Goal: Information Seeking & Learning: Understand process/instructions

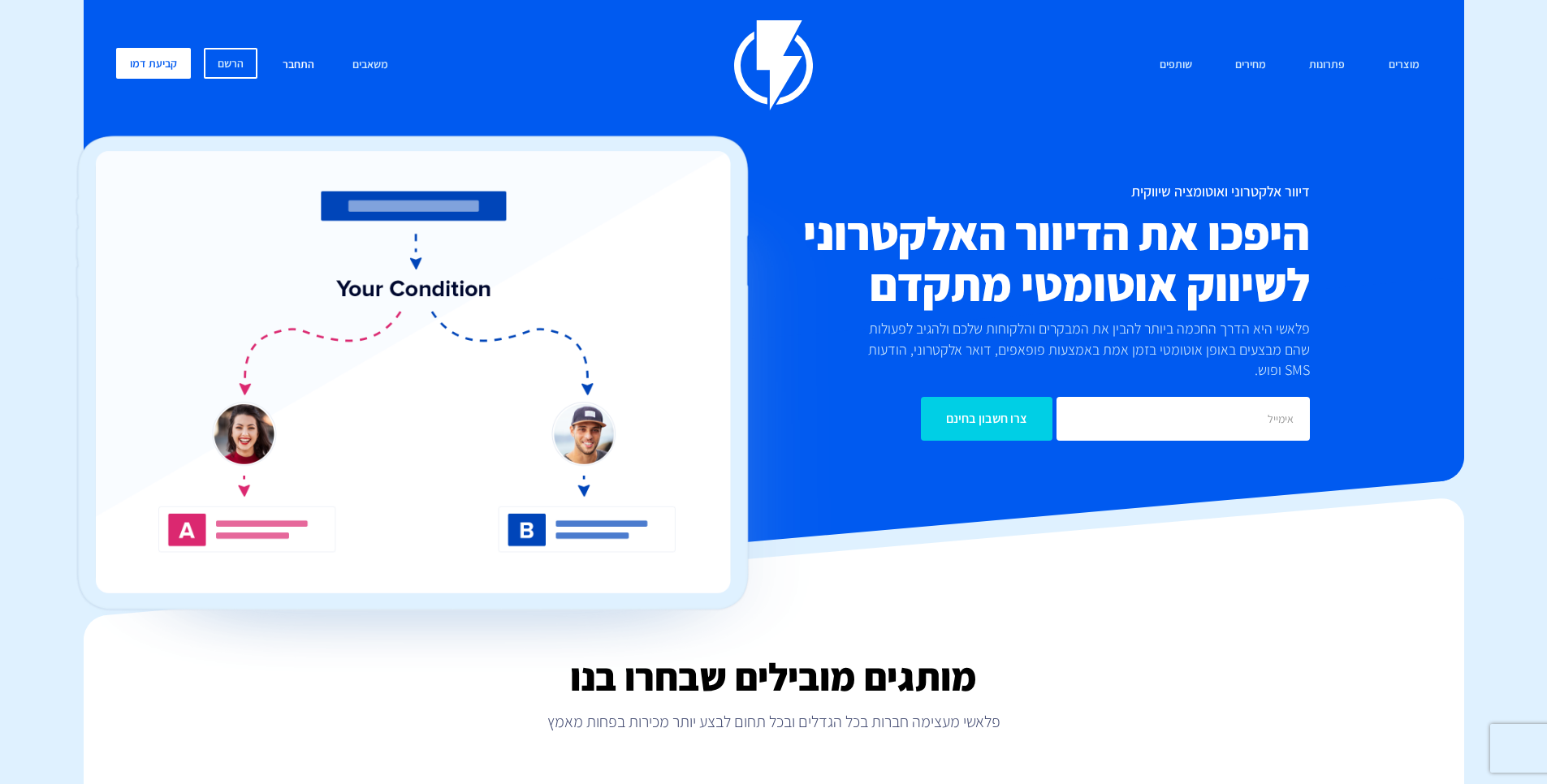
click at [290, 64] on link "התחבר" at bounding box center [298, 64] width 56 height 35
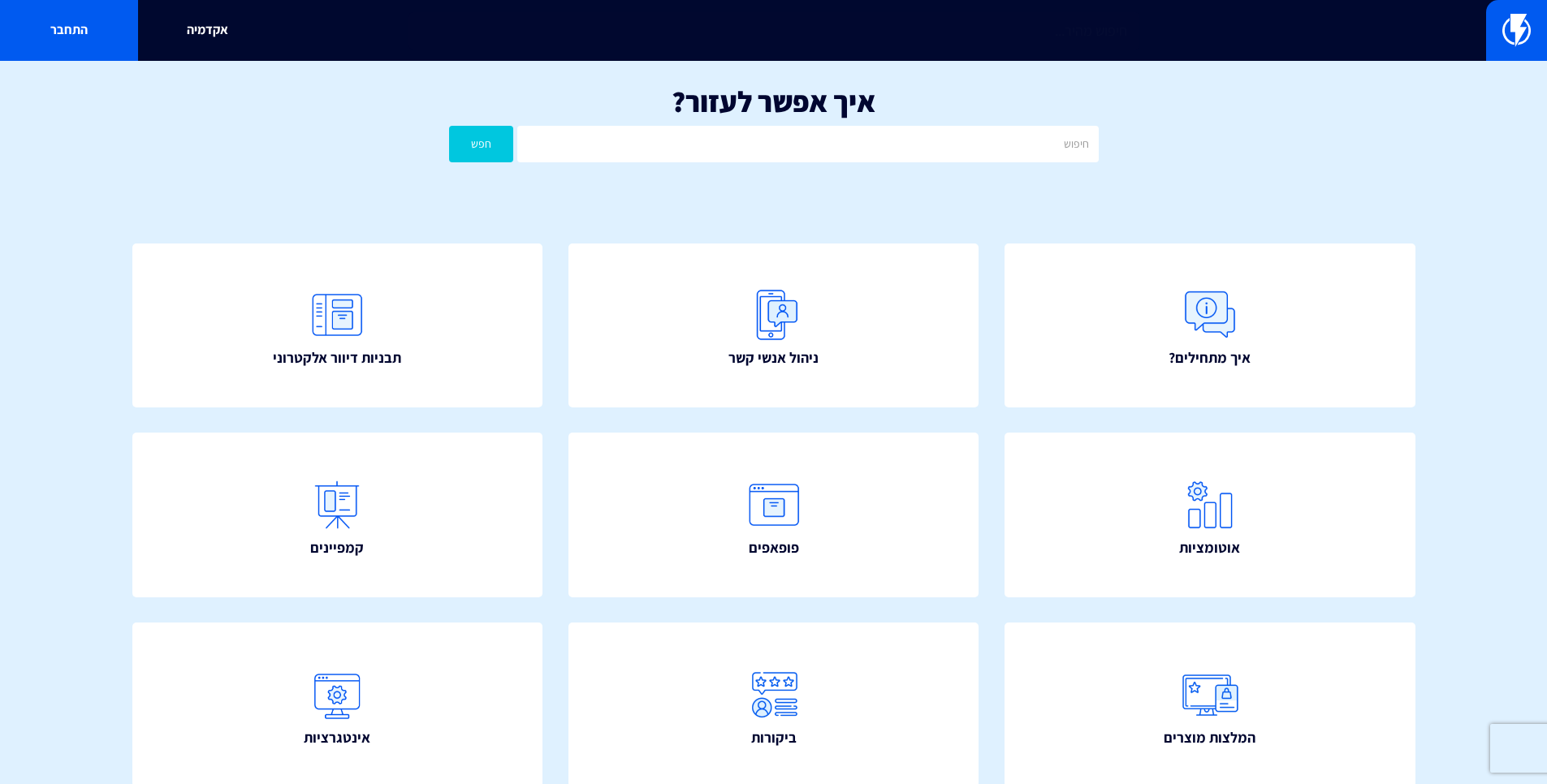
click at [939, 163] on div "איך אפשר לעזור? חפש" at bounding box center [774, 127] width 1547 height 134
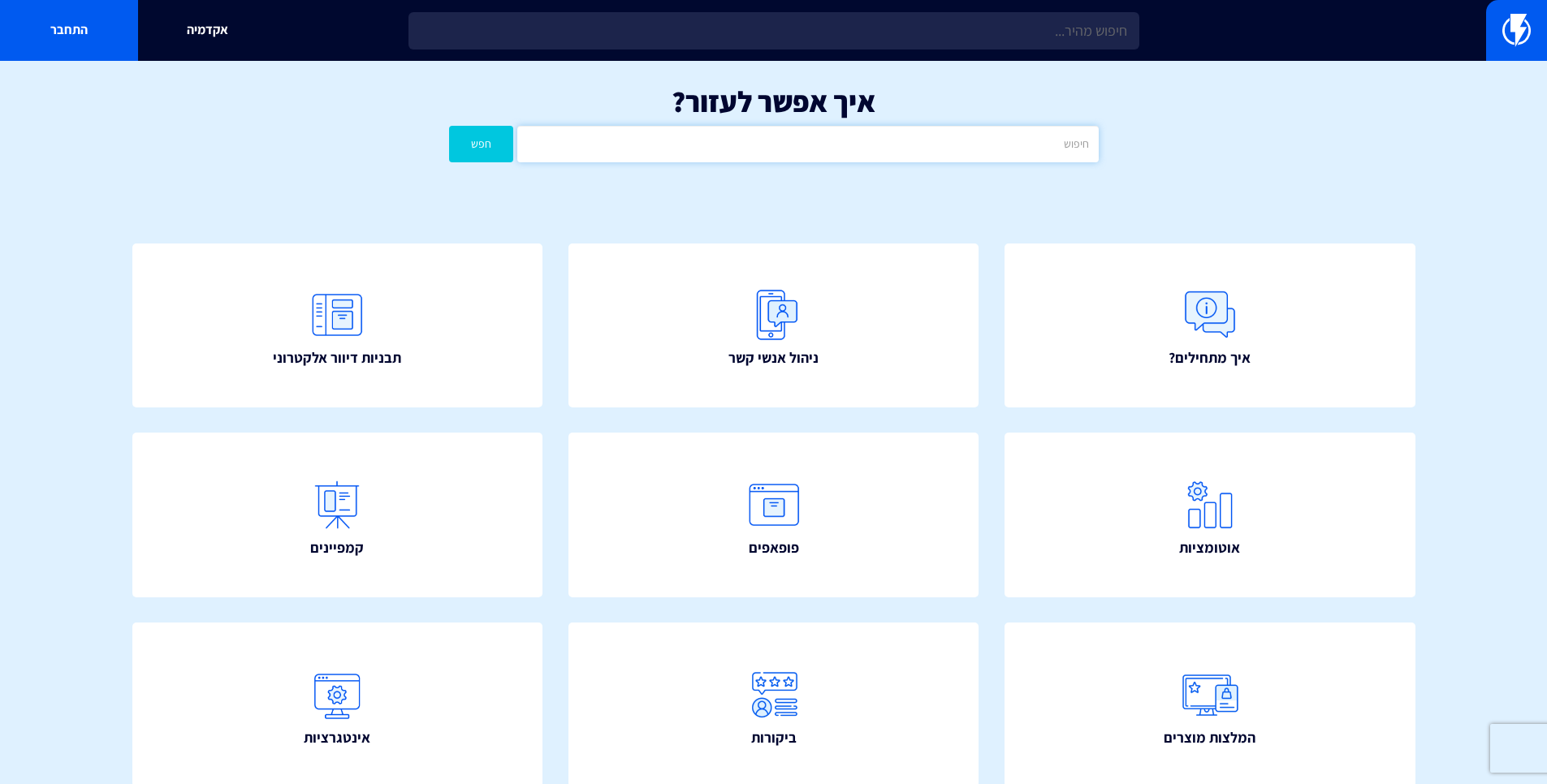
click at [953, 142] on input "text" at bounding box center [807, 144] width 580 height 37
type input "לאחר רכישה"
click at [449, 126] on button "חפש" at bounding box center [481, 144] width 65 height 37
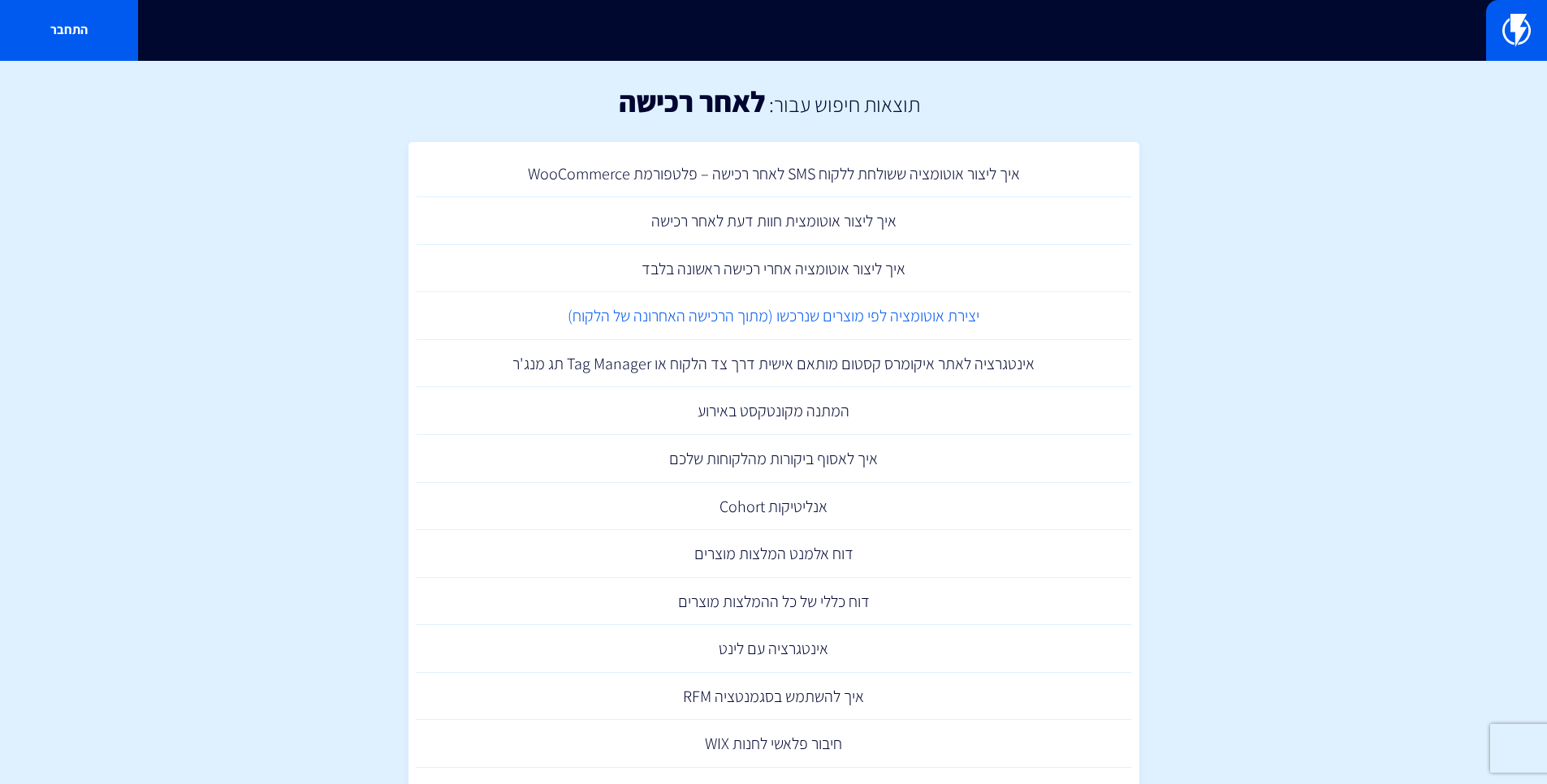
click at [967, 331] on link "יצירת אוטומציה לפי מוצרים שנרכשו (מתוך הרכישה האחרונה של הלקוח)" at bounding box center [774, 316] width 714 height 48
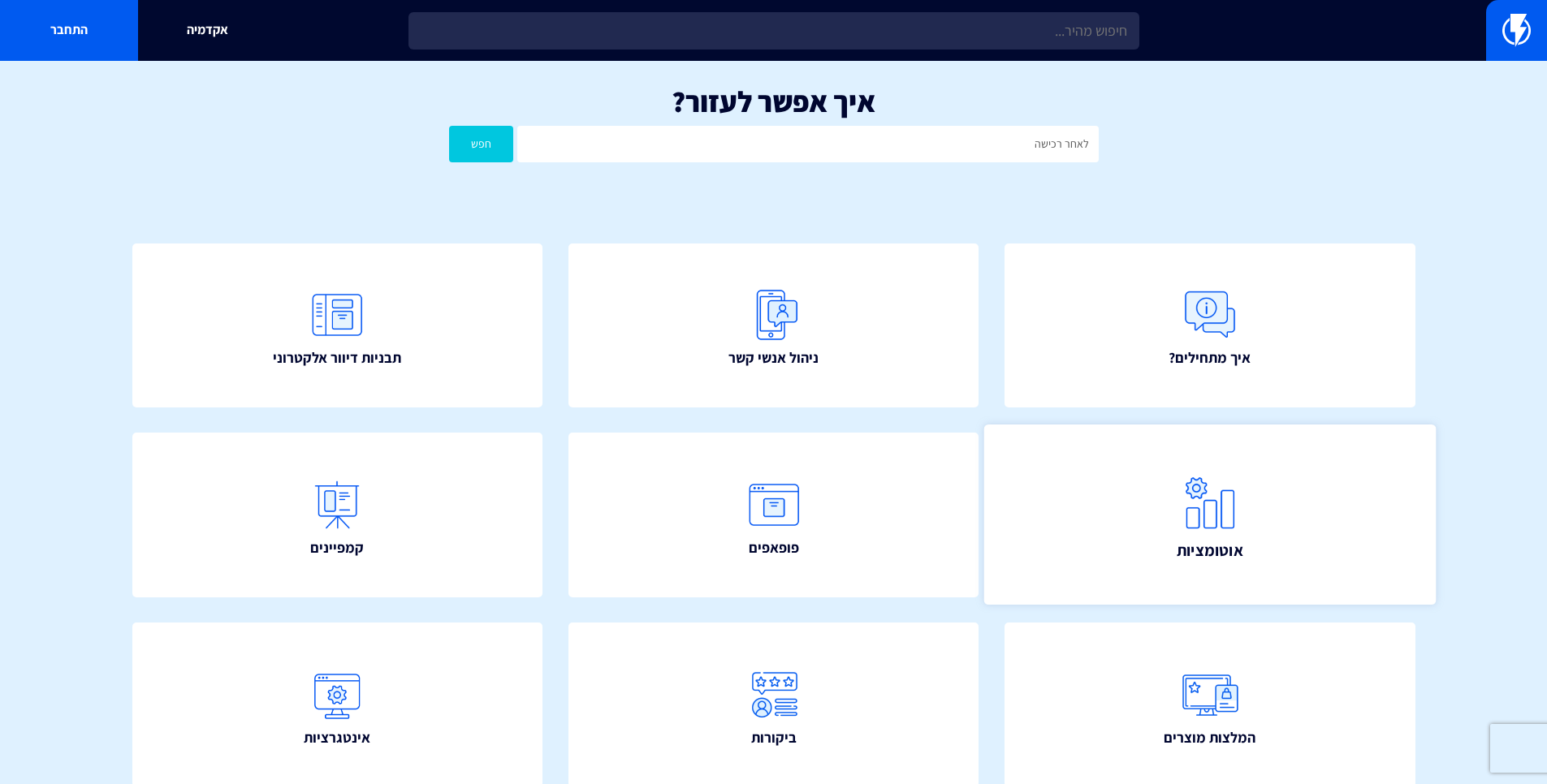
click at [1240, 499] on img at bounding box center [1209, 503] width 71 height 71
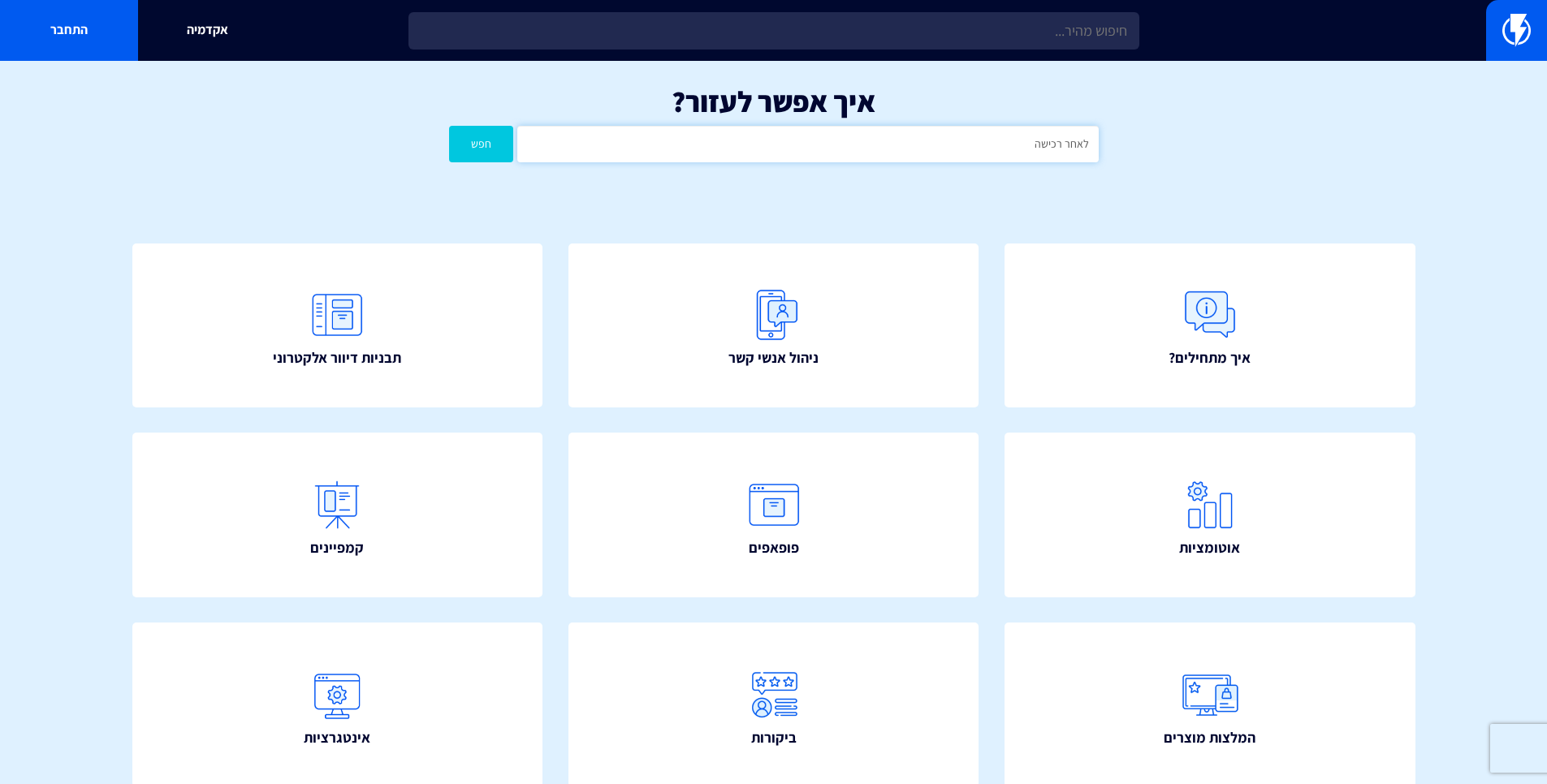
click at [892, 152] on input "לאחר רכישה" at bounding box center [807, 144] width 580 height 37
type input "ל"
click at [449, 126] on button "חפש" at bounding box center [481, 144] width 65 height 37
click at [975, 137] on input "המלצת מוצרים" at bounding box center [807, 144] width 580 height 37
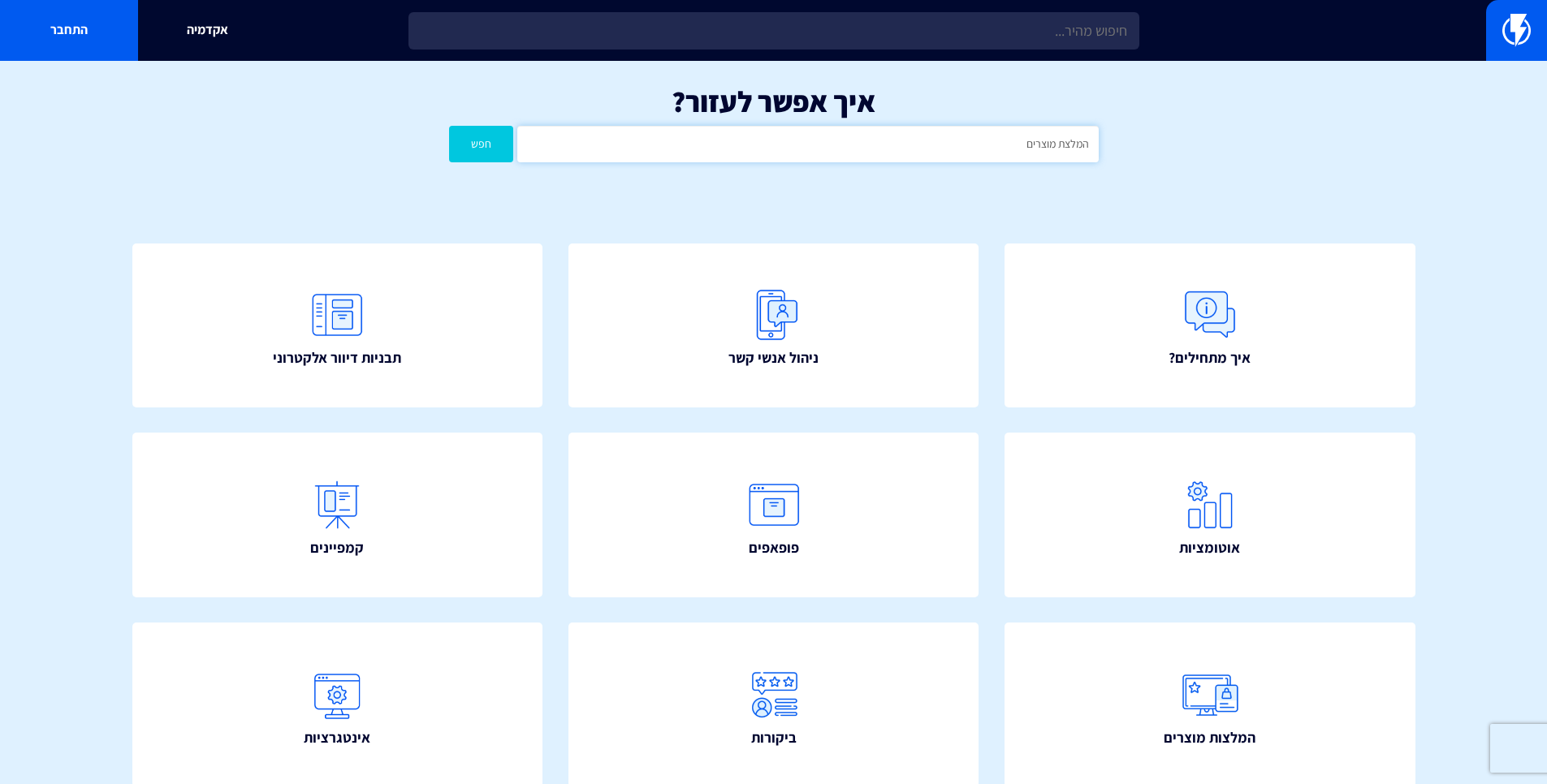
click at [972, 135] on input "המלצת מוצרים" at bounding box center [807, 144] width 580 height 37
click at [972, 134] on input "המלצת מוצרים" at bounding box center [807, 144] width 580 height 37
click at [970, 141] on input "המלצת מוצרים" at bounding box center [807, 144] width 580 height 37
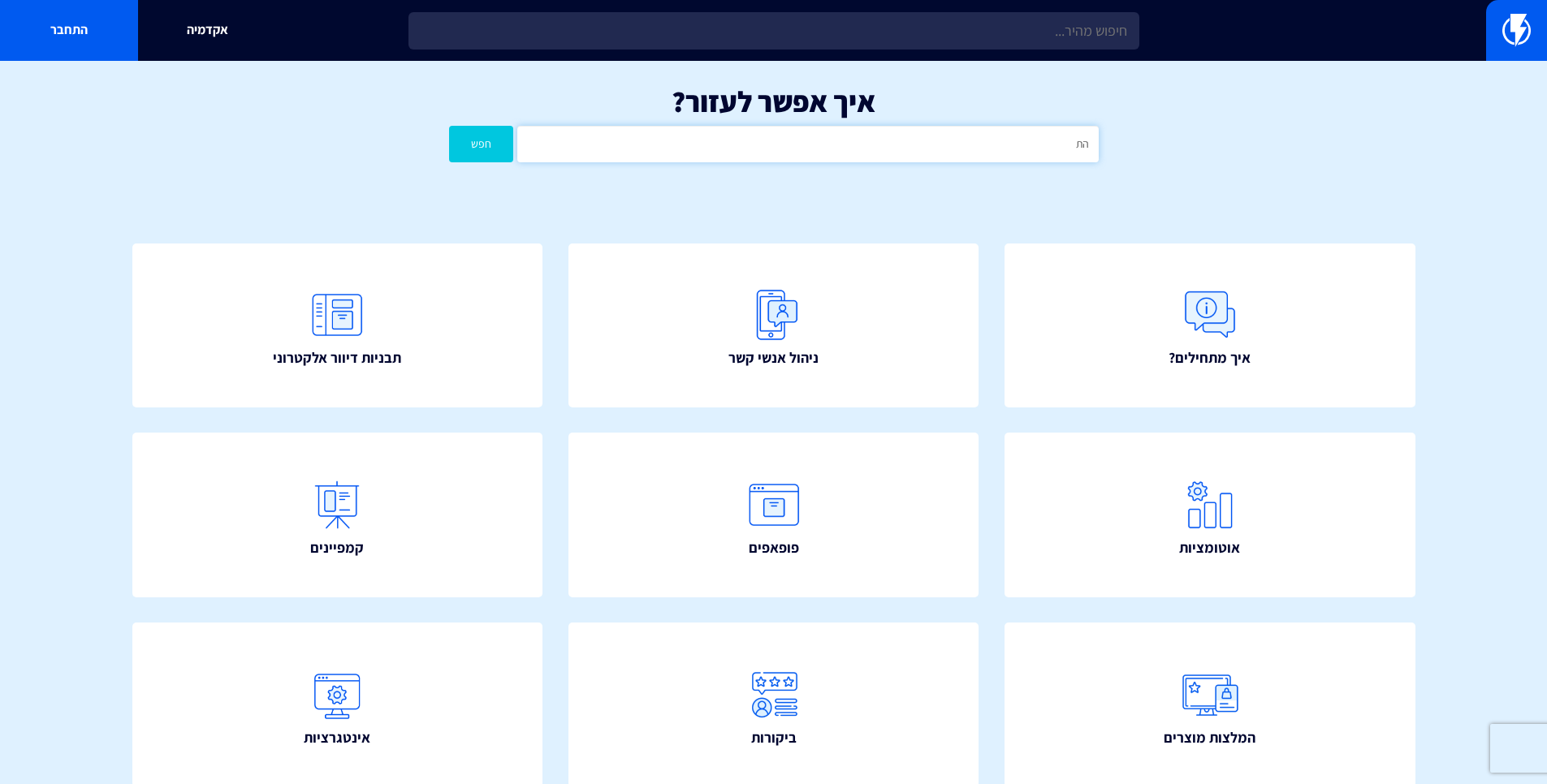
type input "ה"
type input "ב"
type input "התנהגות"
click at [449, 126] on button "חפש" at bounding box center [481, 144] width 65 height 37
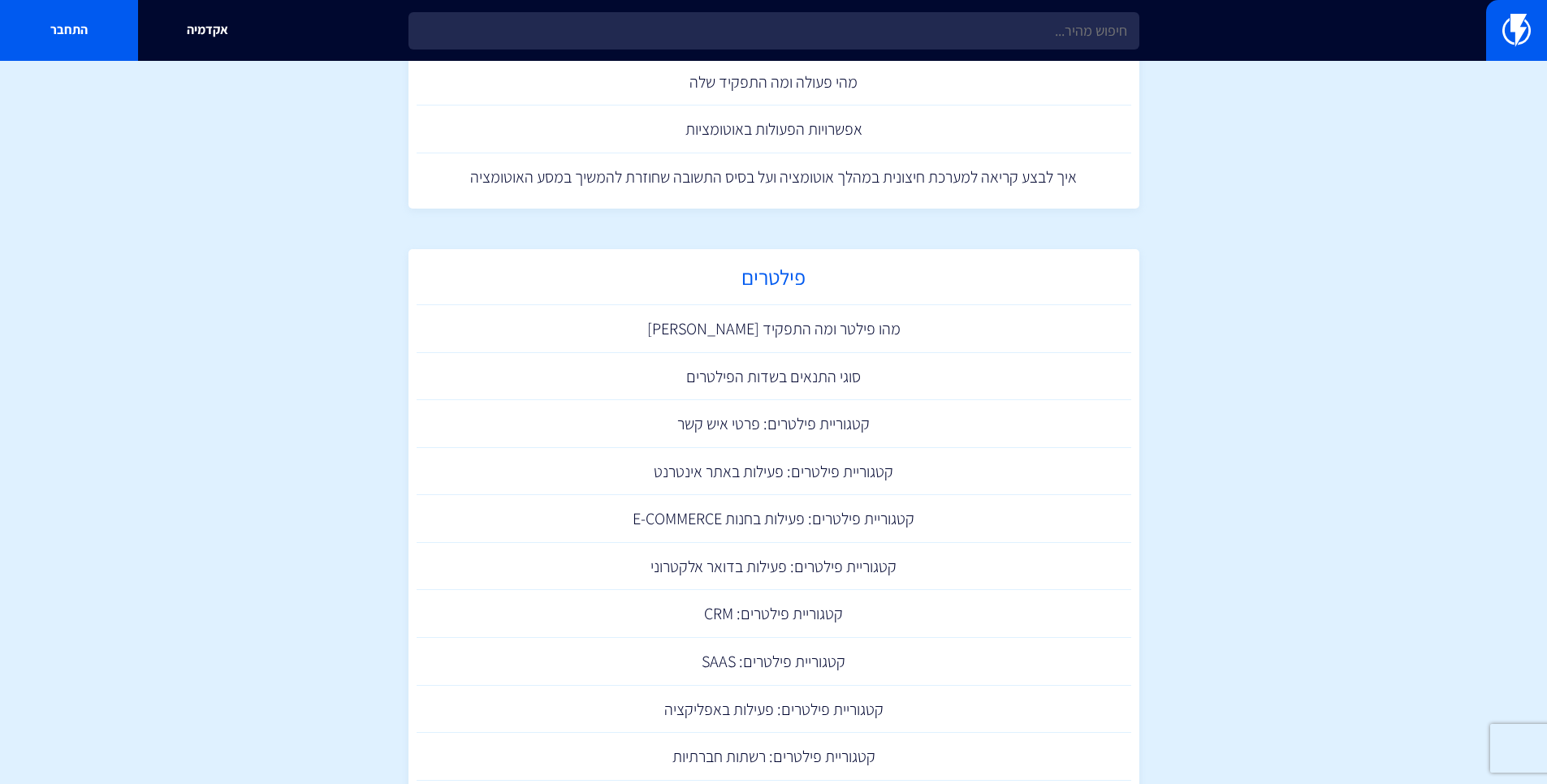
scroll to position [717, 0]
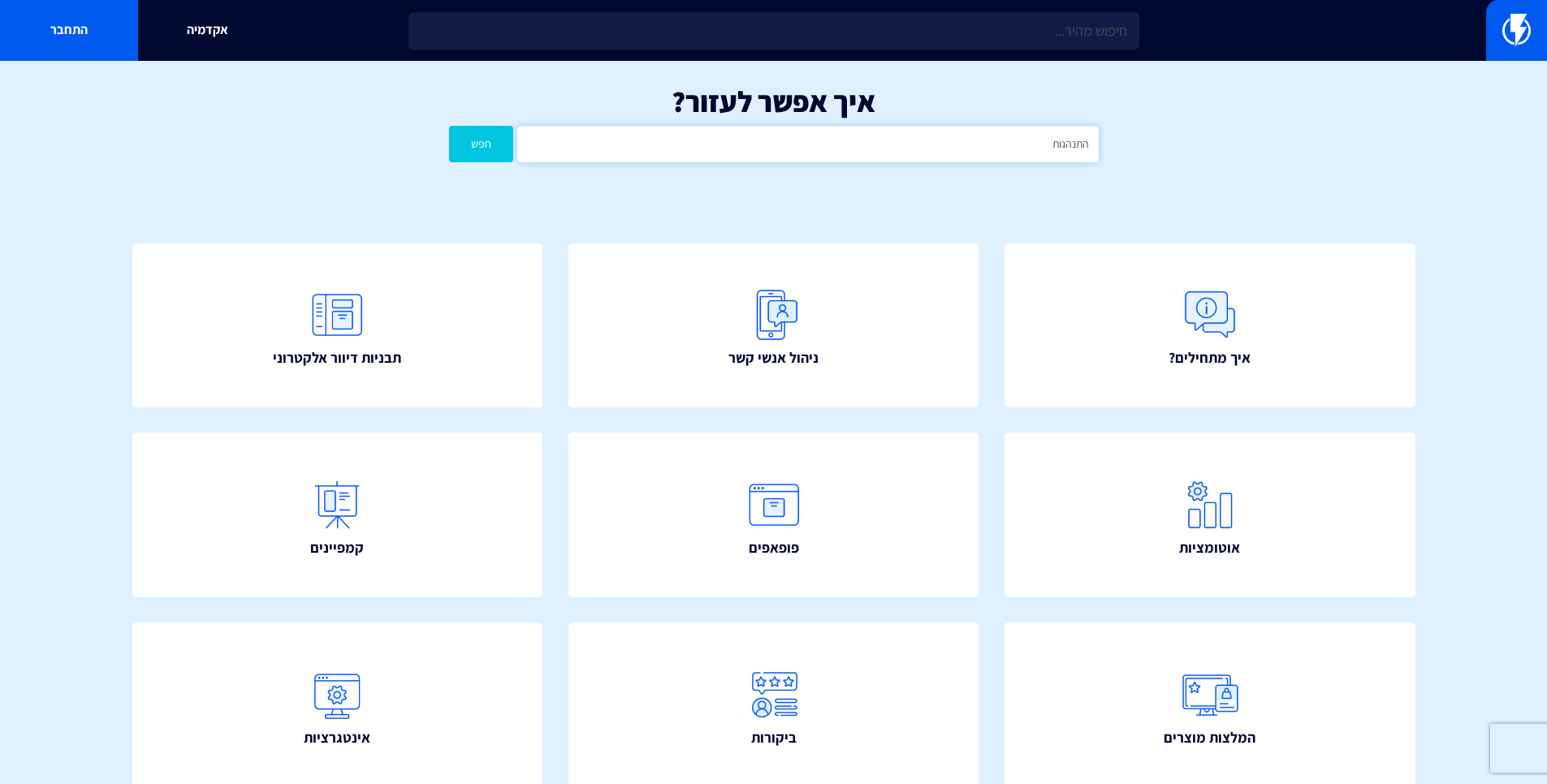
click at [898, 151] on input "התנהגות" at bounding box center [807, 144] width 580 height 37
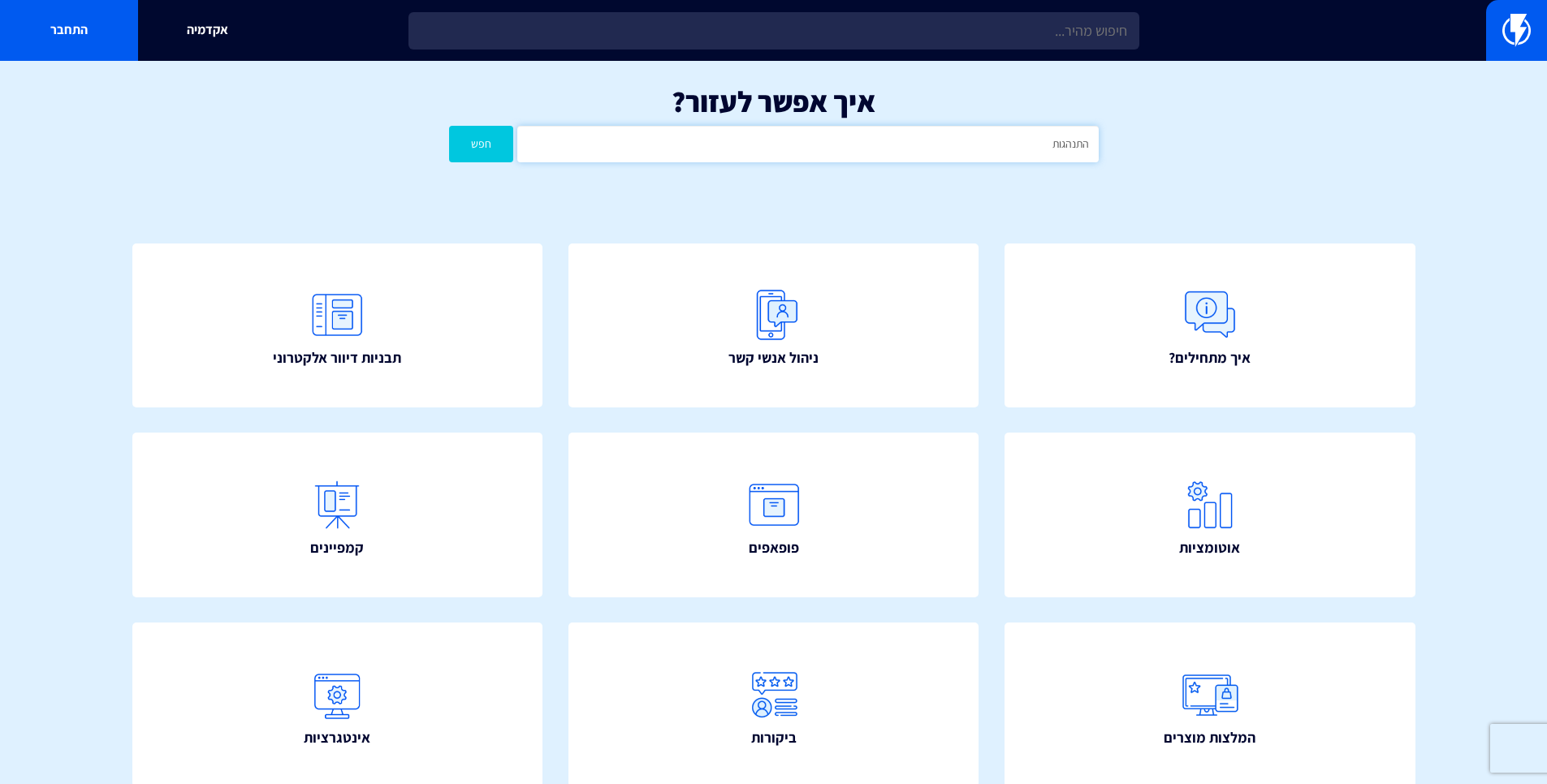
click at [898, 151] on input "התנהגות" at bounding box center [807, 144] width 580 height 37
type input "ב"
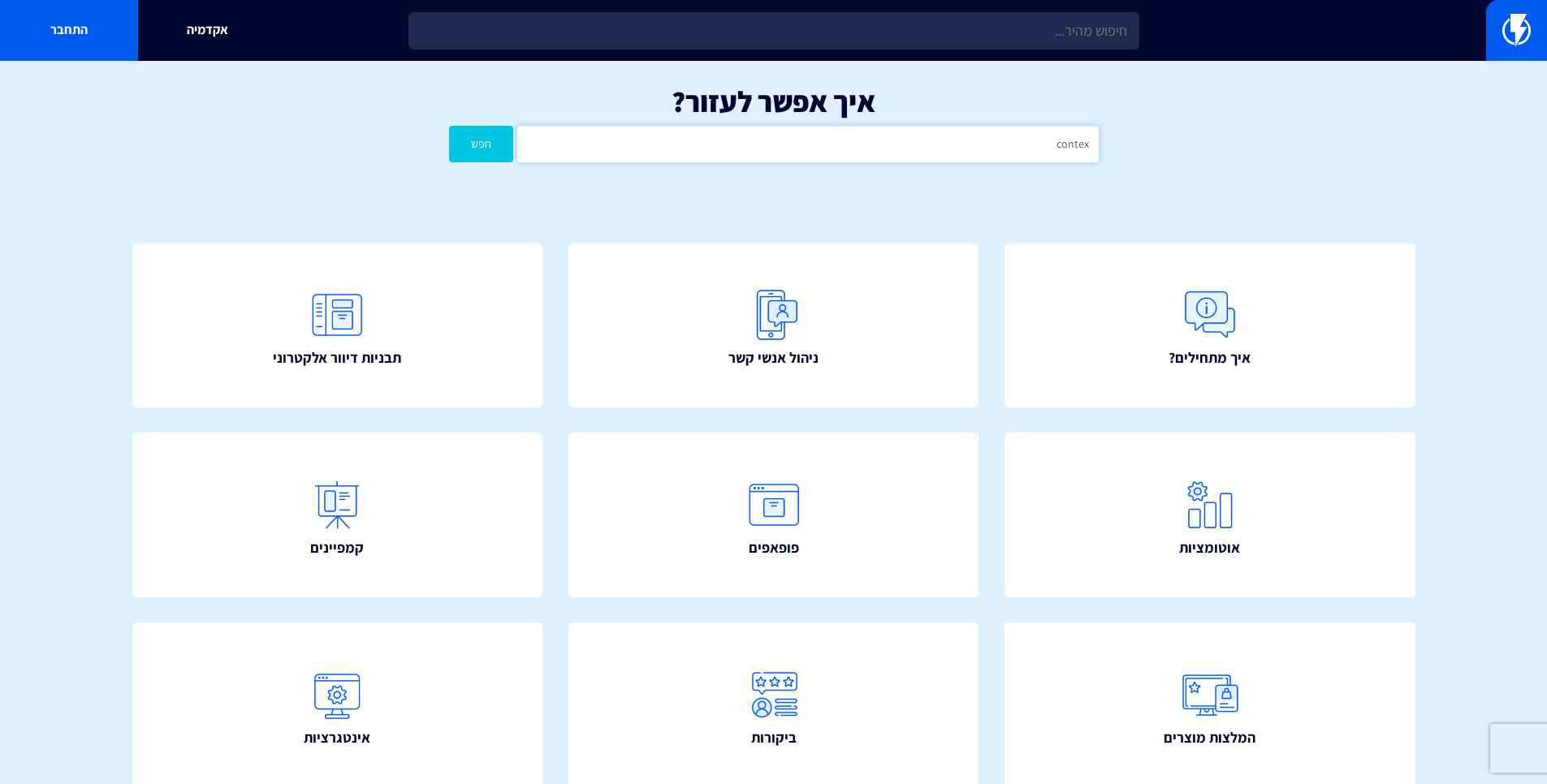
type input "contex"
click at [449, 126] on button "חפש" at bounding box center [481, 144] width 65 height 37
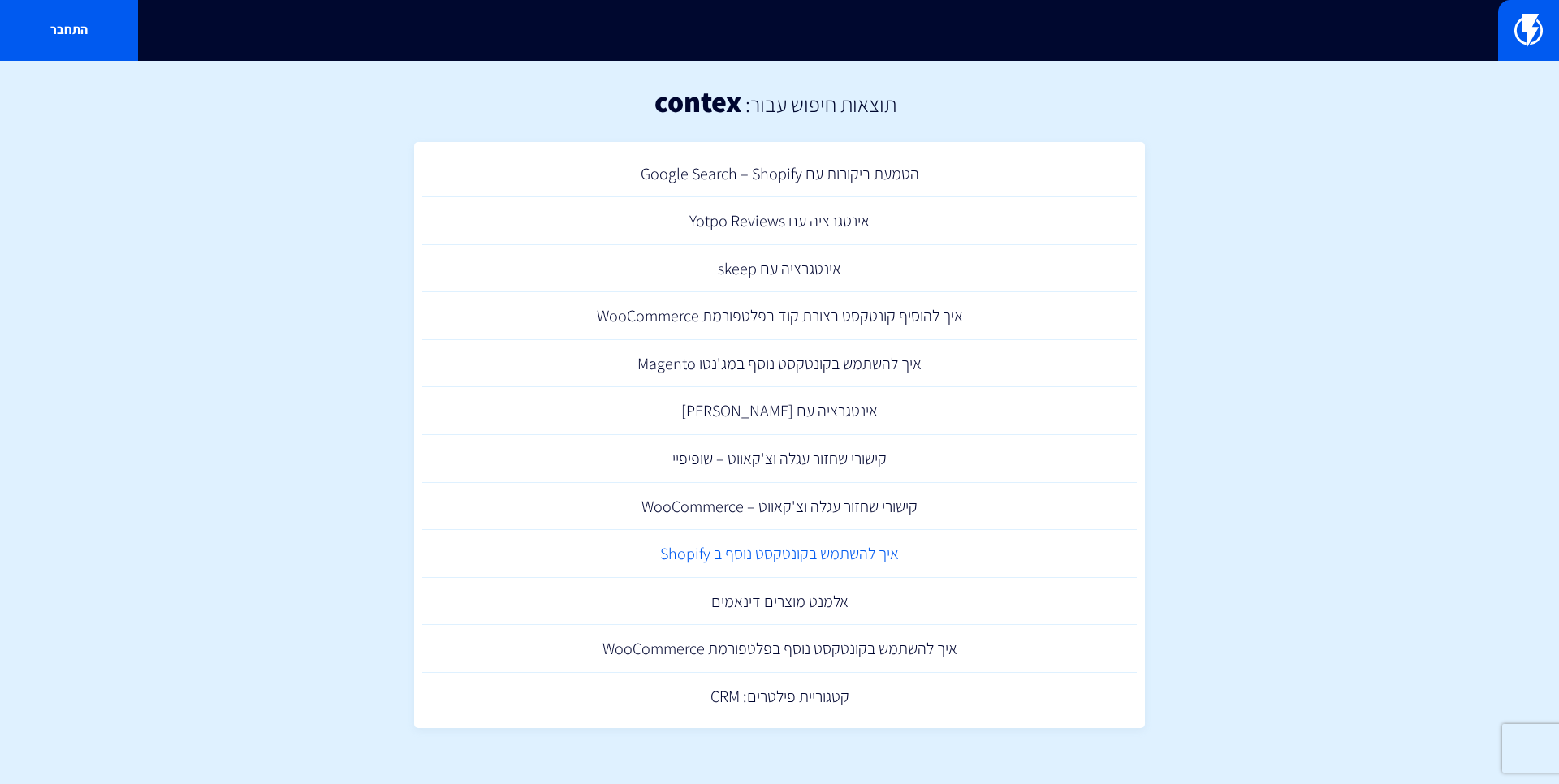
click at [912, 548] on link "איך להשתמש בקונטקסט נוסף ב Shopify" at bounding box center [779, 553] width 714 height 48
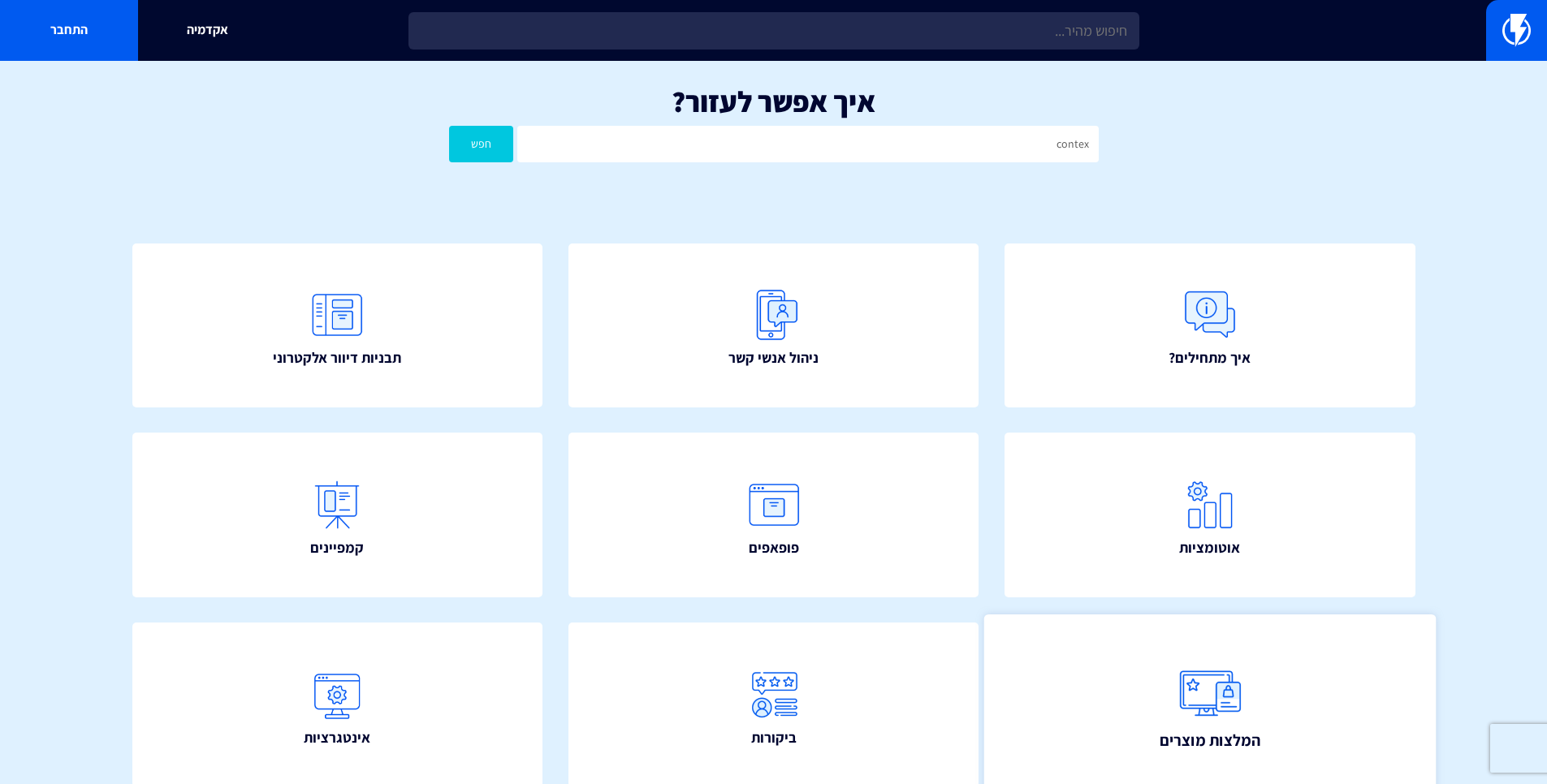
scroll to position [101, 0]
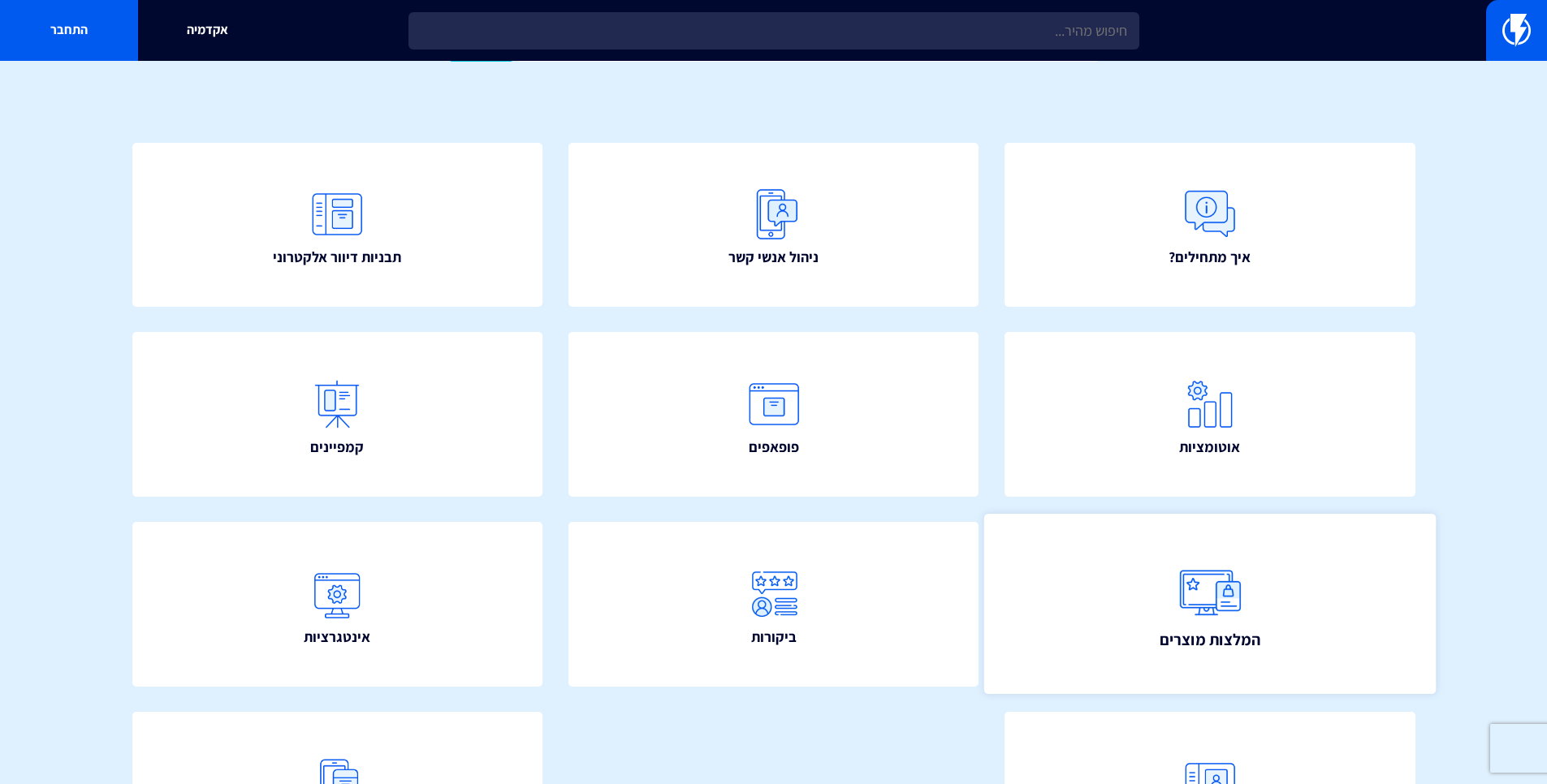
click at [1129, 594] on link "המלצות מוצרים" at bounding box center [1210, 604] width 452 height 181
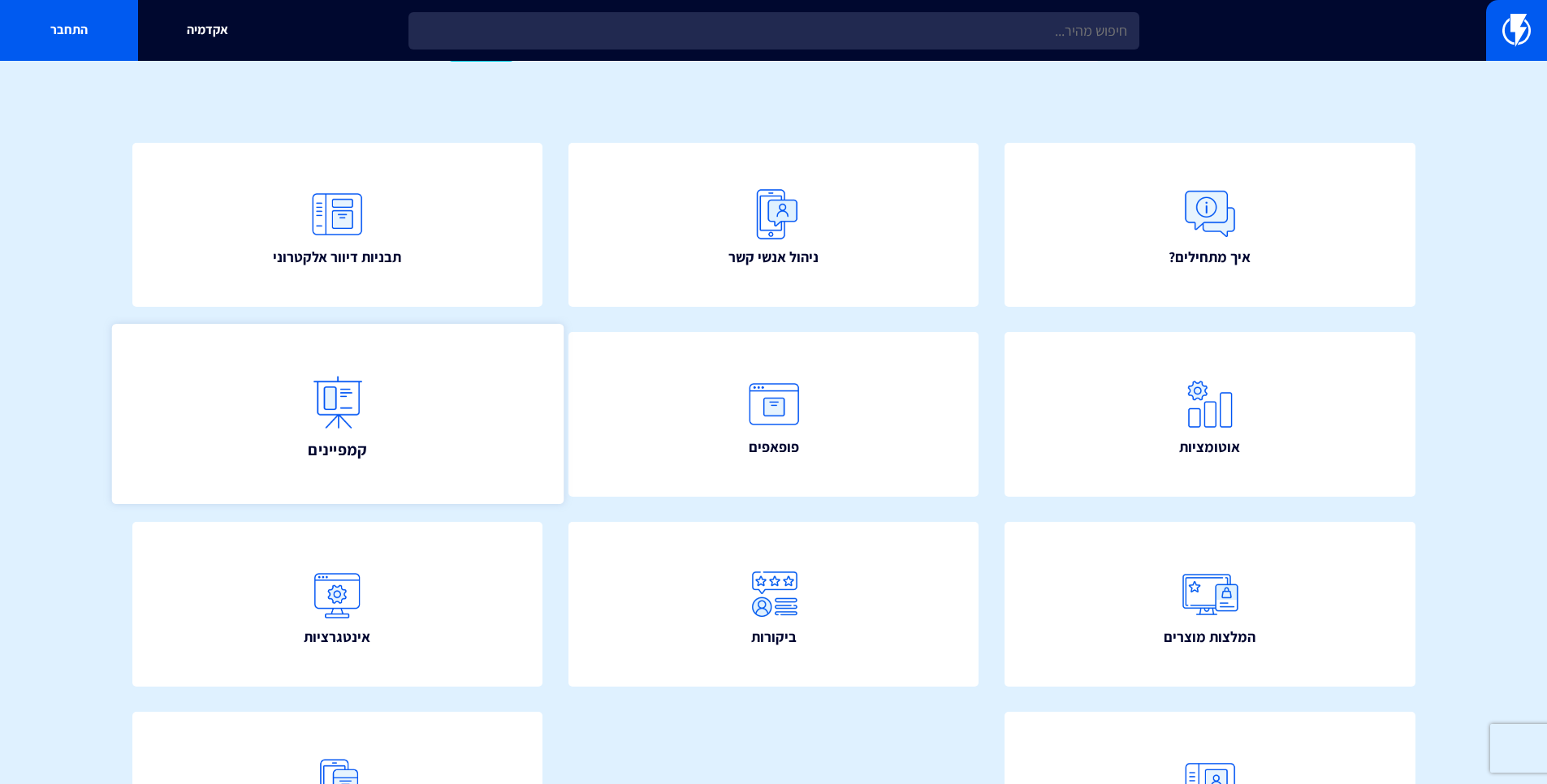
click at [295, 336] on link "קמפיינים" at bounding box center [337, 414] width 452 height 181
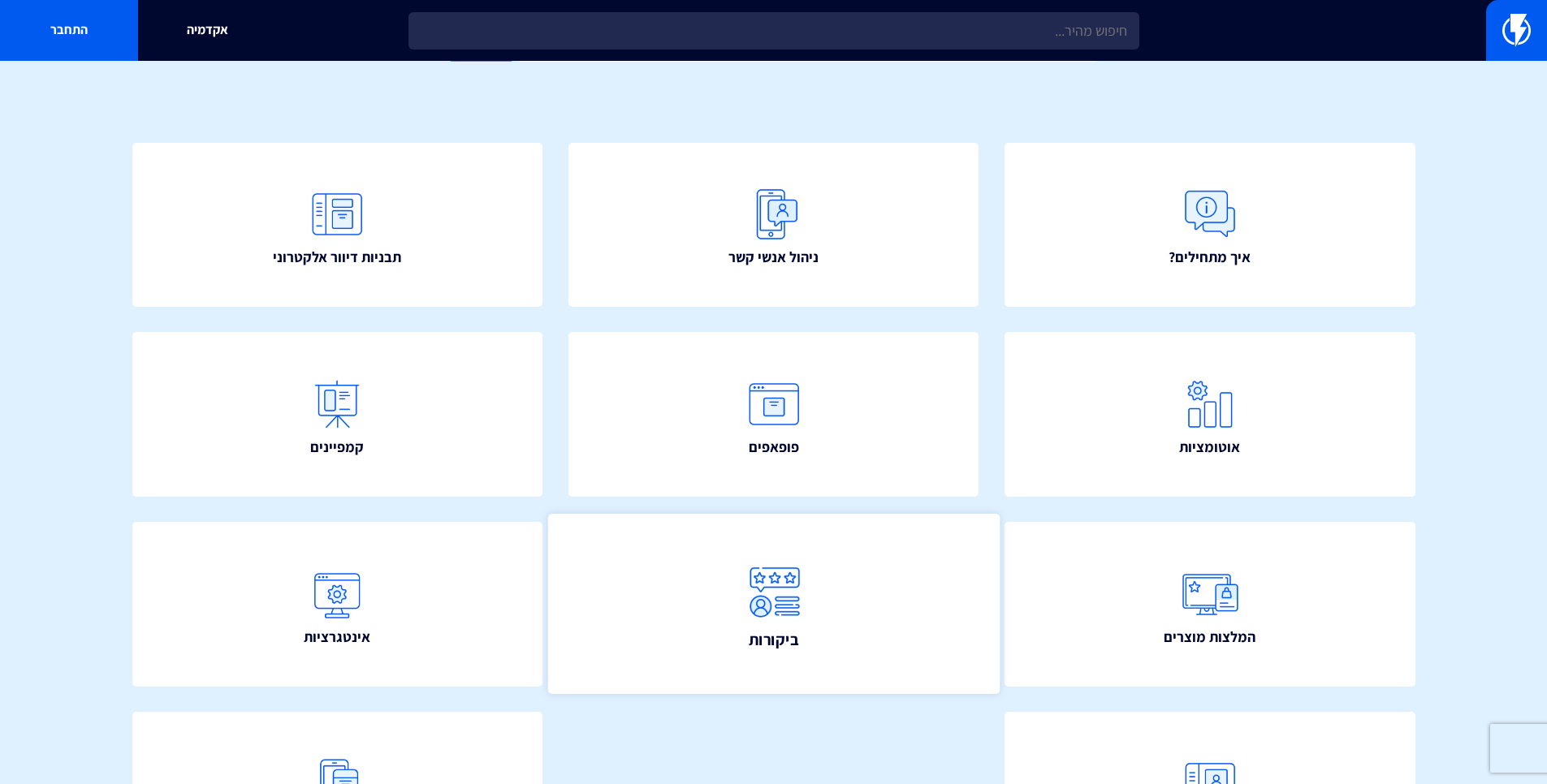
click at [877, 514] on link "ביקורות" at bounding box center [774, 604] width 452 height 181
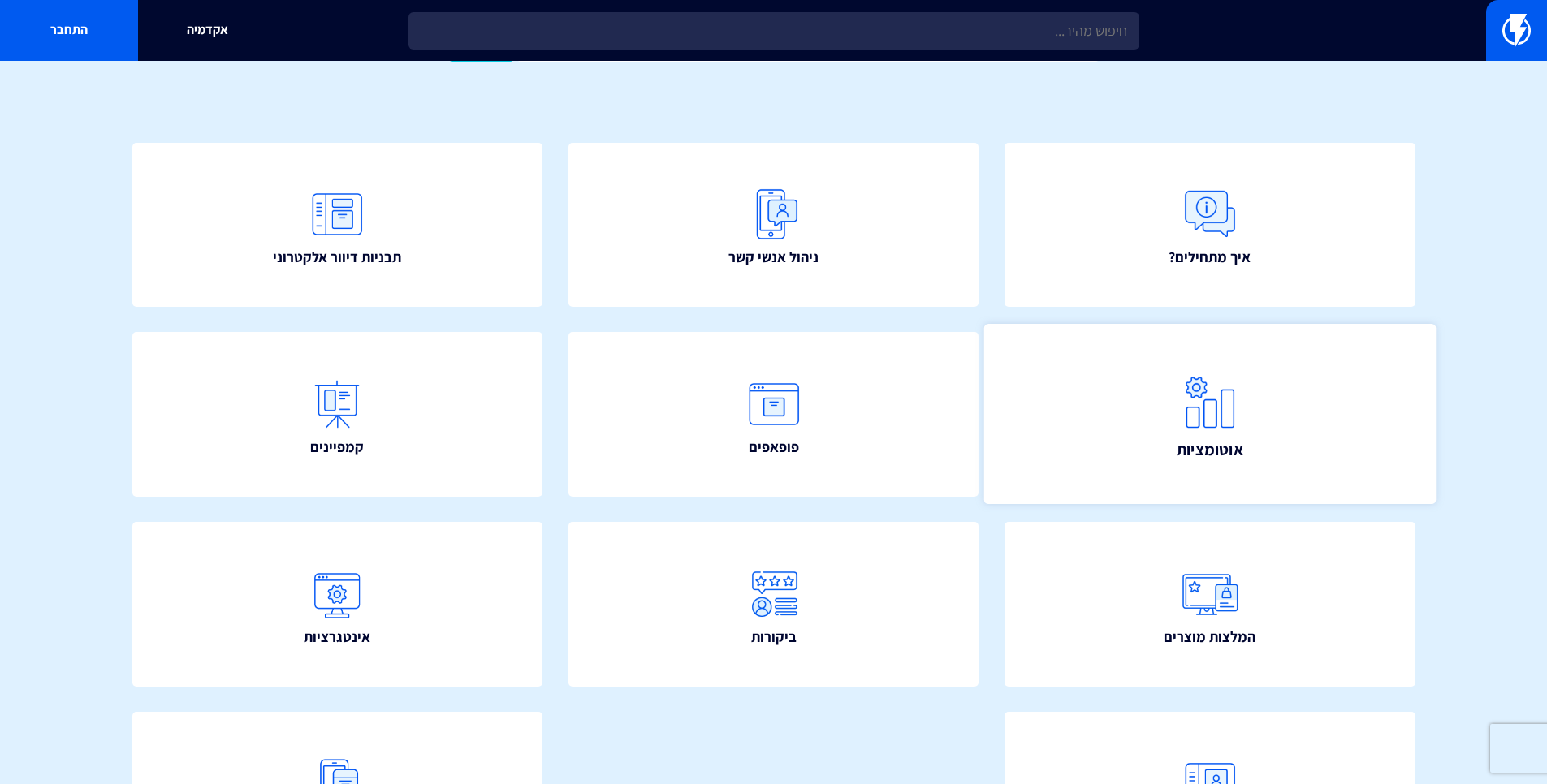
click at [1249, 365] on link "אוטומציות" at bounding box center [1210, 414] width 452 height 181
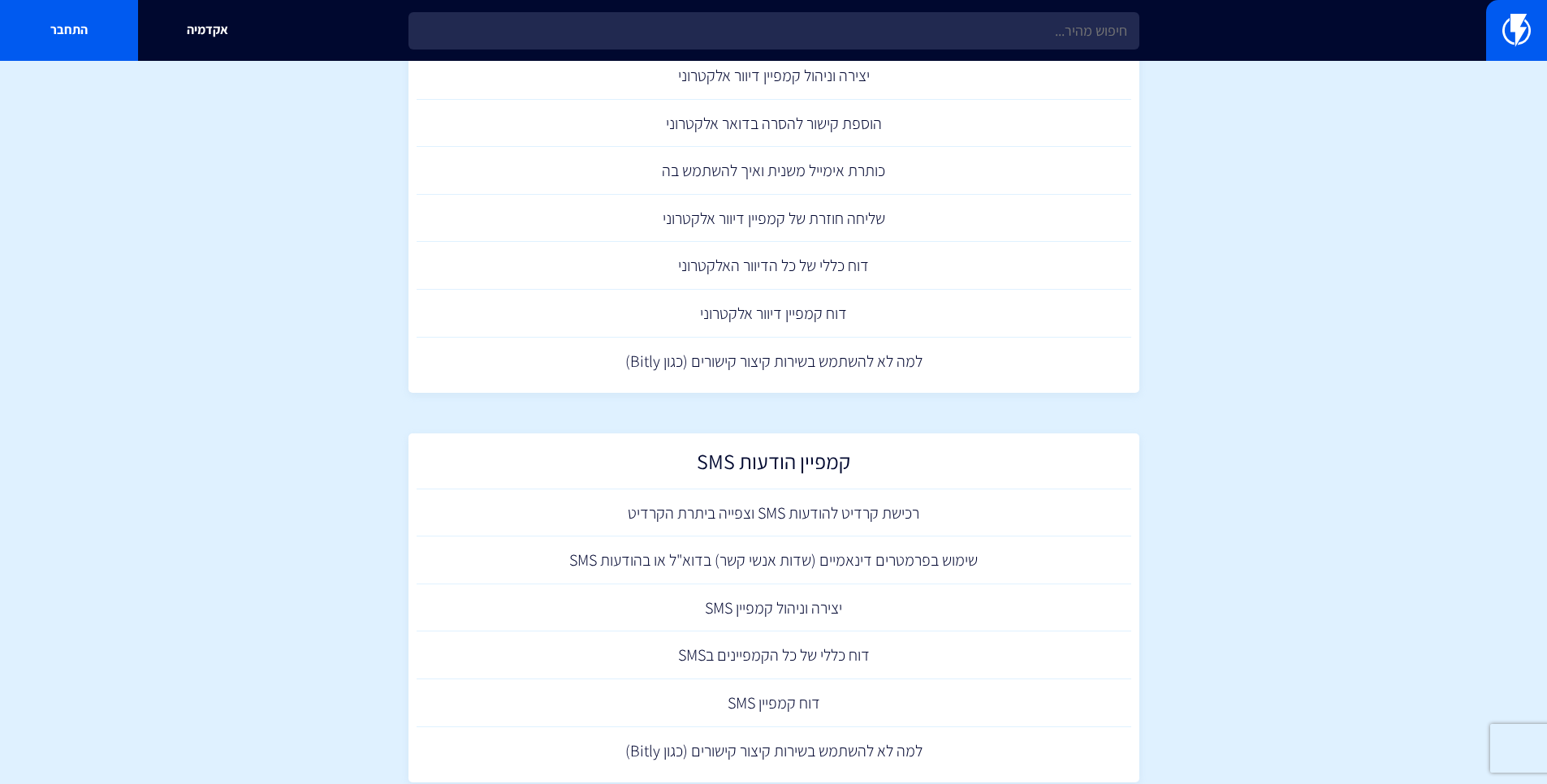
scroll to position [184, 0]
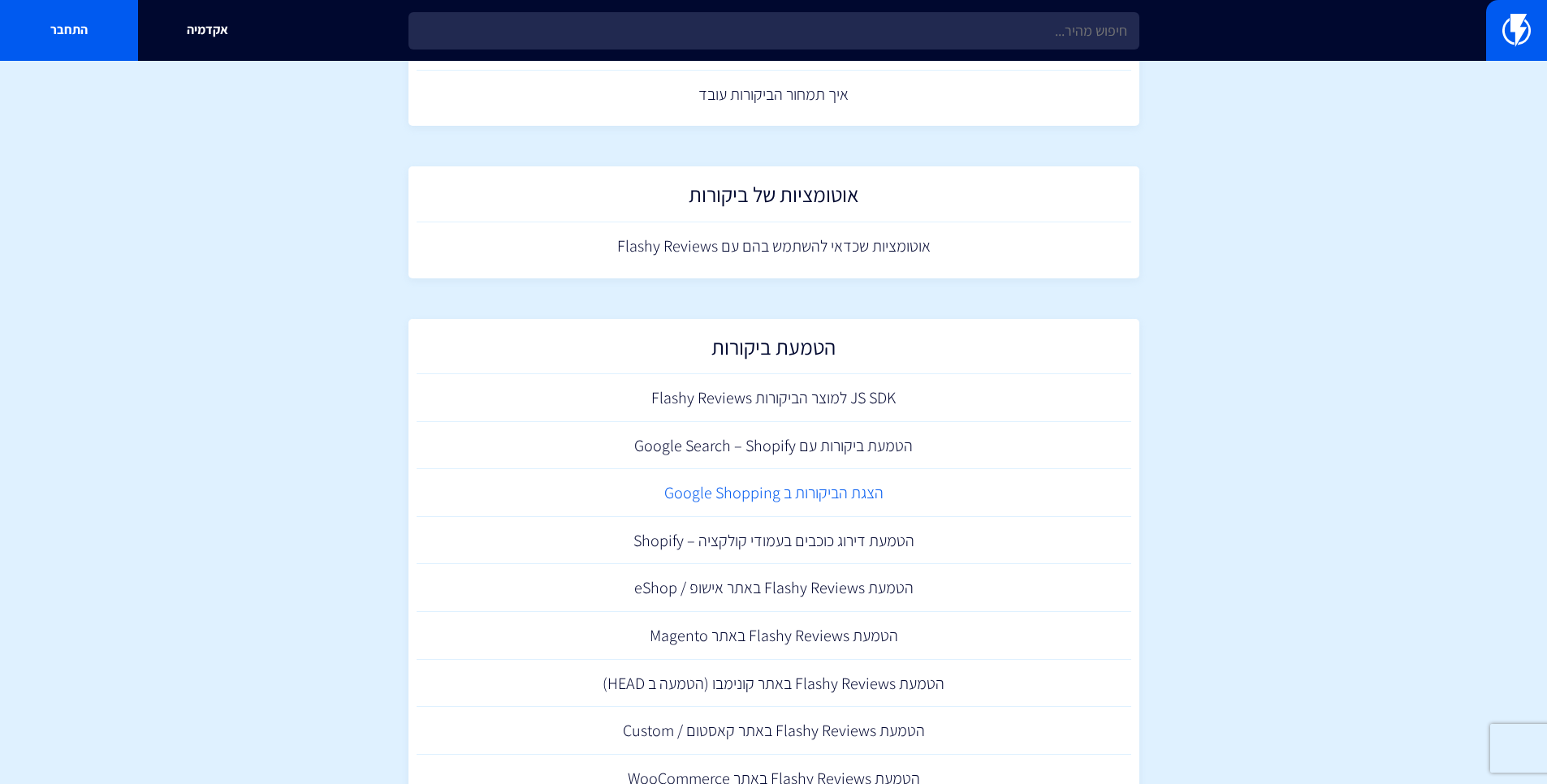
scroll to position [384, 0]
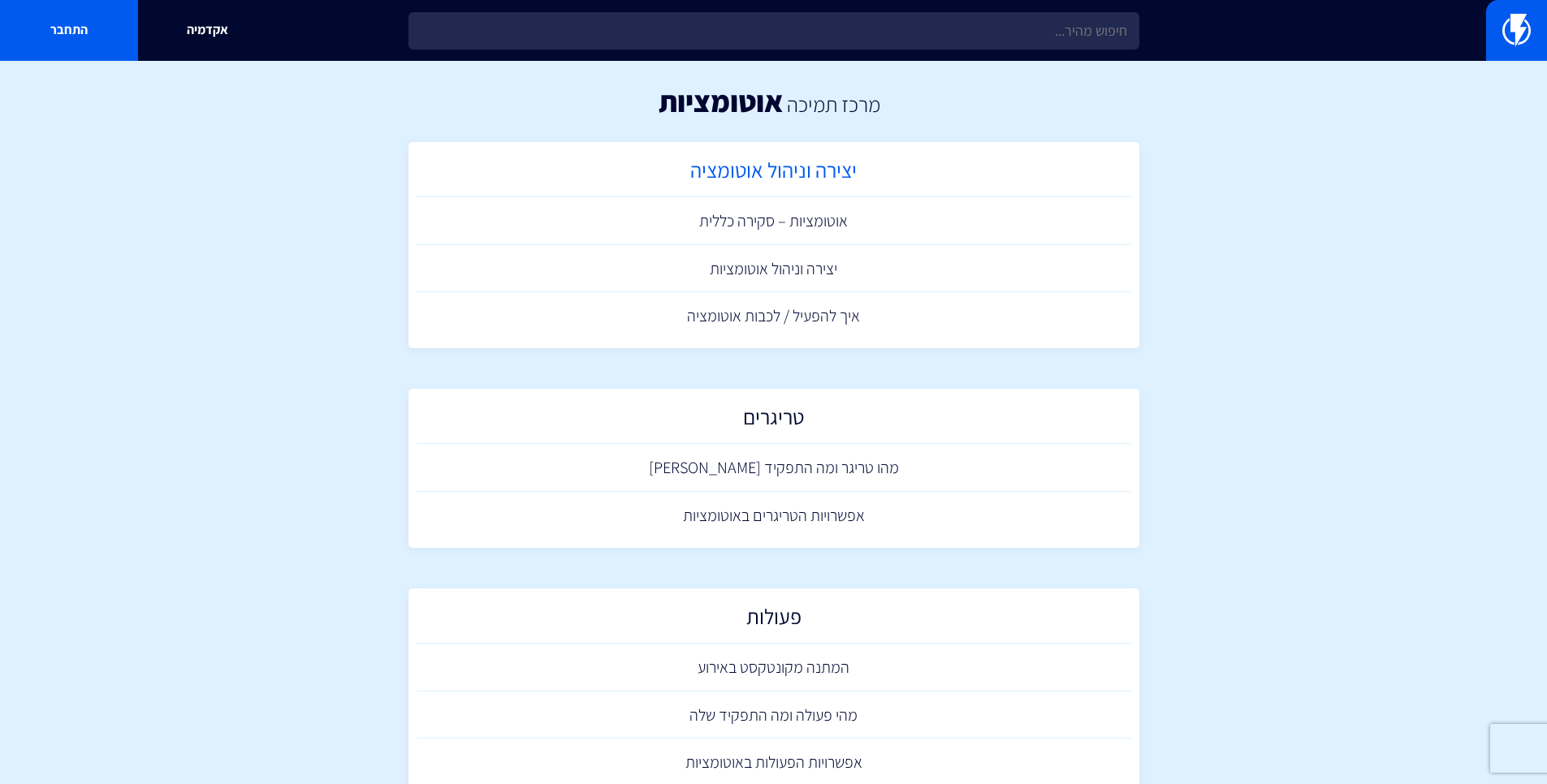
click at [870, 167] on h2 "יצירה וניהול אוטומציה" at bounding box center [774, 174] width 698 height 32
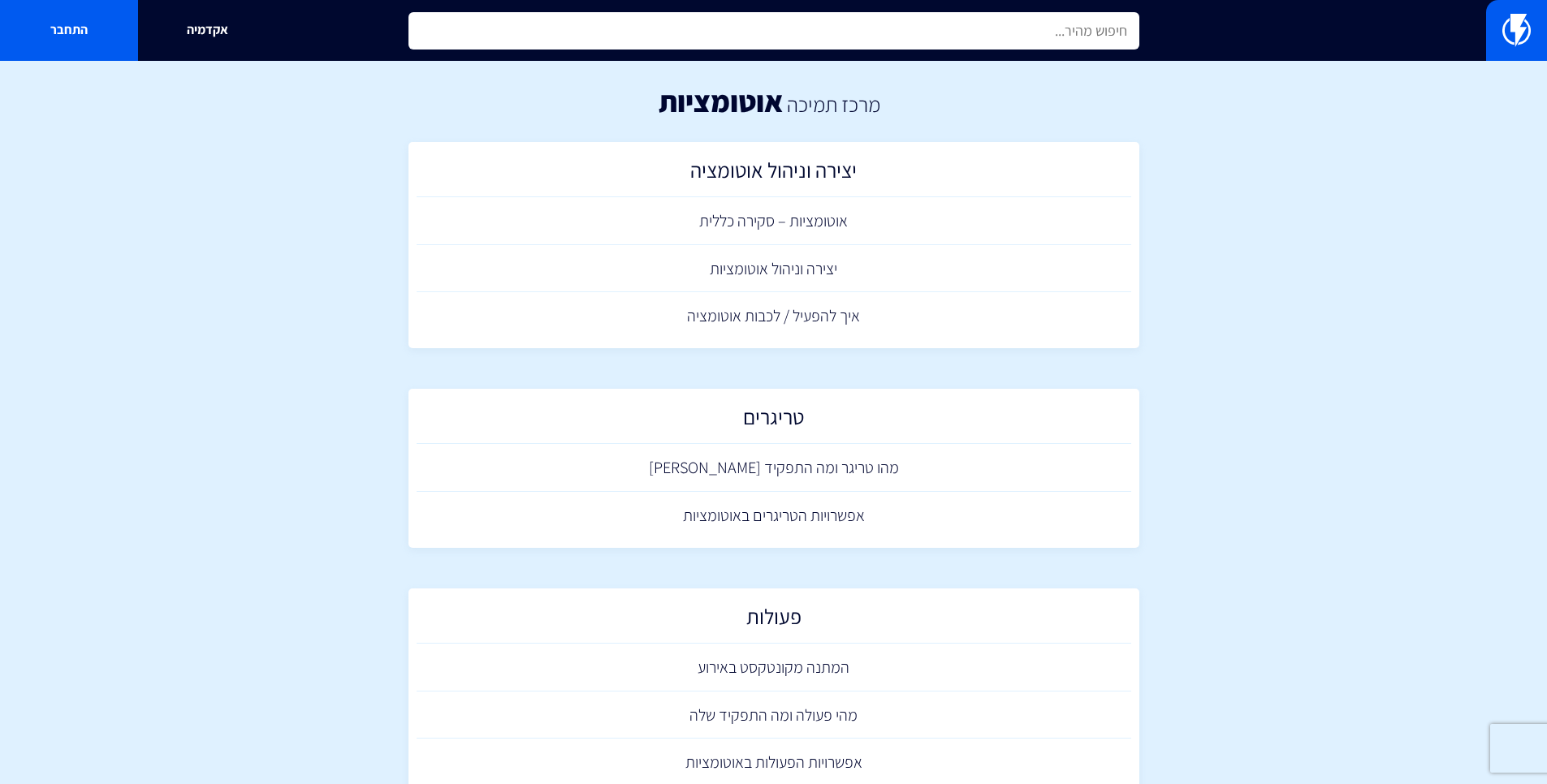
click at [965, 40] on input "text" at bounding box center [774, 31] width 731 height 38
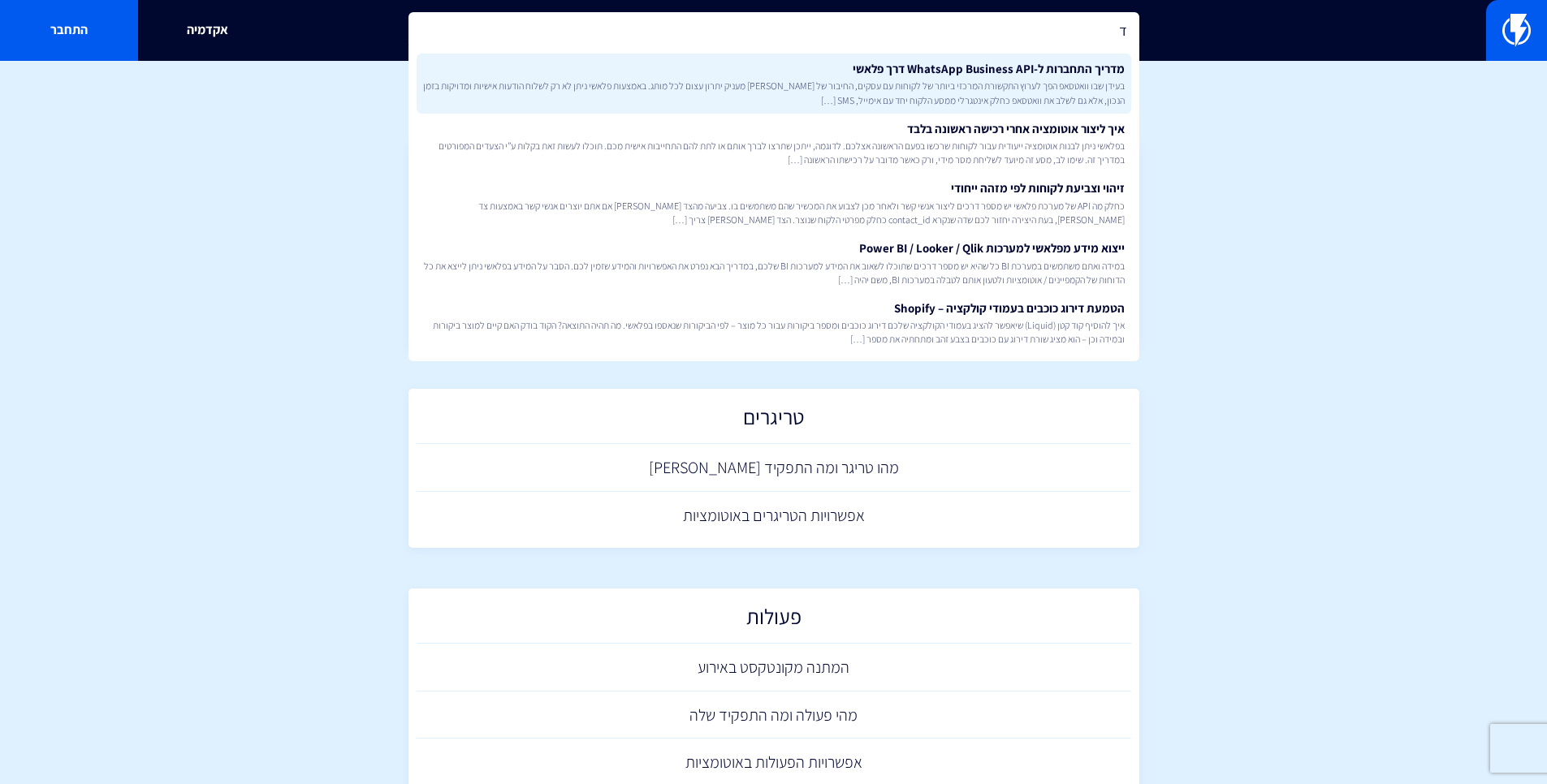
type input "ד"
click at [980, 92] on span "בעידן שבו וואטסאפ הפך לערוץ התקשורת המרכזי ביותר של לקוחות עם עסקים, החיבור של …" at bounding box center [774, 93] width 701 height 28
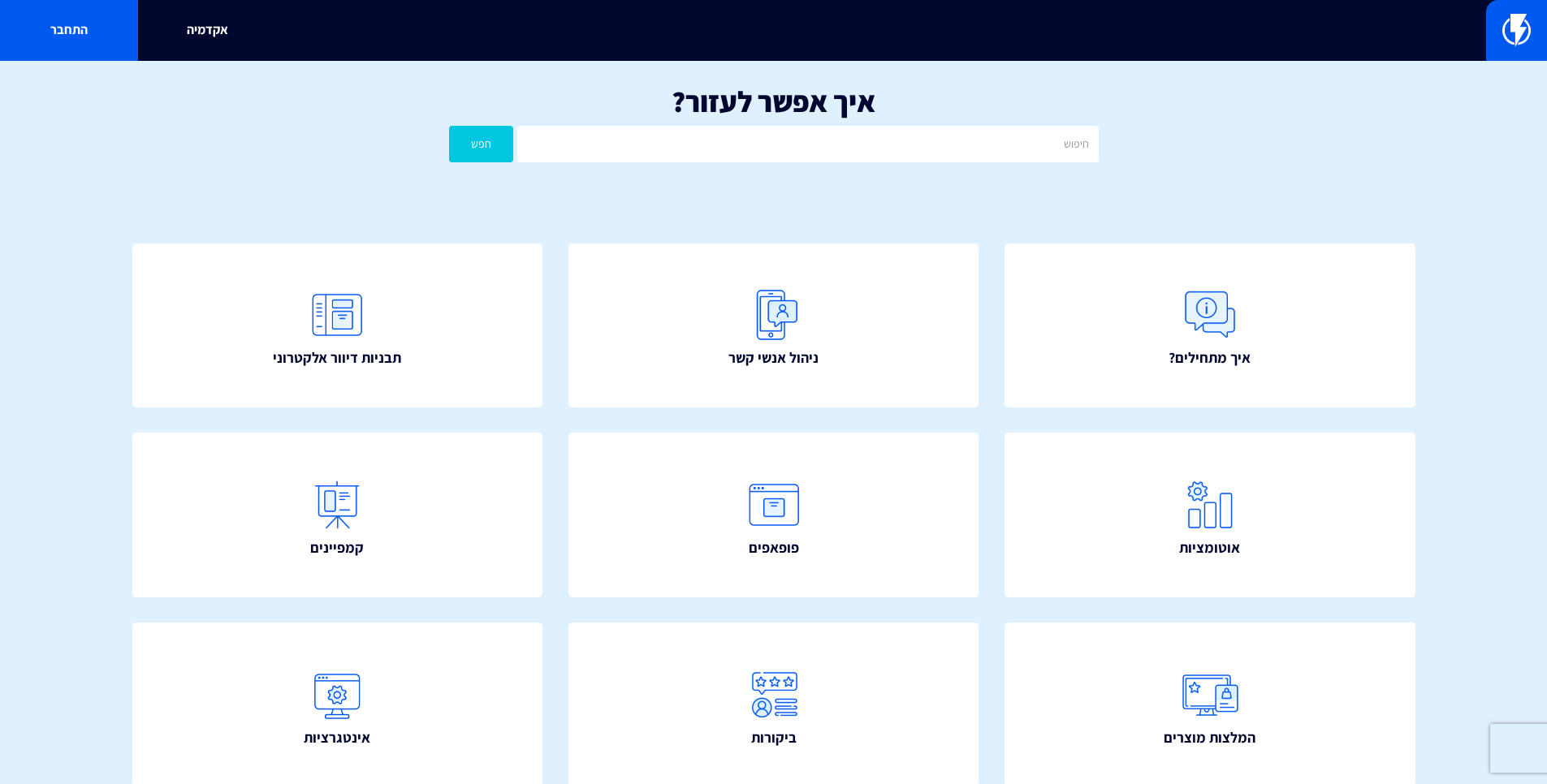
drag, startPoint x: 857, startPoint y: 169, endPoint x: 864, endPoint y: 162, distance: 9.9
click at [858, 169] on div "איך אפשר לעזור? חפש" at bounding box center [774, 127] width 1547 height 134
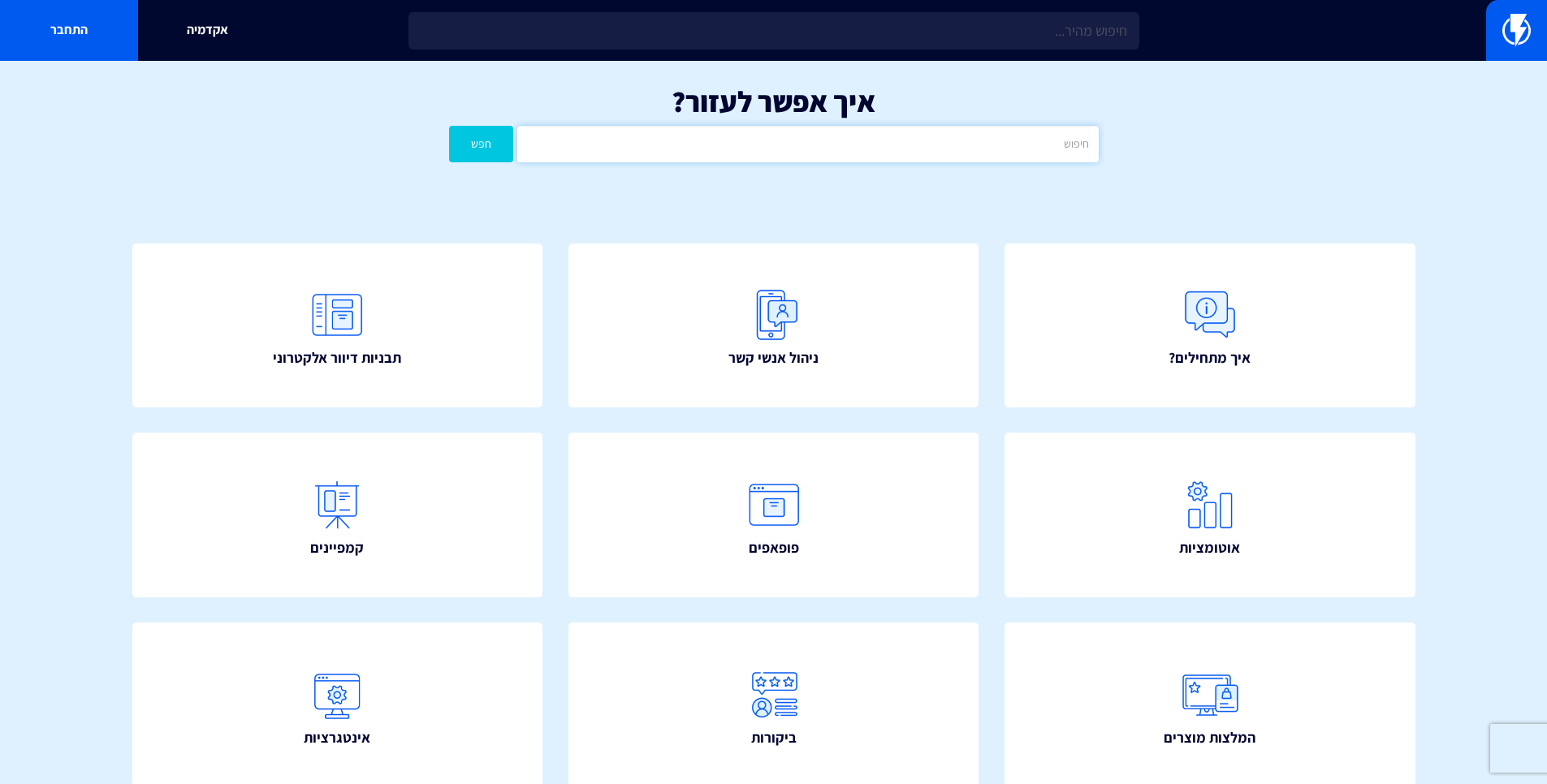
click at [884, 152] on input "text" at bounding box center [807, 144] width 580 height 37
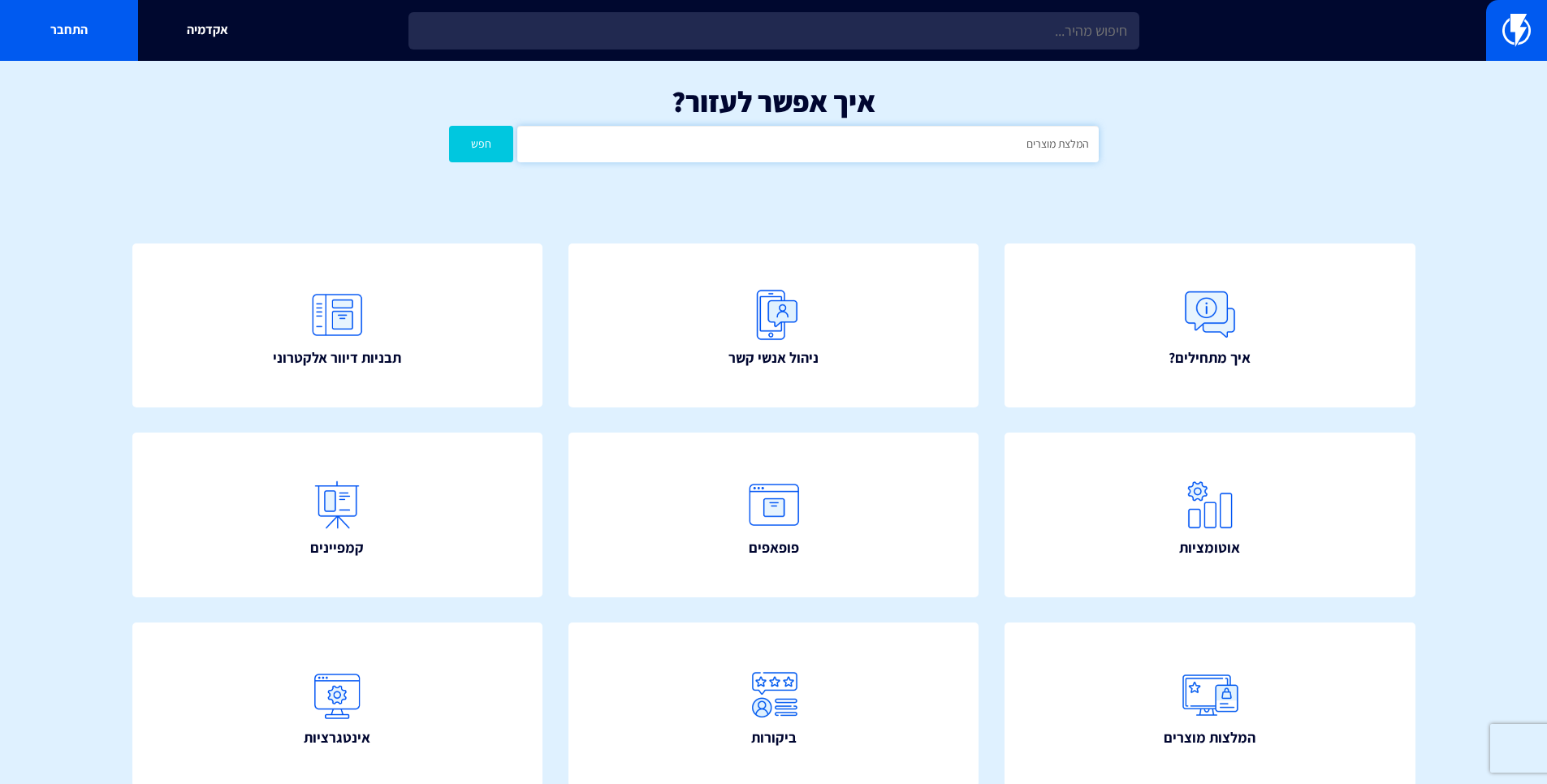
type input "המלצת מוצרים"
click at [449, 126] on button "חפש" at bounding box center [481, 144] width 65 height 37
click at [987, 150] on input "המלצת מוצרים" at bounding box center [807, 144] width 580 height 37
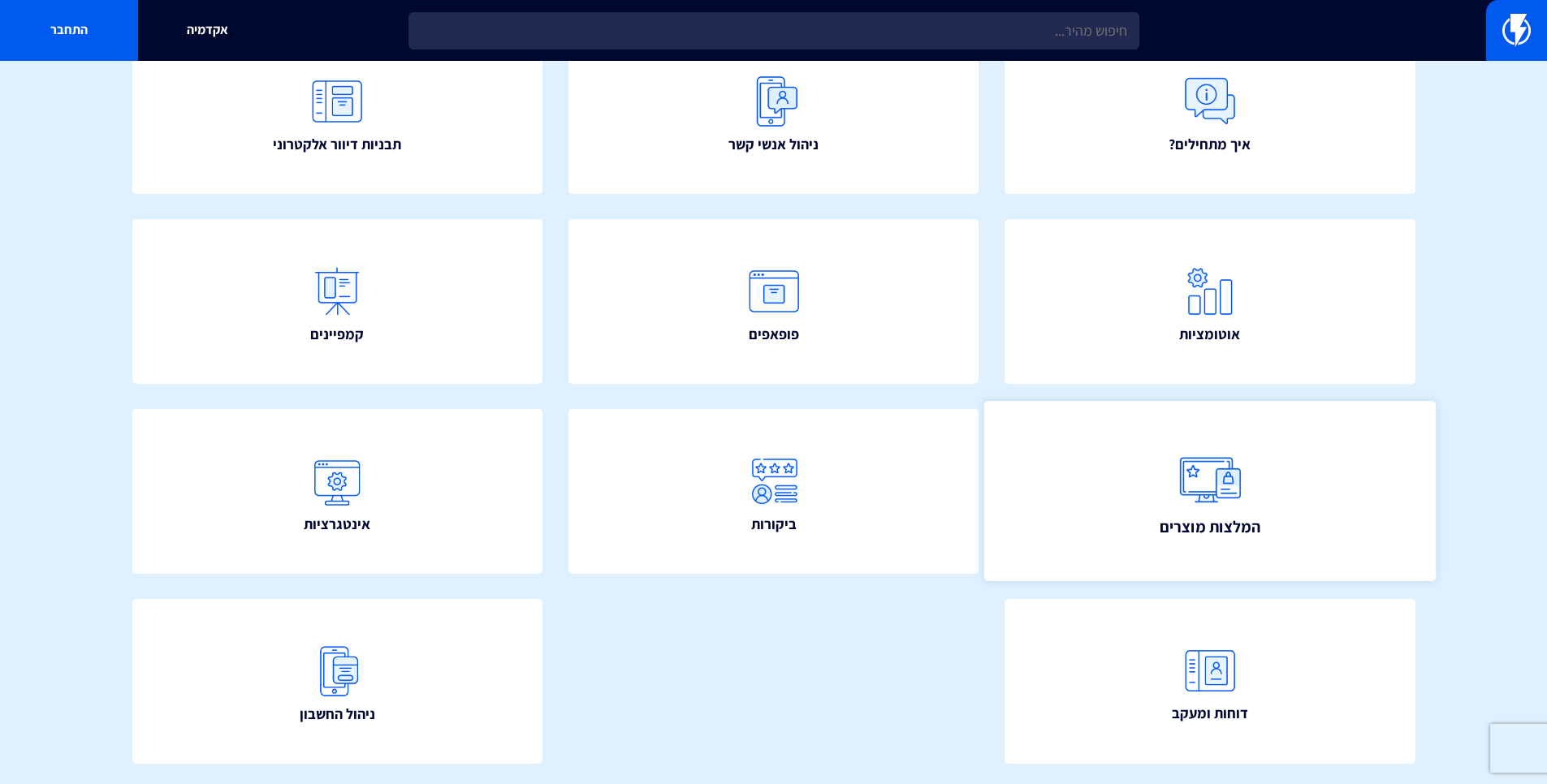
scroll to position [267, 0]
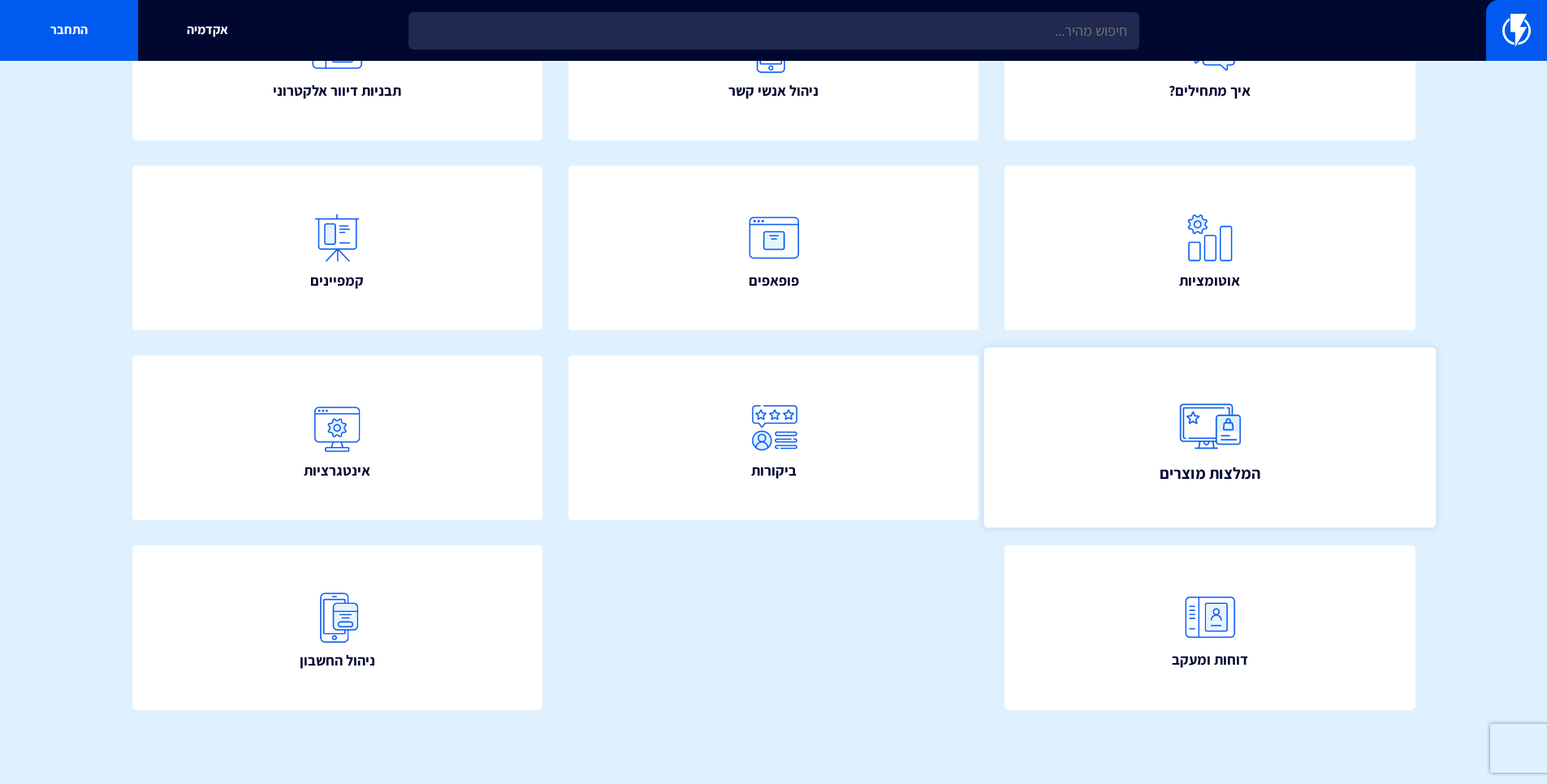
click at [1195, 457] on img at bounding box center [1209, 426] width 71 height 71
click at [1480, 40] on div "אקדמיה התחבר" at bounding box center [774, 30] width 1547 height 60
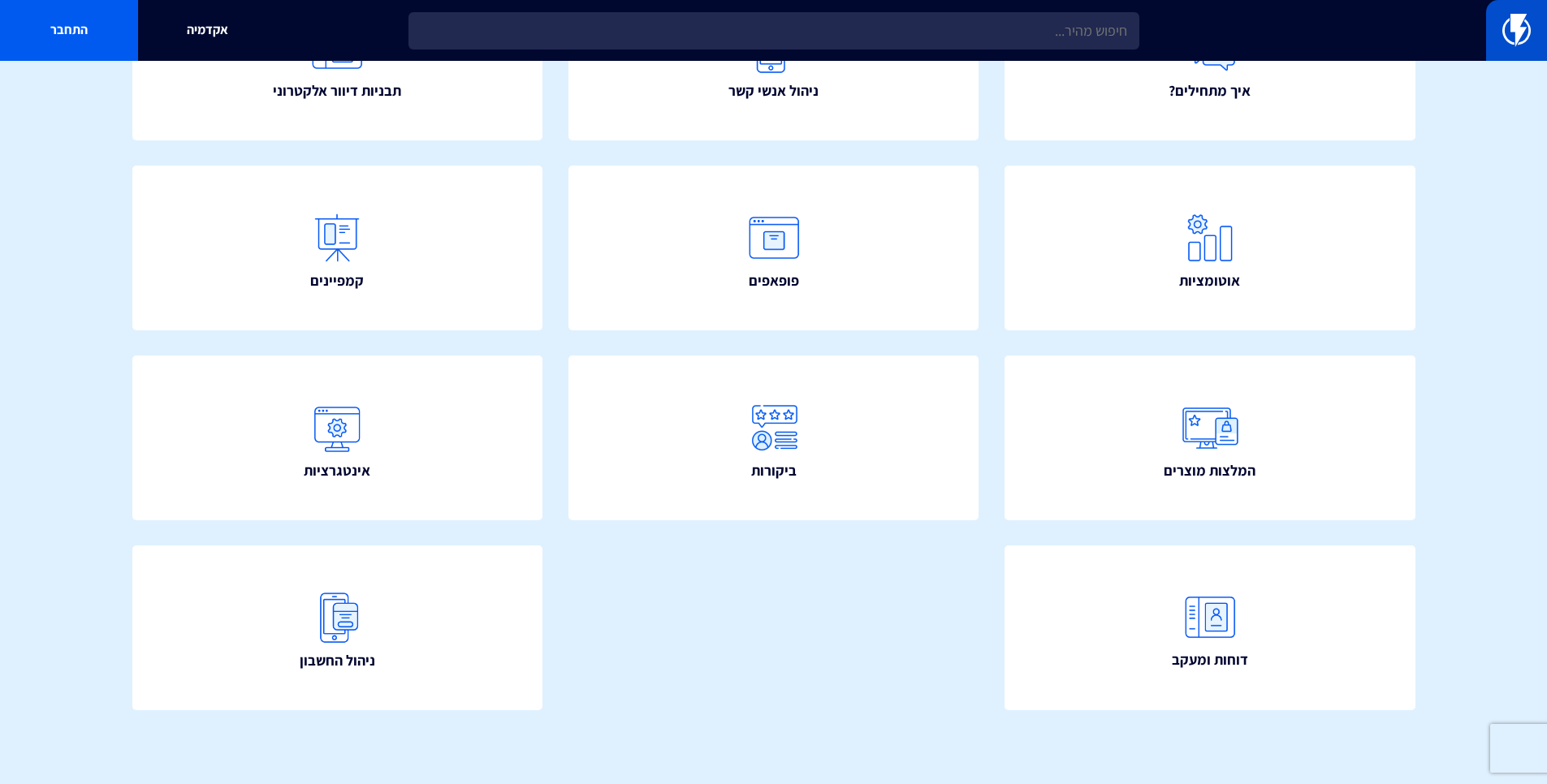
click at [1487, 39] on link at bounding box center [1515, 30] width 60 height 60
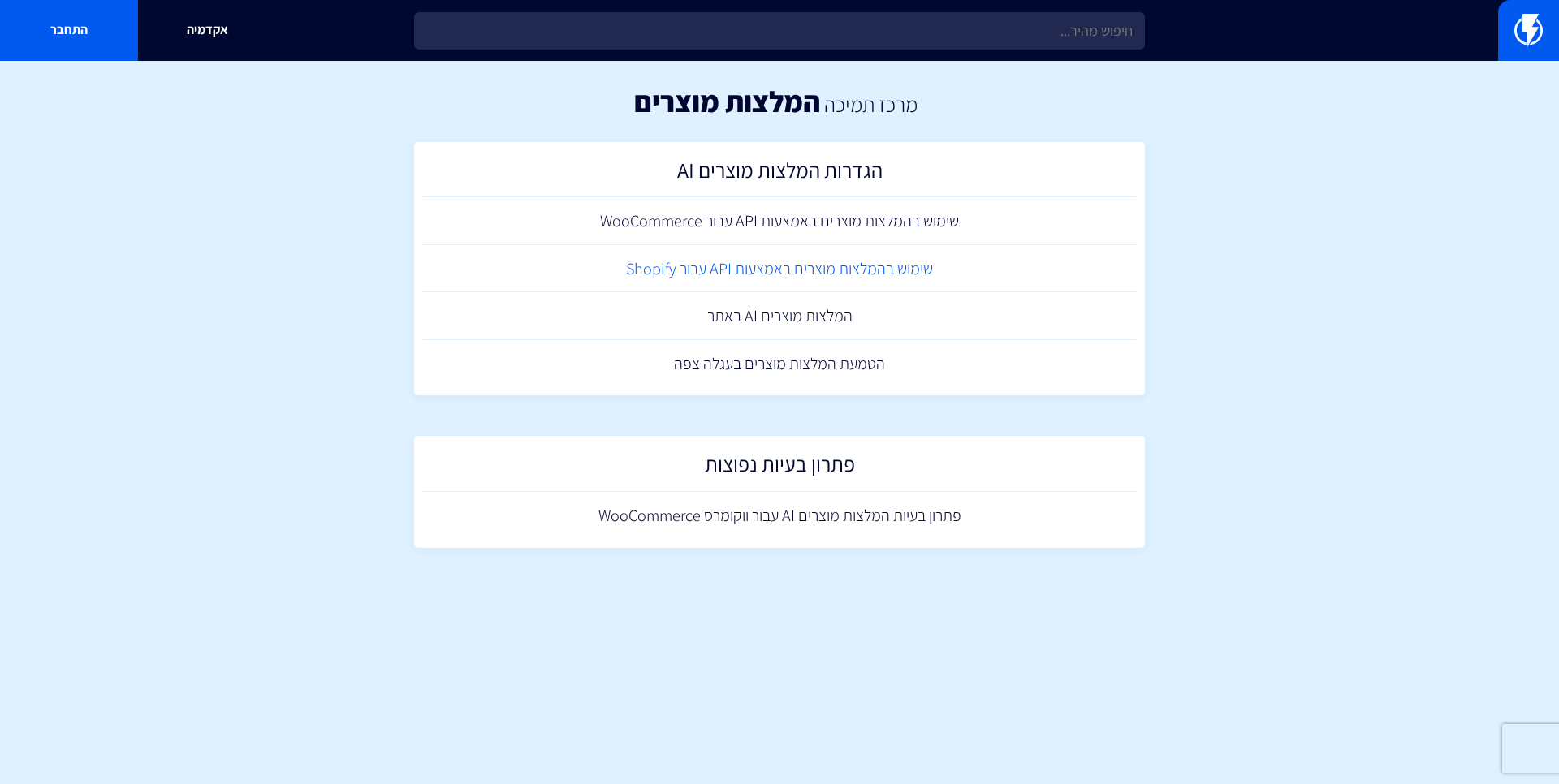
click at [919, 281] on link "שימוש בהמלצות מוצרים באמצעות API עבור Shopify" at bounding box center [779, 269] width 714 height 48
click at [953, 228] on link "שימוש בהמלצות מוצרים באמצעות API עבור WooCommerce" at bounding box center [779, 221] width 714 height 48
click at [941, 270] on link "שימוש בהמלצות מוצרים באמצעות API עבור Shopify" at bounding box center [779, 269] width 714 height 48
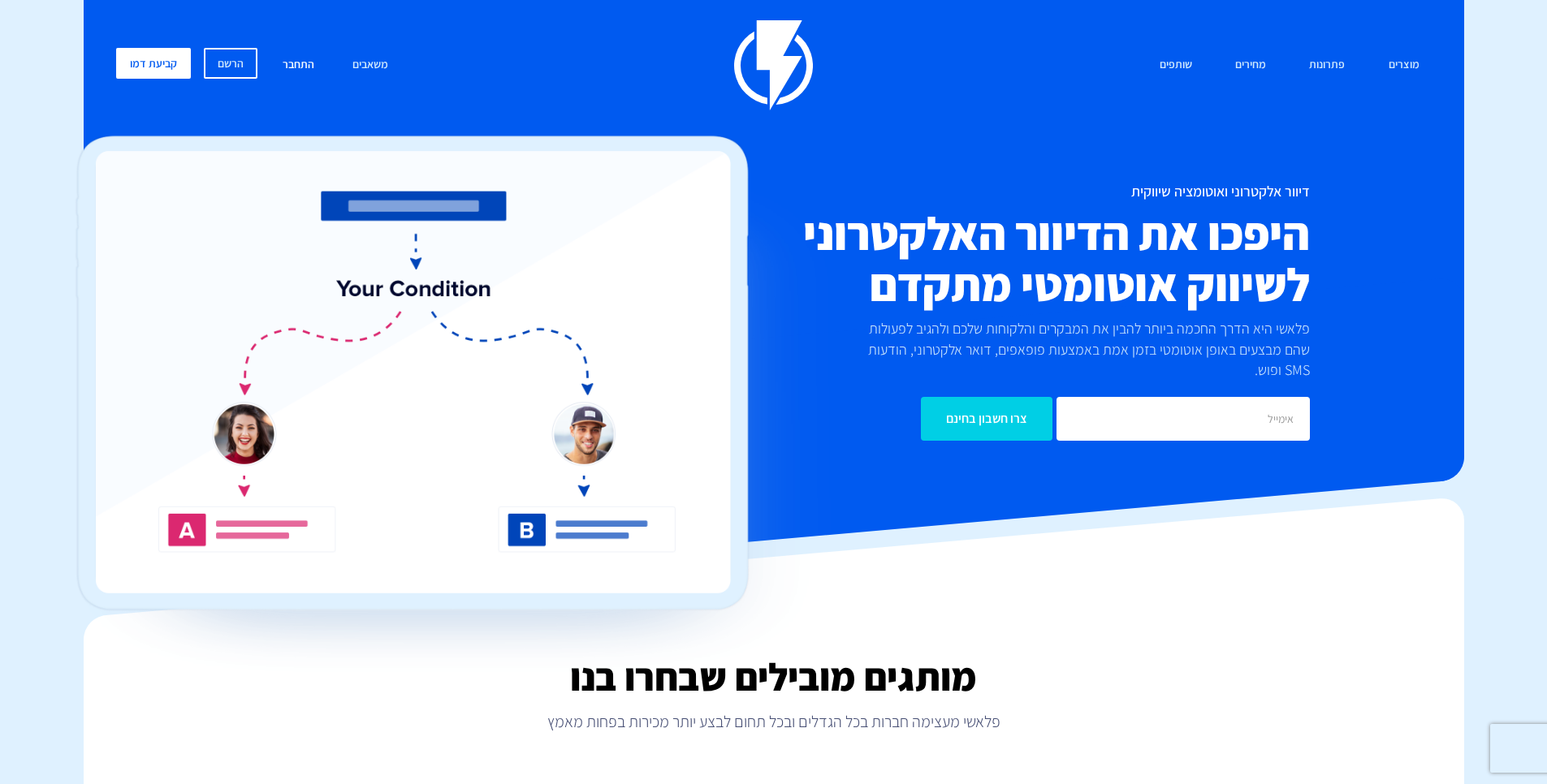
click at [291, 70] on link "התחבר" at bounding box center [298, 64] width 56 height 35
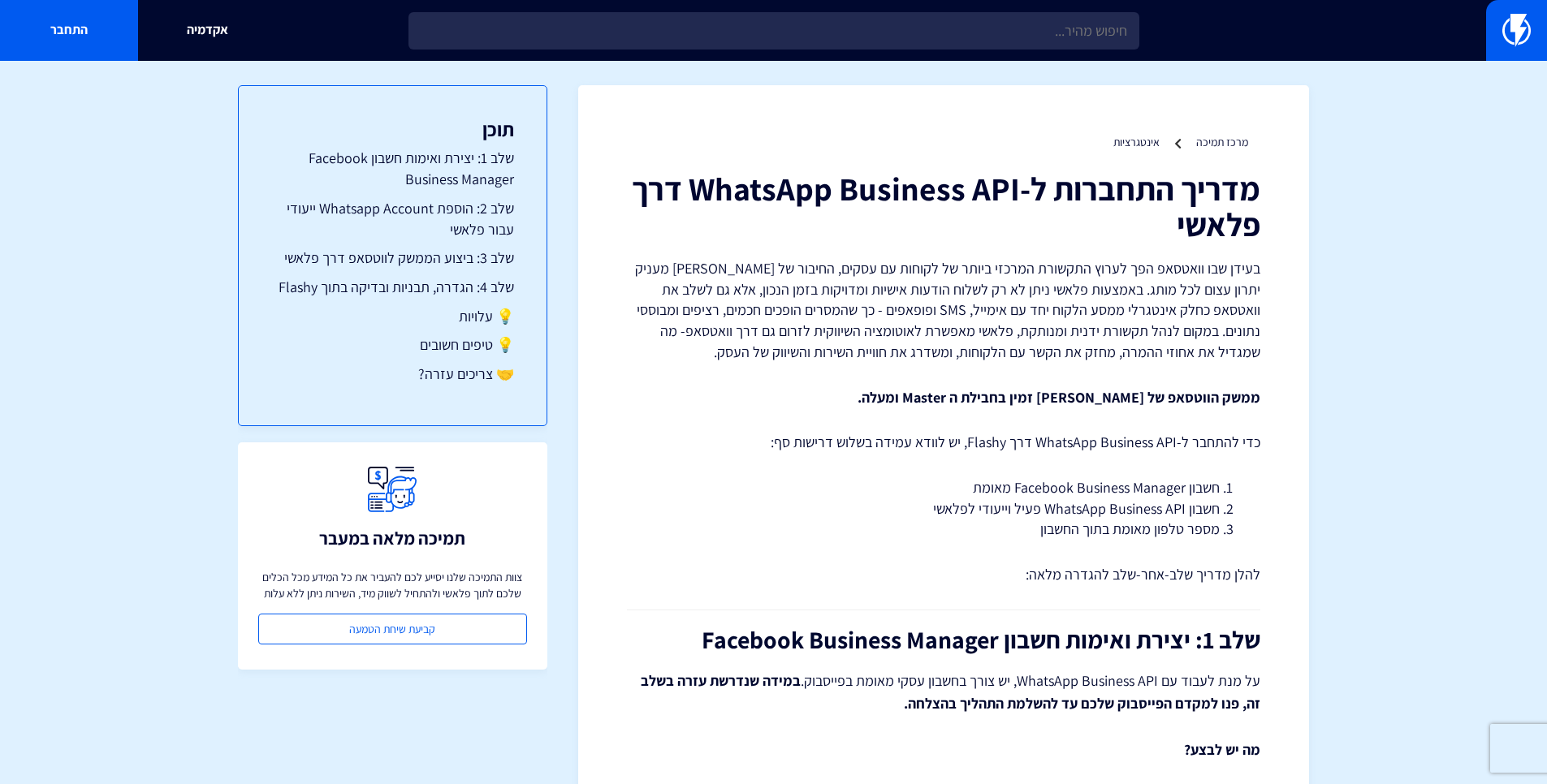
click at [1034, 268] on p "בעידן שבו וואטסאפ הפך לערוץ התקשורת המרכזי ביותר של לקוחות עם עסקים, החיבור של …" at bounding box center [943, 311] width 633 height 105
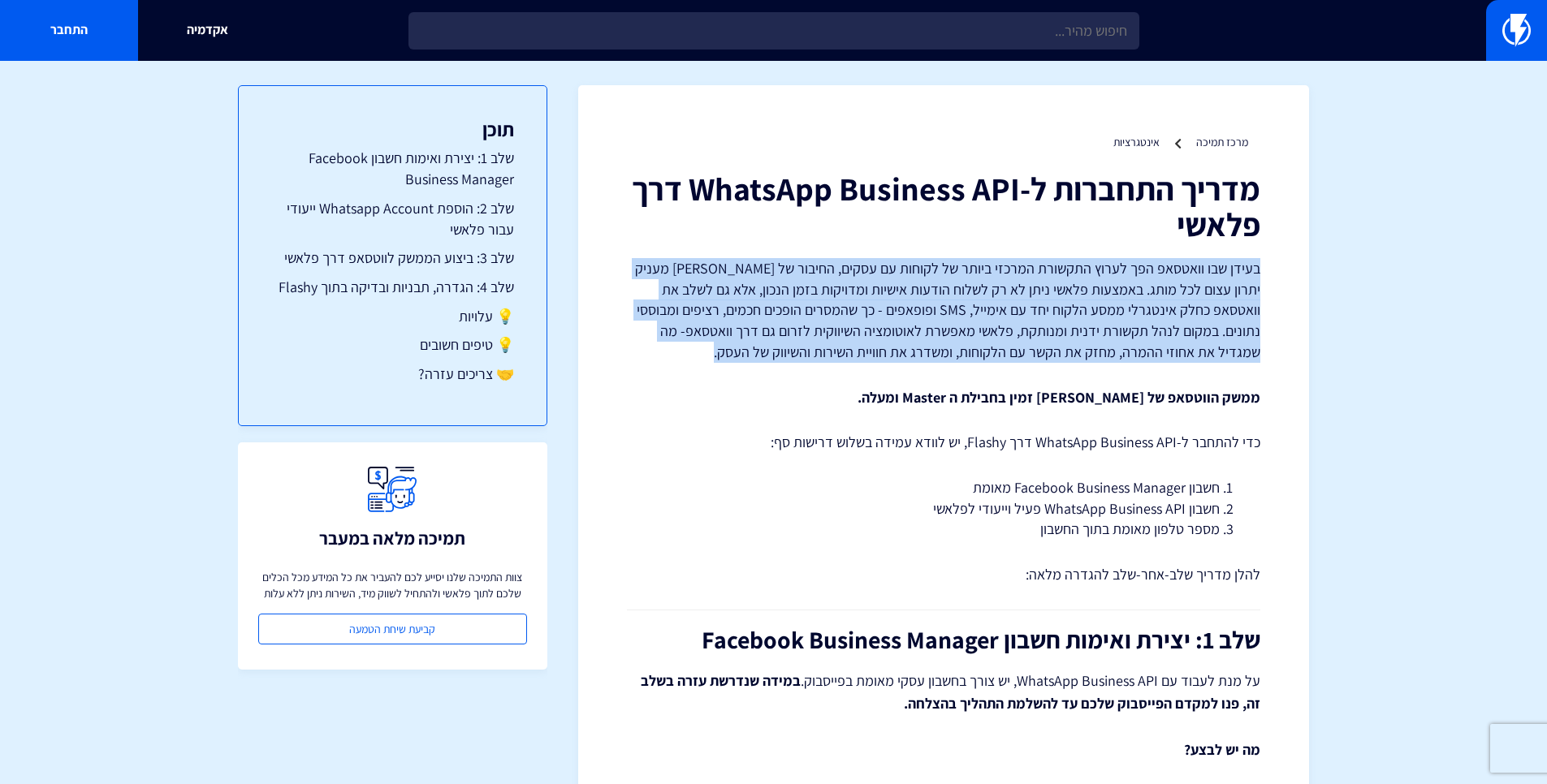
click at [1034, 268] on p "בעידן שבו וואטסאפ הפך לערוץ התקשורת המרכזי ביותר של לקוחות עם עסקים, החיבור של …" at bounding box center [943, 311] width 633 height 105
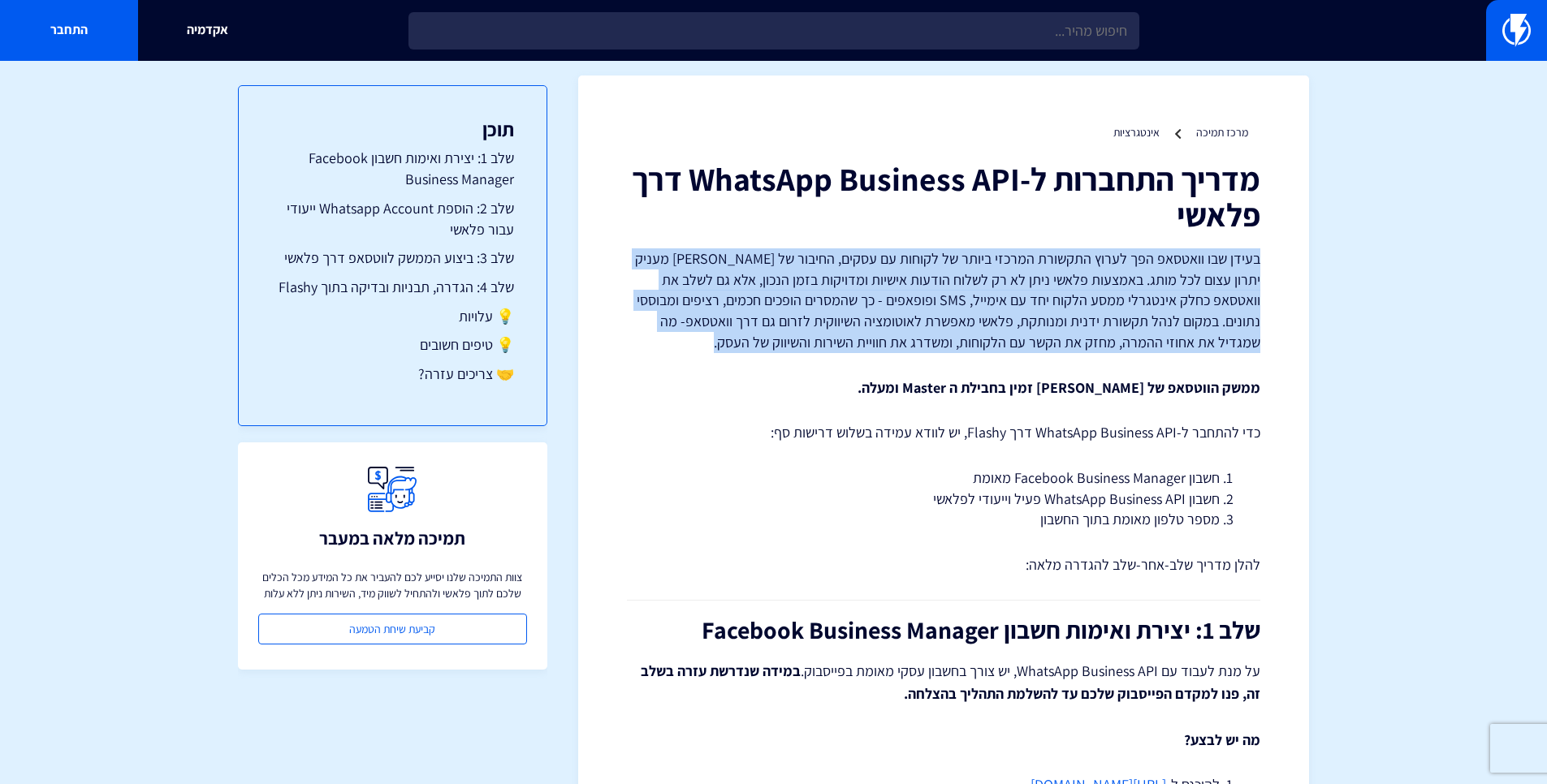
scroll to position [20, 0]
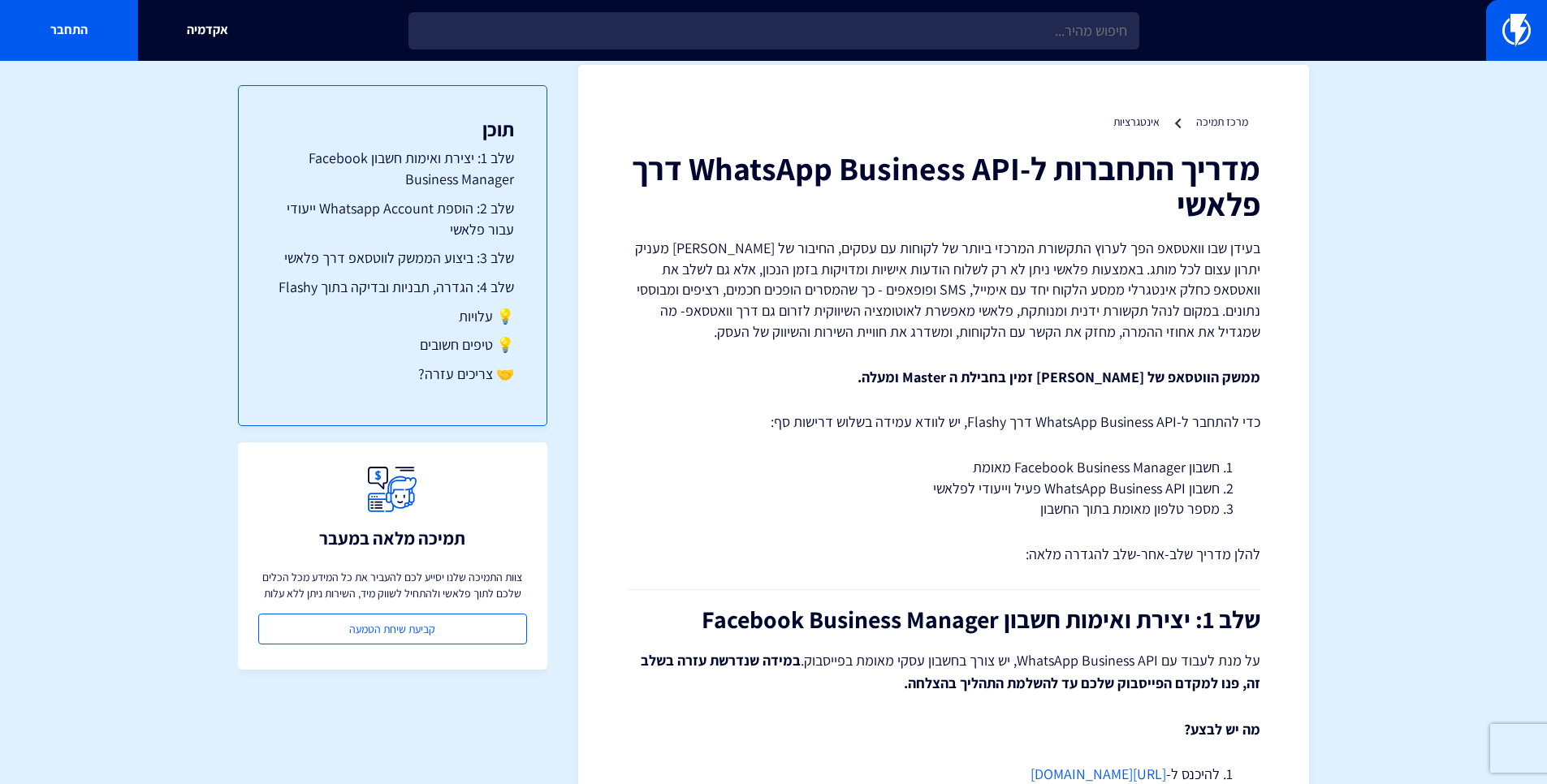
click at [1097, 466] on li "חשבון Facebook Business Manager מאומת" at bounding box center [943, 467] width 552 height 21
click at [976, 465] on li "חשבון Facebook Business Manager מאומת" at bounding box center [943, 467] width 552 height 21
drag, startPoint x: 1015, startPoint y: 466, endPoint x: 1283, endPoint y: 469, distance: 268.0
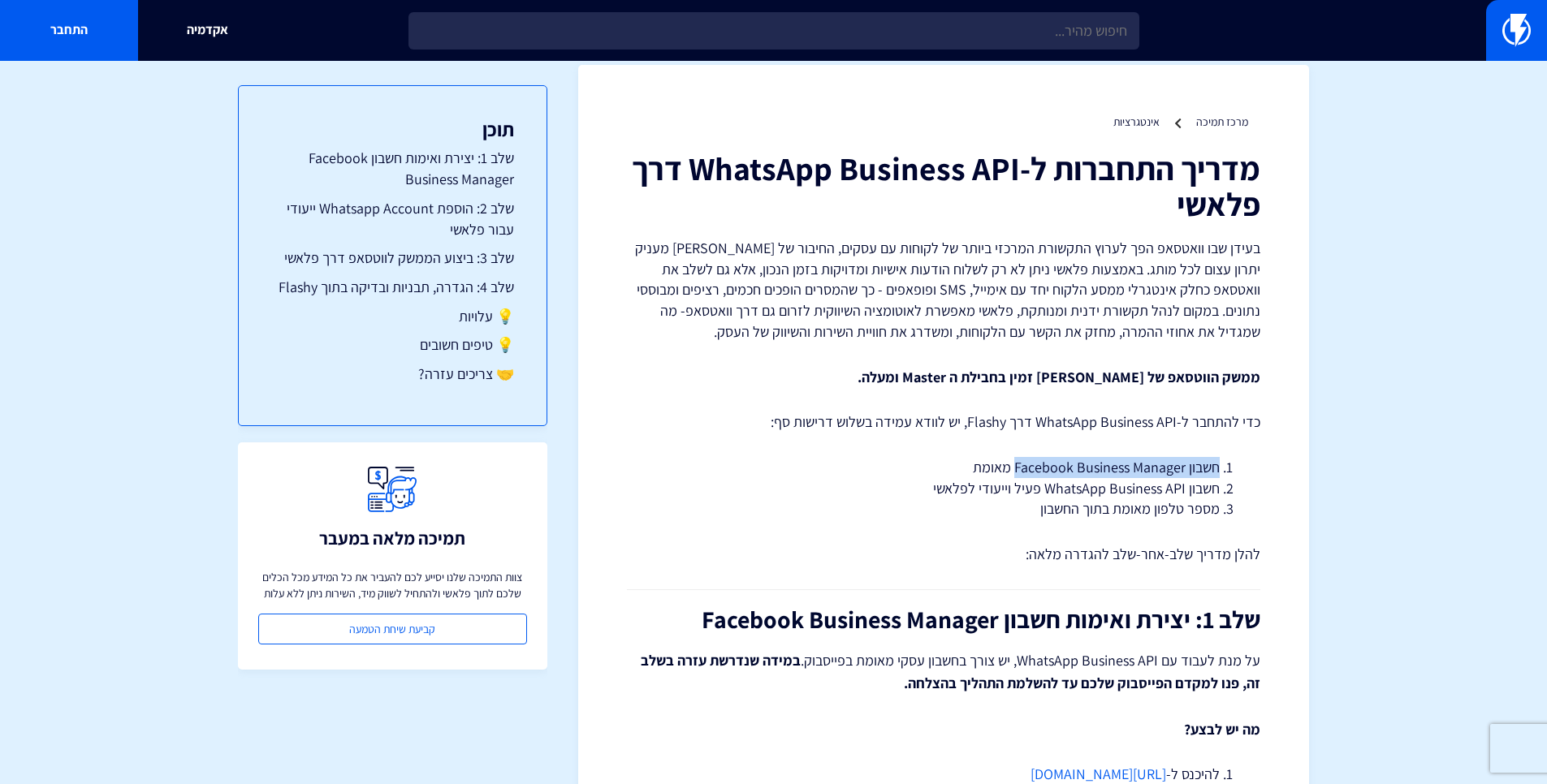
click at [1131, 475] on li "חשבון Facebook Business Manager מאומת" at bounding box center [943, 467] width 552 height 21
drag, startPoint x: 1041, startPoint y: 493, endPoint x: 1092, endPoint y: 493, distance: 51.0
click at [1092, 493] on li "חשבון WhatsApp Business API פעיל וייעודי לפלאשי" at bounding box center [943, 488] width 552 height 21
click at [1088, 491] on li "חשבון WhatsApp Business API פעיל וייעודי לפלאשי" at bounding box center [943, 488] width 552 height 21
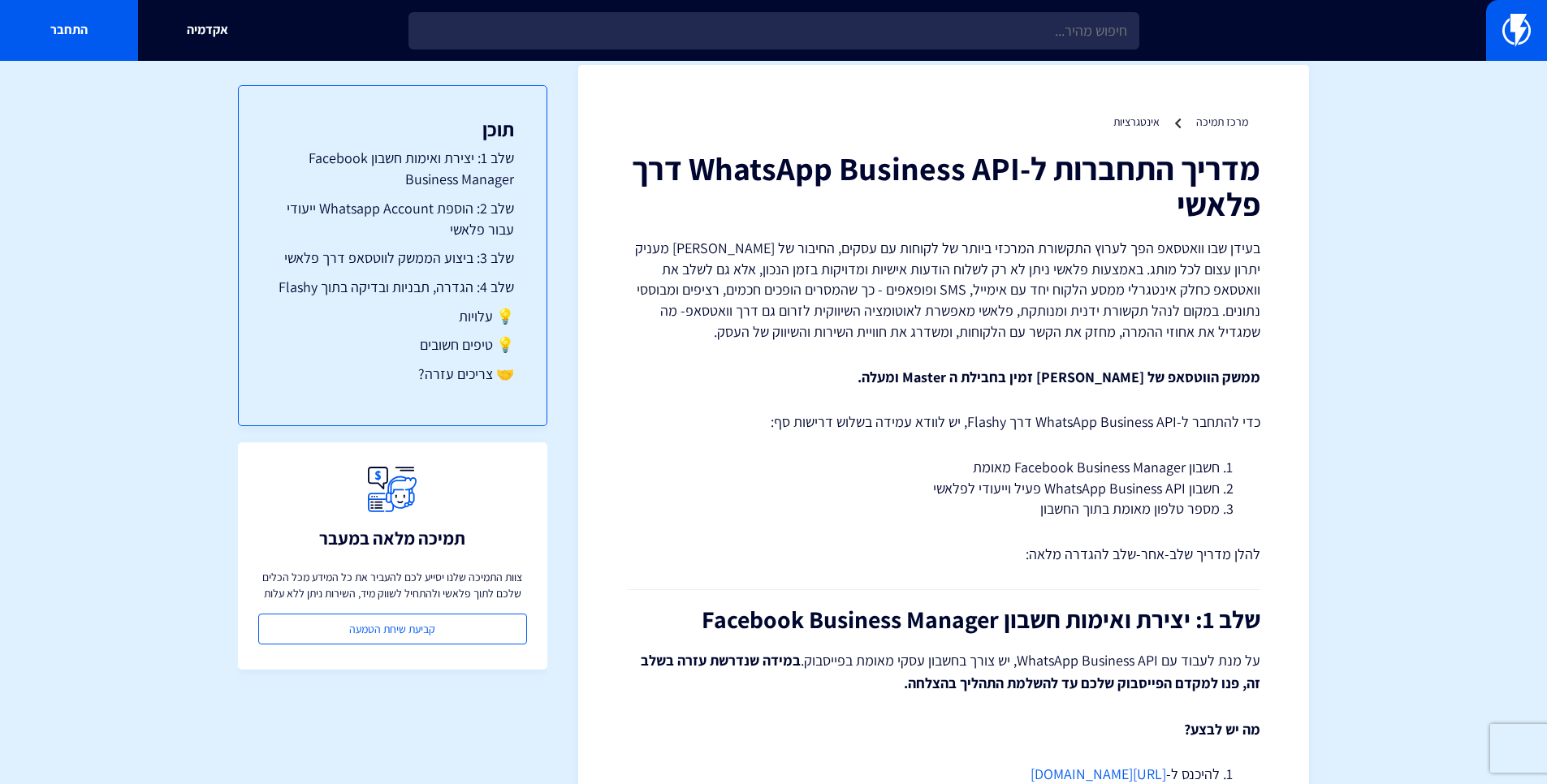
click at [1018, 484] on li "חשבון WhatsApp Business API פעיל וייעודי לפלאשי" at bounding box center [943, 488] width 552 height 21
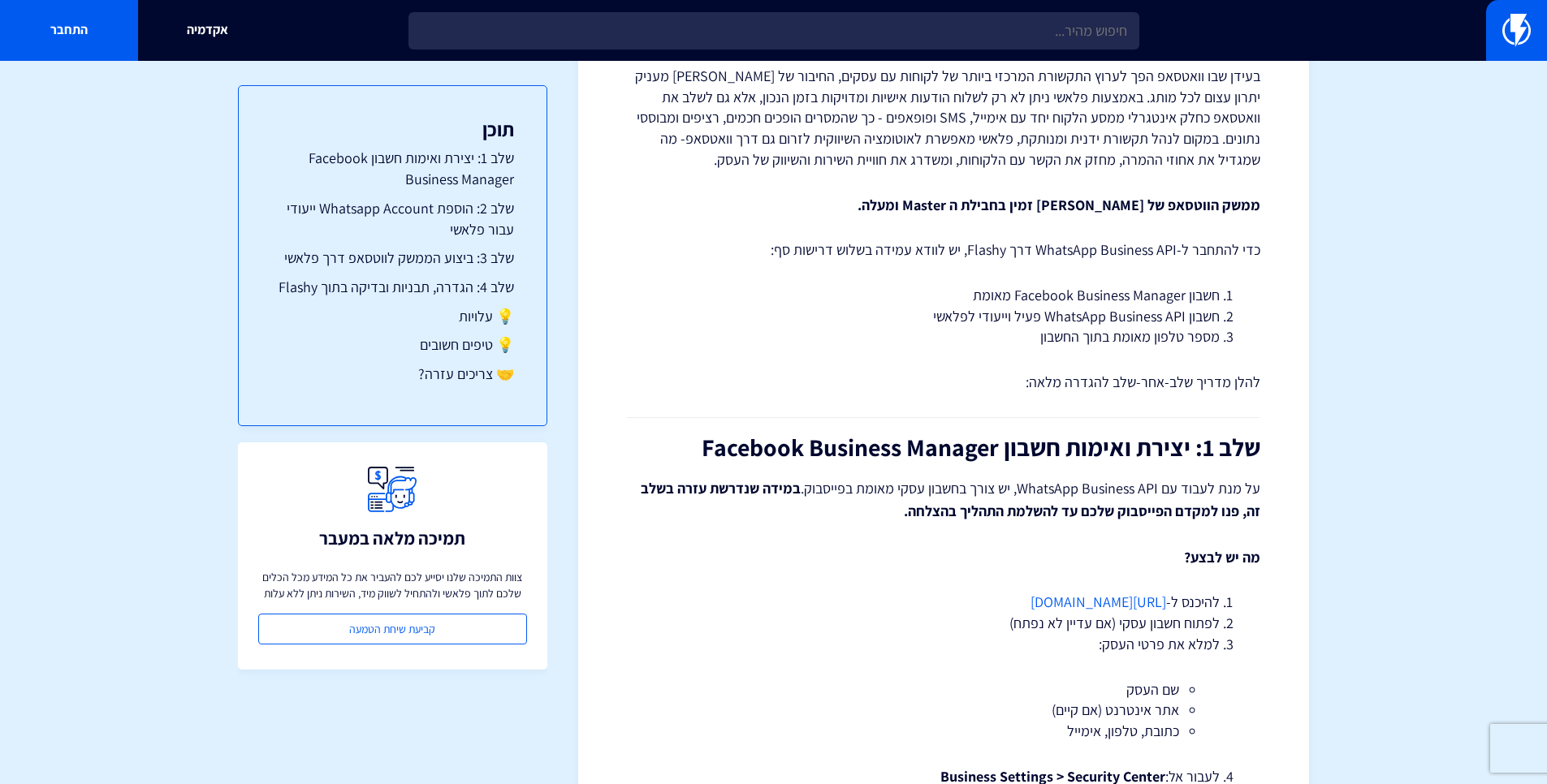
scroll to position [214, 0]
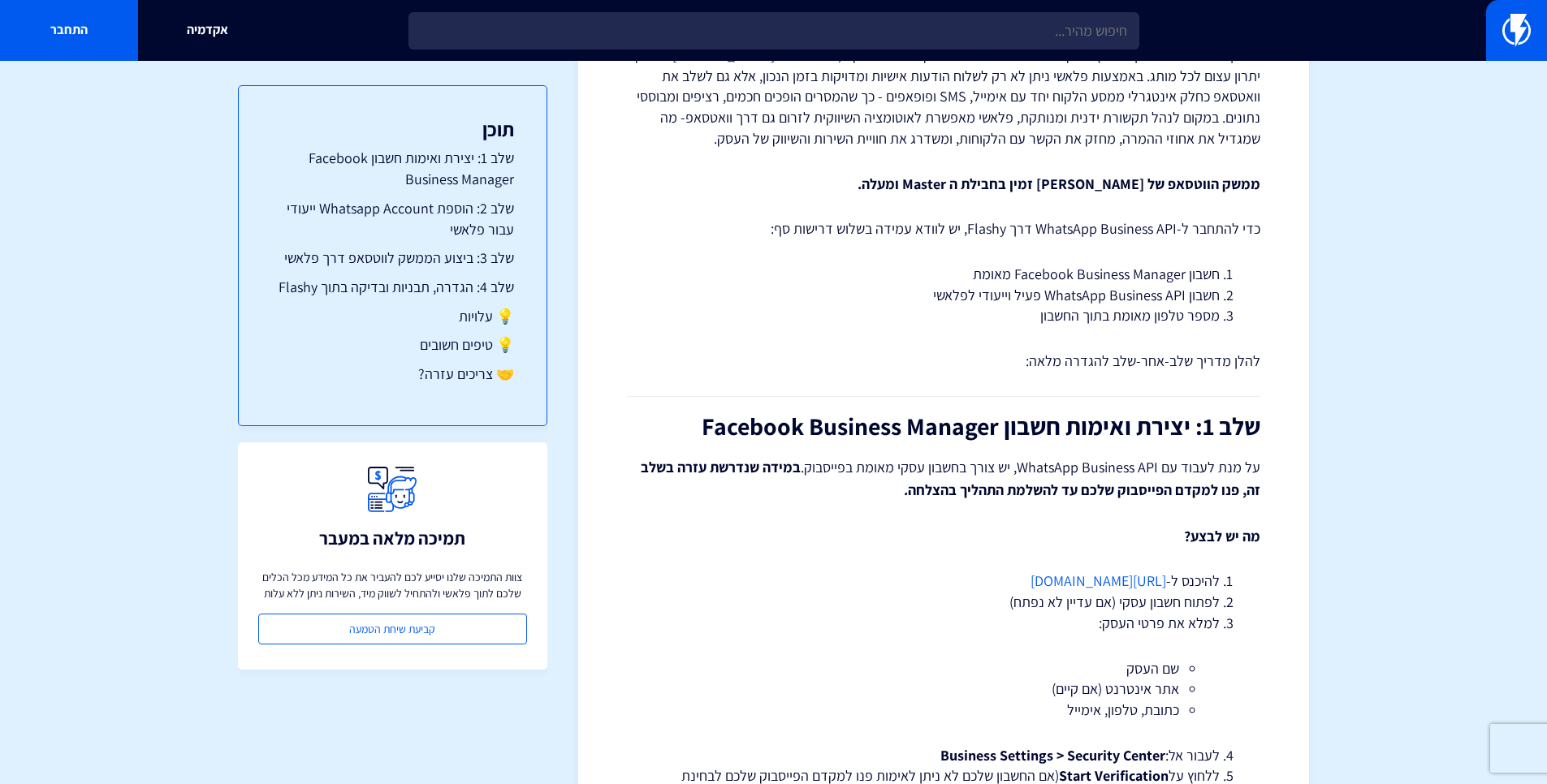
click at [1023, 425] on h2 "שלב 1: יצירת ואימות חשבון Facebook Business Manager" at bounding box center [943, 426] width 633 height 27
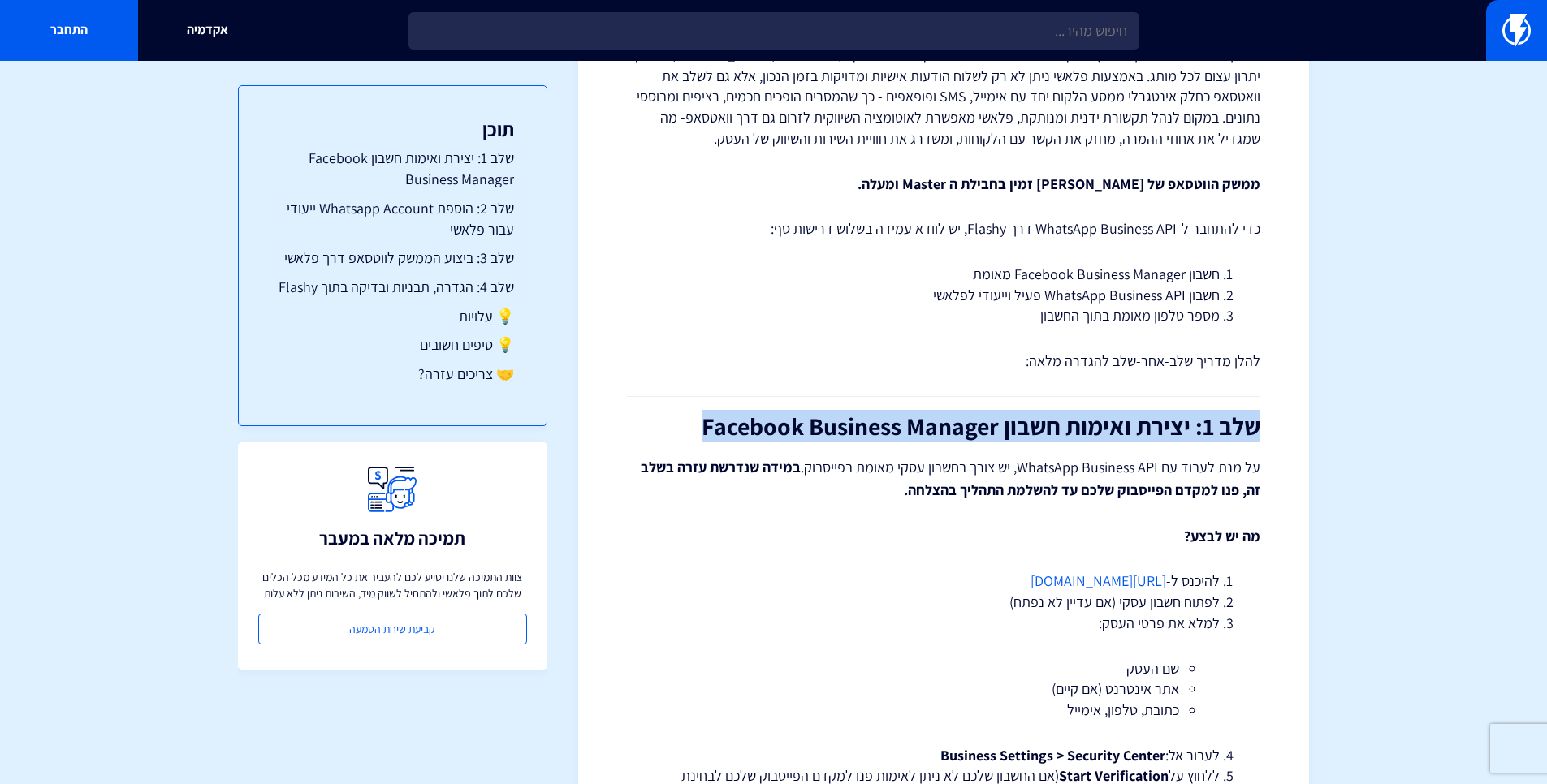
click at [1023, 425] on h2 "שלב 1: יצירת ואימות חשבון Facebook Business Manager" at bounding box center [943, 426] width 633 height 27
click at [1072, 430] on h2 "שלב 1: יצירת ואימות חשבון Facebook Business Manager" at bounding box center [943, 426] width 633 height 27
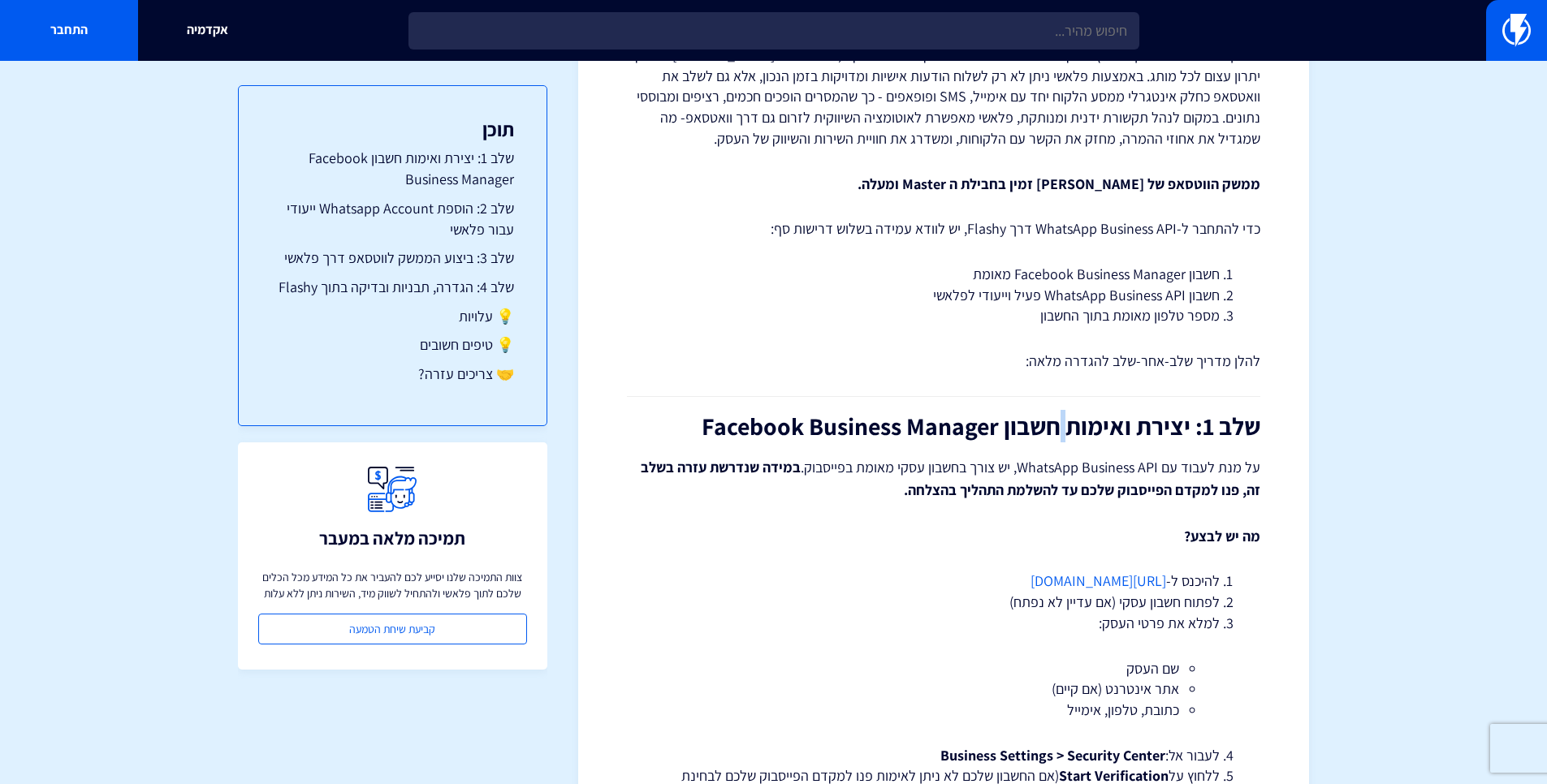
click at [1072, 430] on h2 "שלב 1: יצירת ואימות חשבון Facebook Business Manager" at bounding box center [943, 426] width 633 height 27
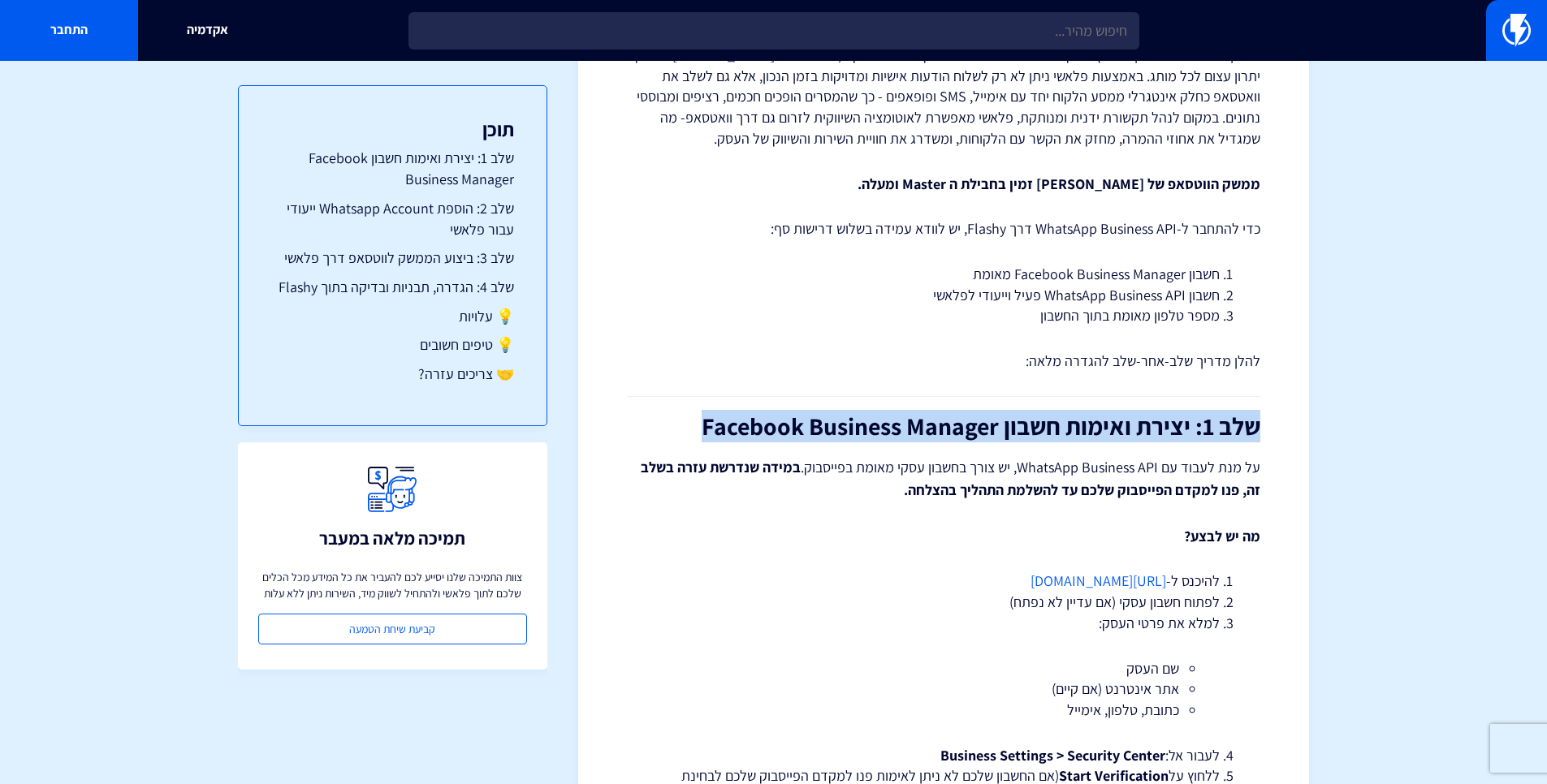
click at [1072, 430] on h2 "שלב 1: יצירת ואימות חשבון Facebook Business Manager" at bounding box center [943, 426] width 633 height 27
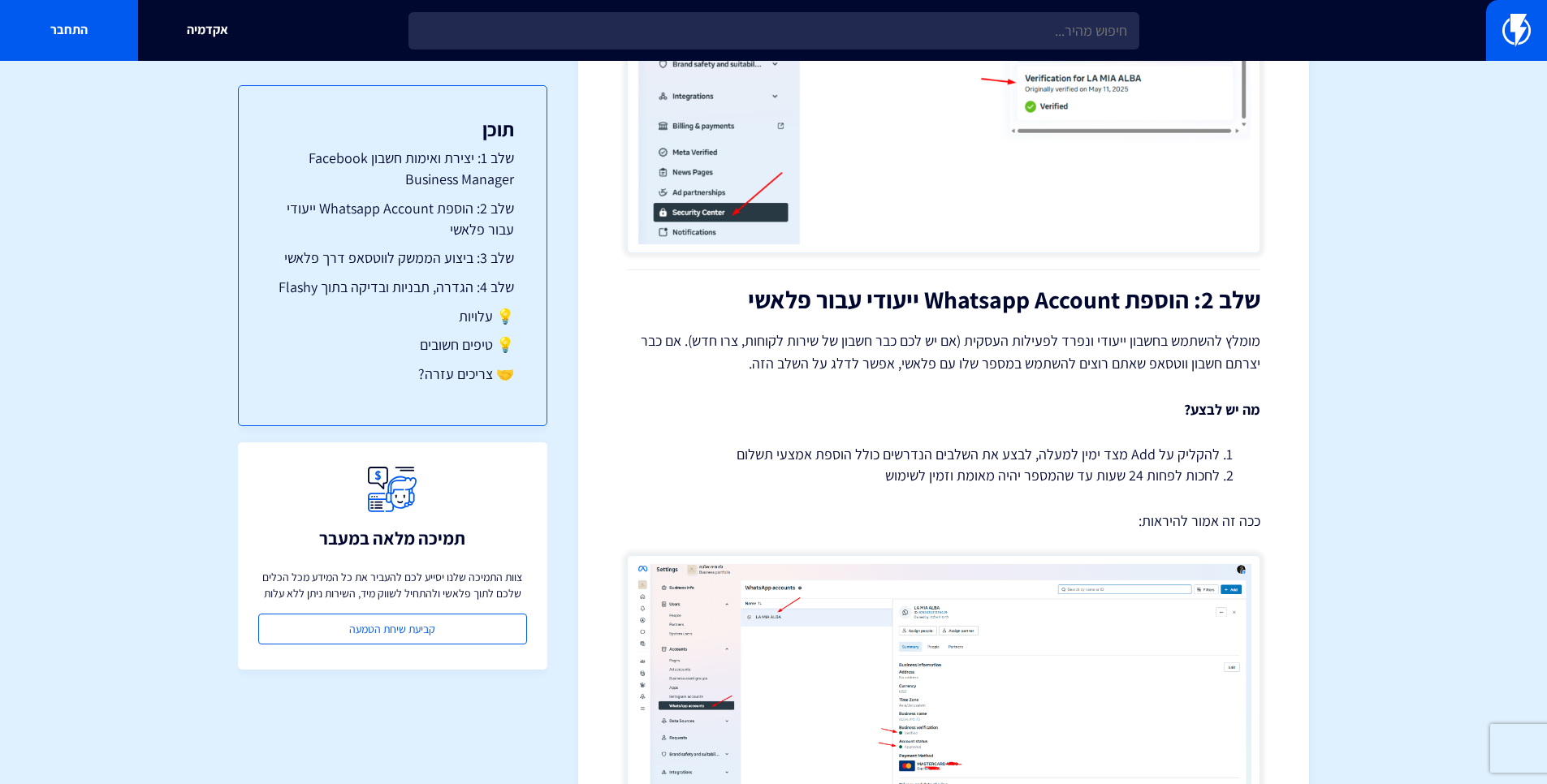
scroll to position [1709, 0]
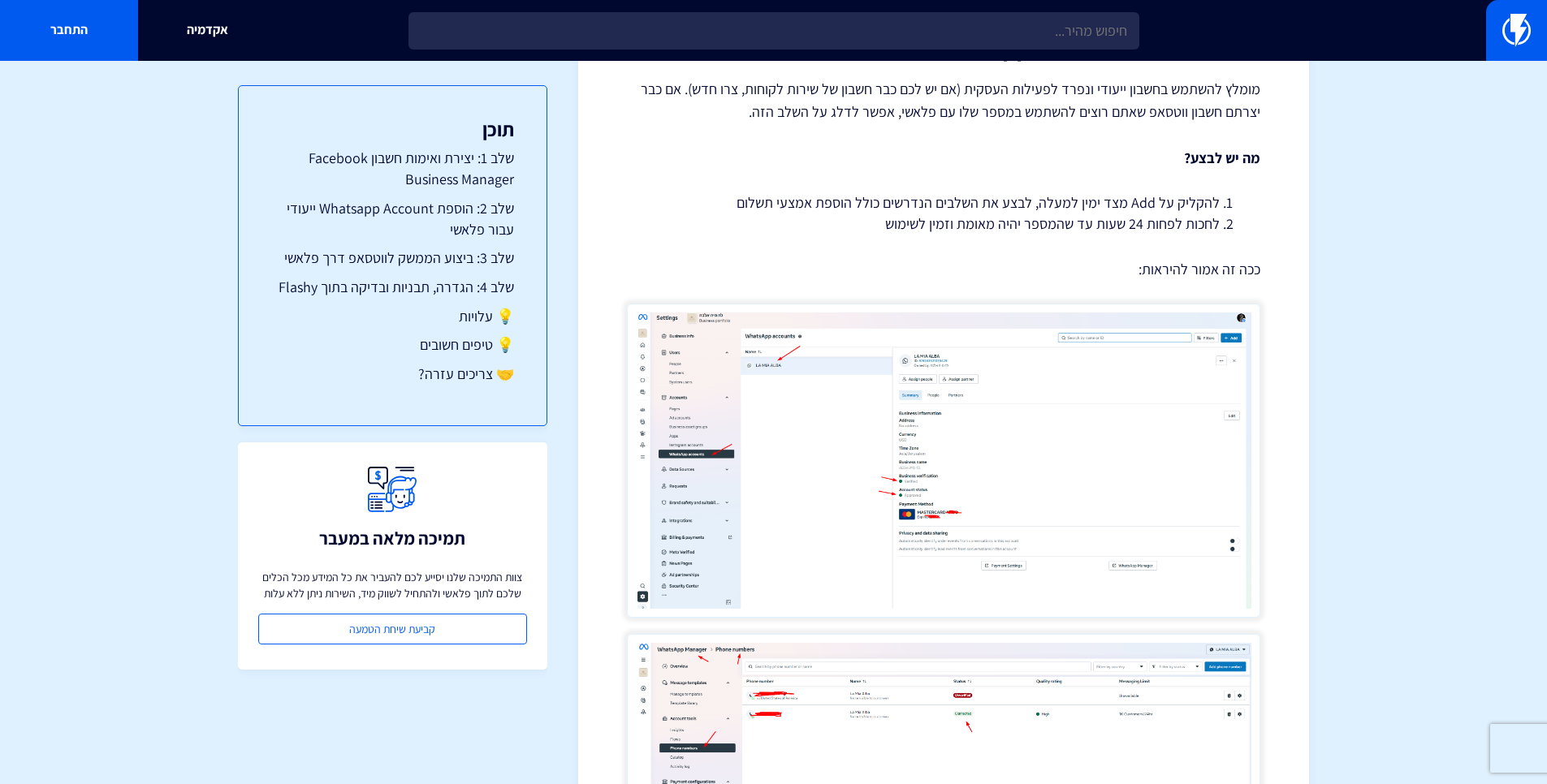
click at [980, 569] on img at bounding box center [943, 460] width 633 height 313
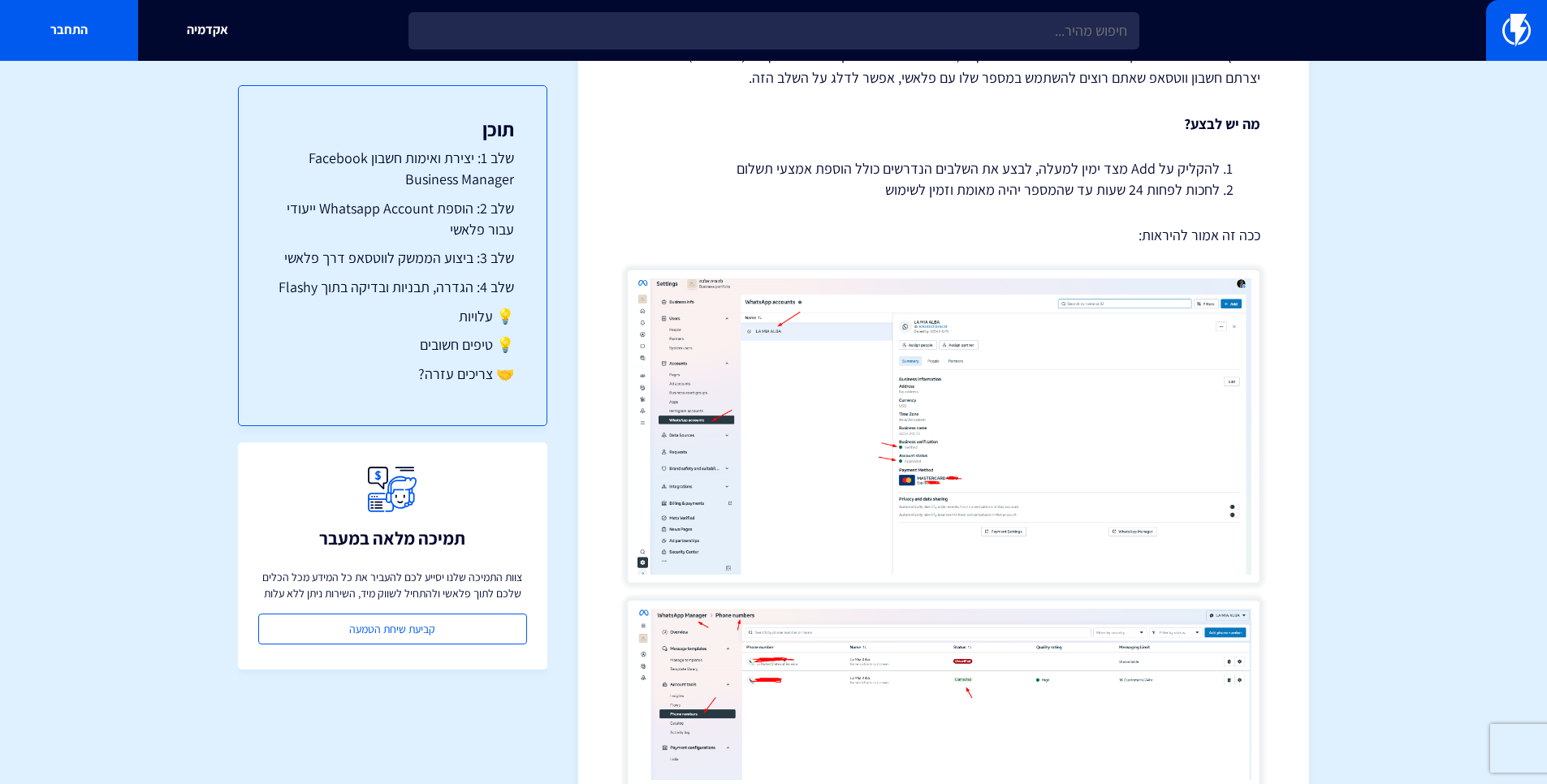
scroll to position [1993, 0]
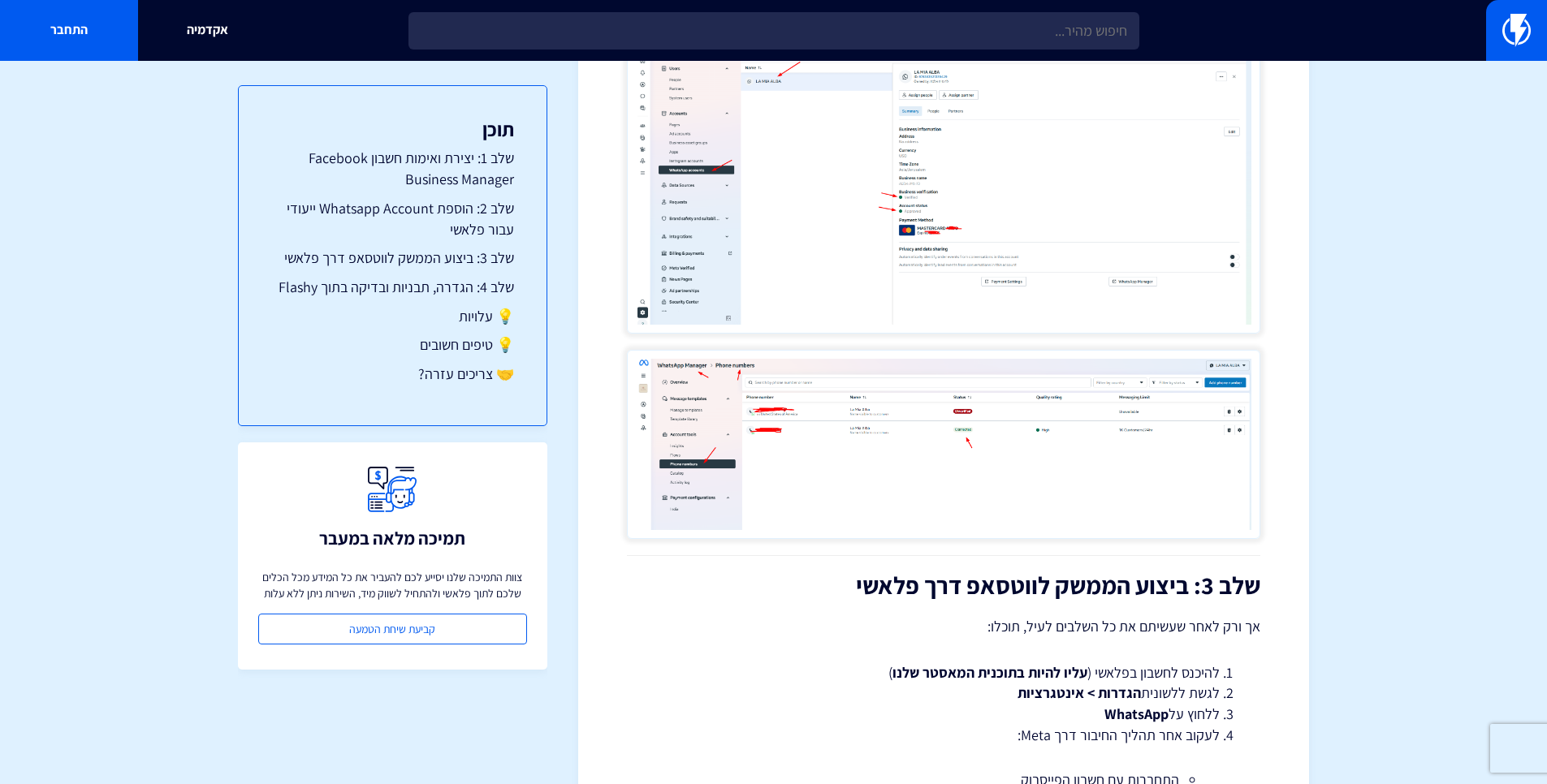
click at [831, 408] on img at bounding box center [943, 443] width 633 height 189
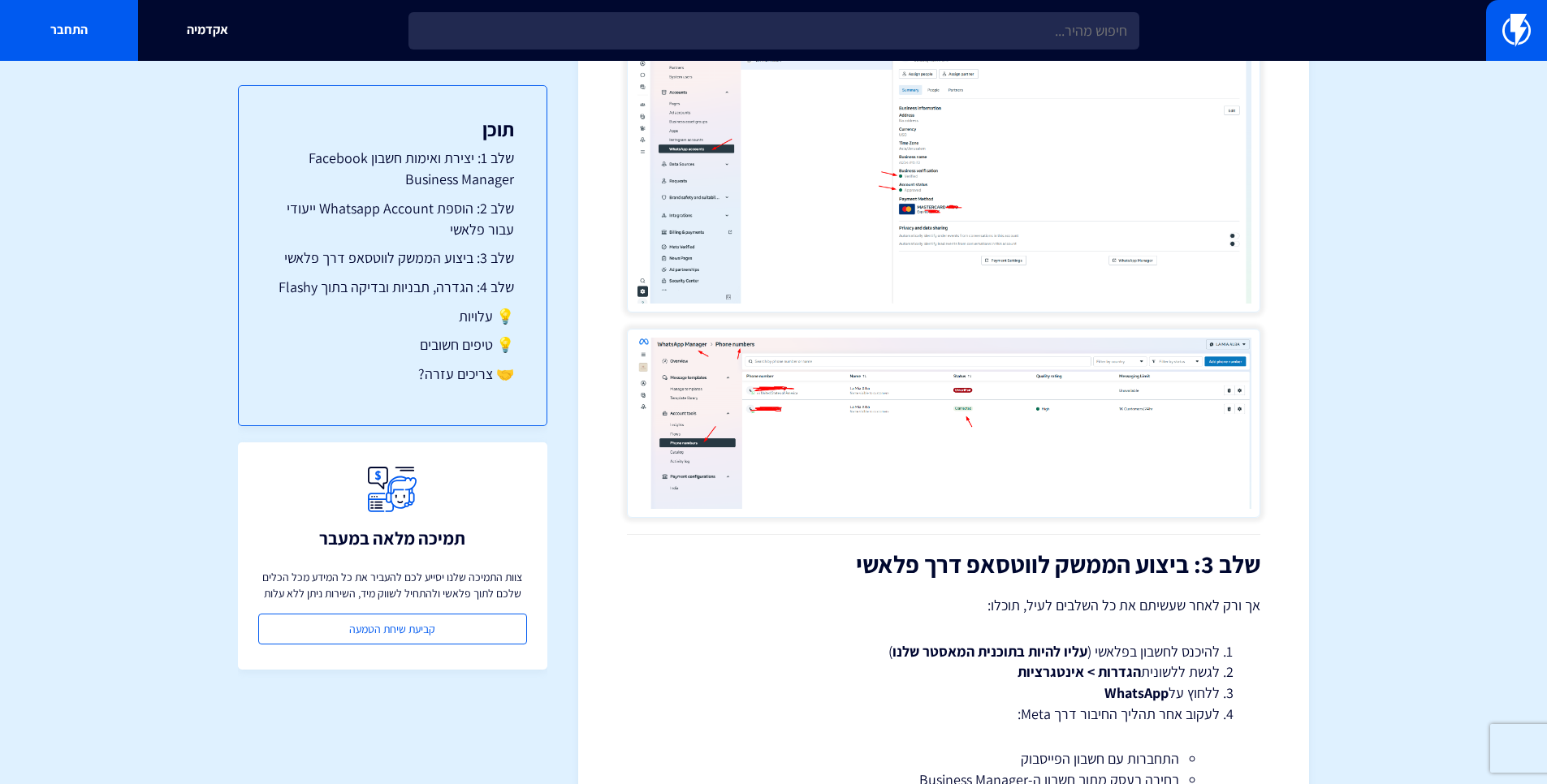
click at [1138, 601] on p "אך ורק לאחר שעשיתם את כל השלבים לעיל, תוכלו:" at bounding box center [943, 605] width 633 height 23
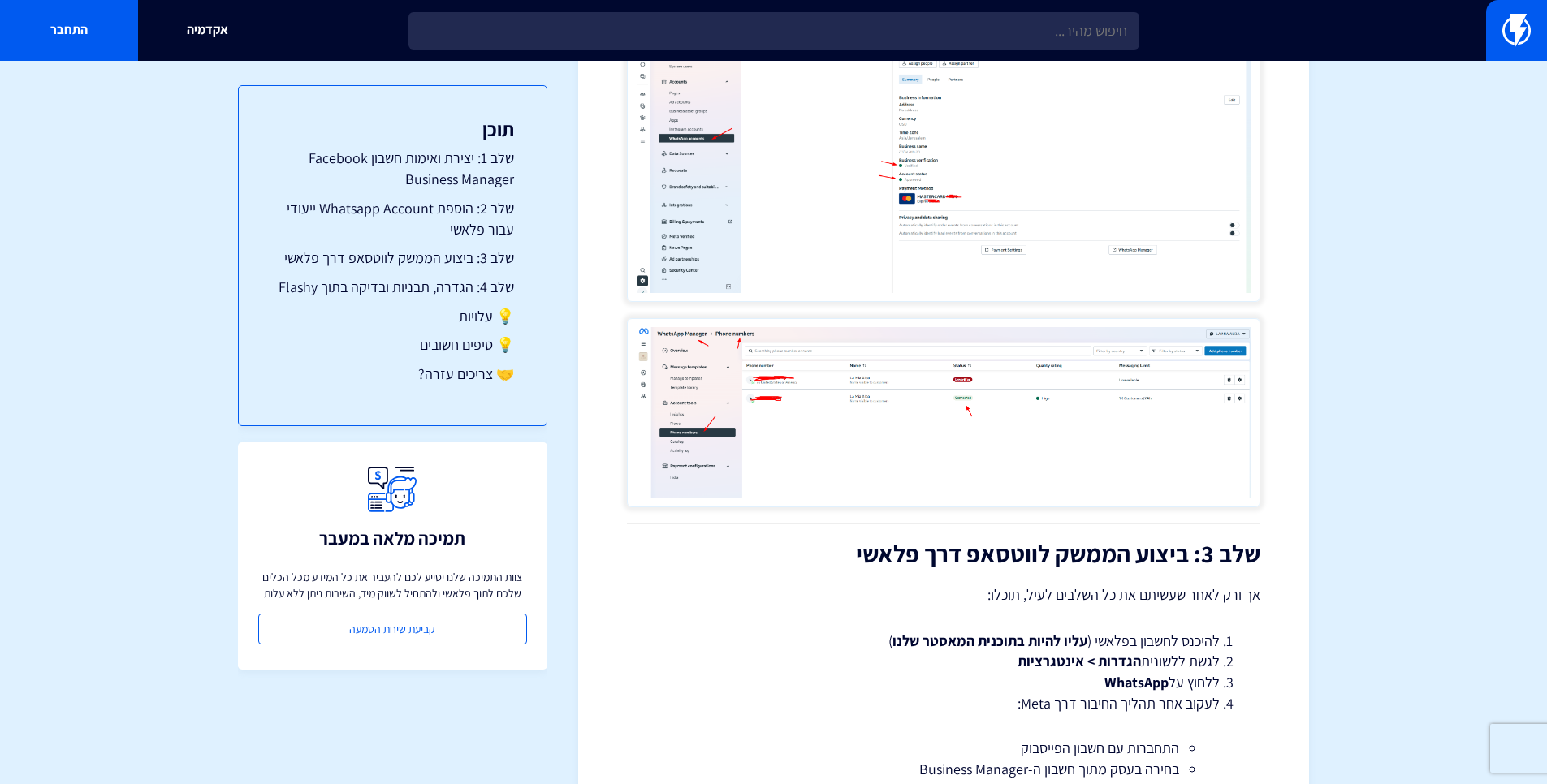
click at [1082, 641] on strong "עליו להיות בתוכנית המאסטר שלנו" at bounding box center [989, 640] width 195 height 19
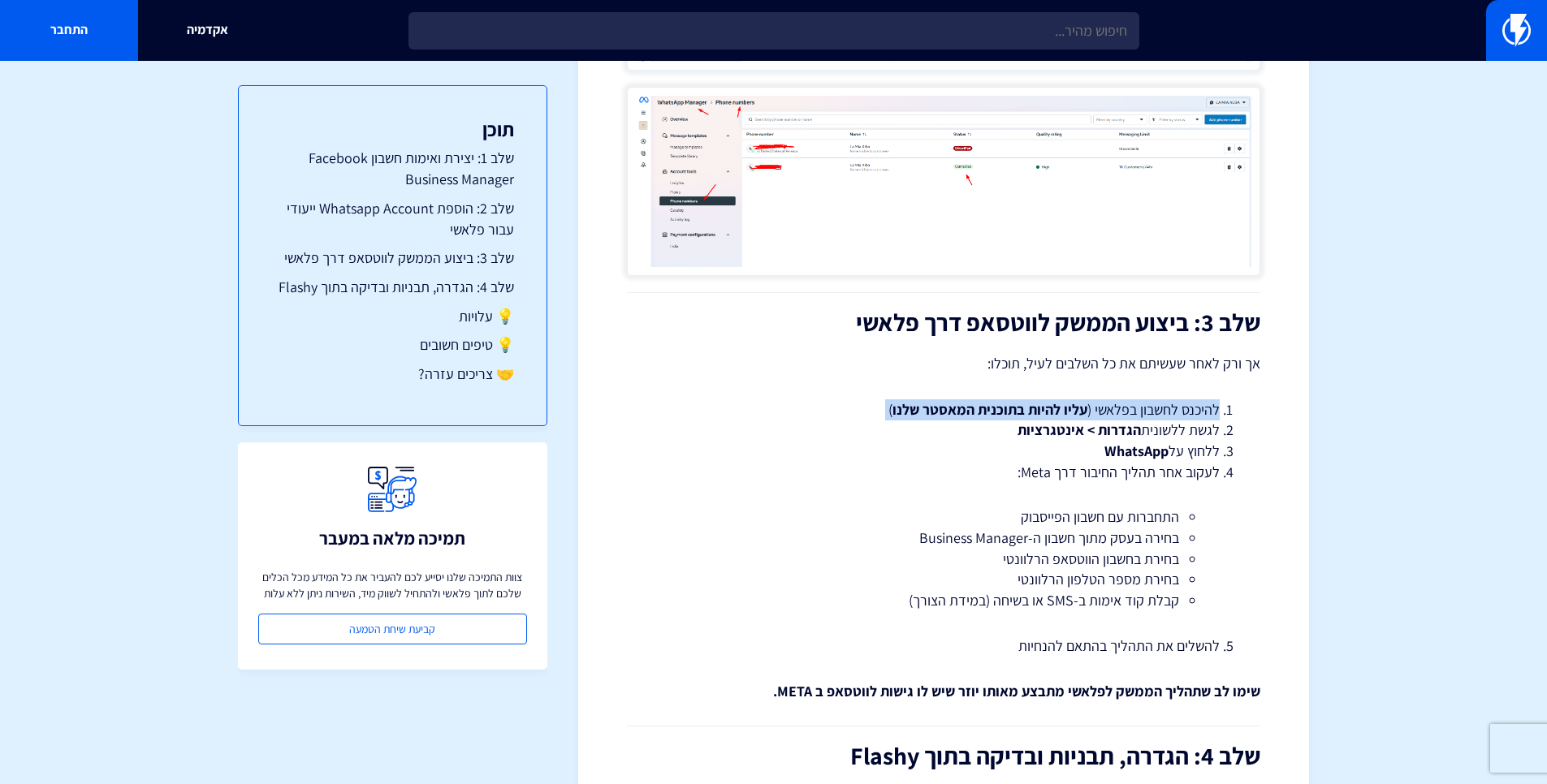
scroll to position [2276, 0]
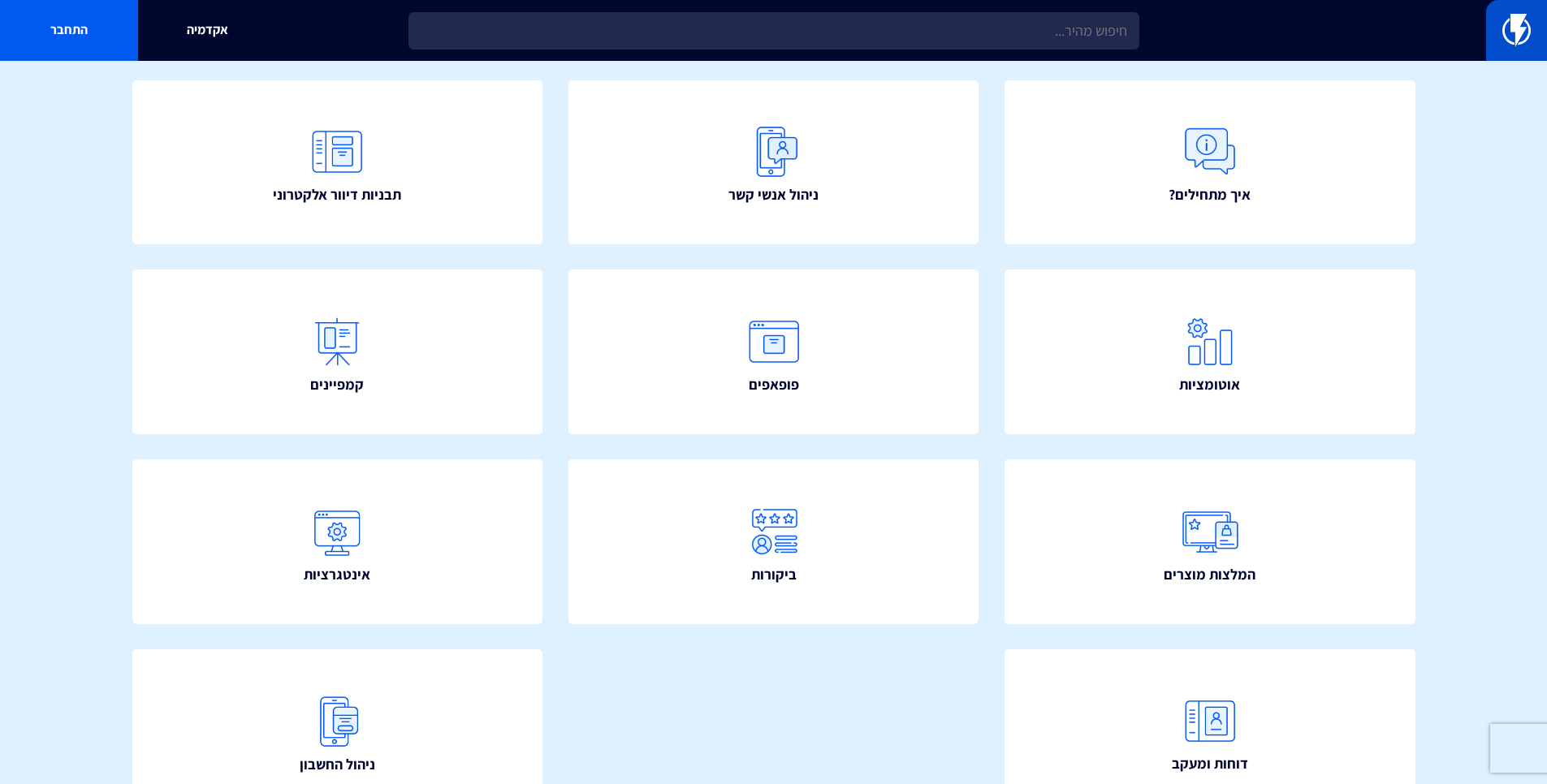
click at [1509, 45] on img at bounding box center [1516, 30] width 29 height 33
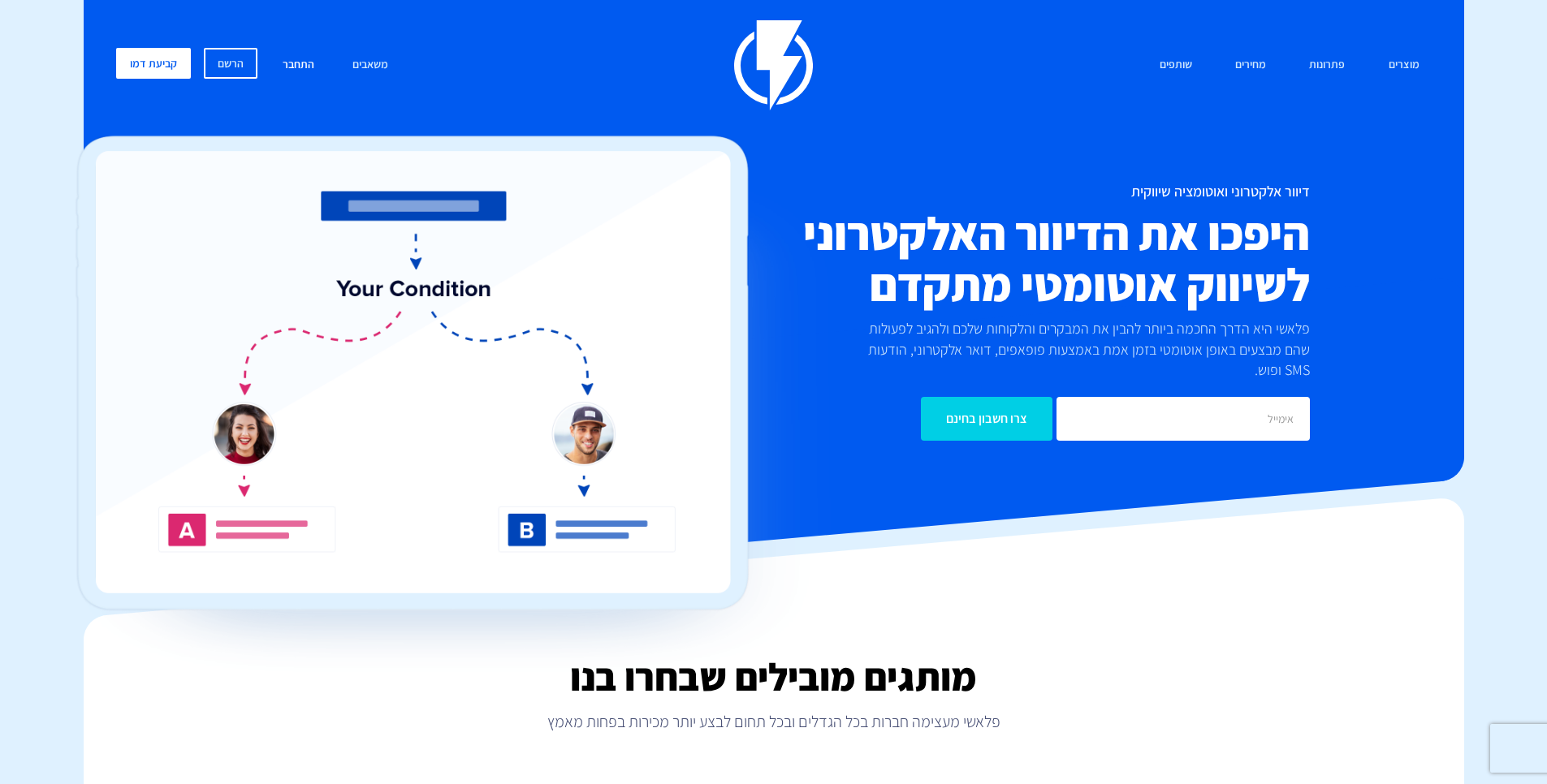
click at [290, 66] on link "התחבר" at bounding box center [298, 64] width 56 height 35
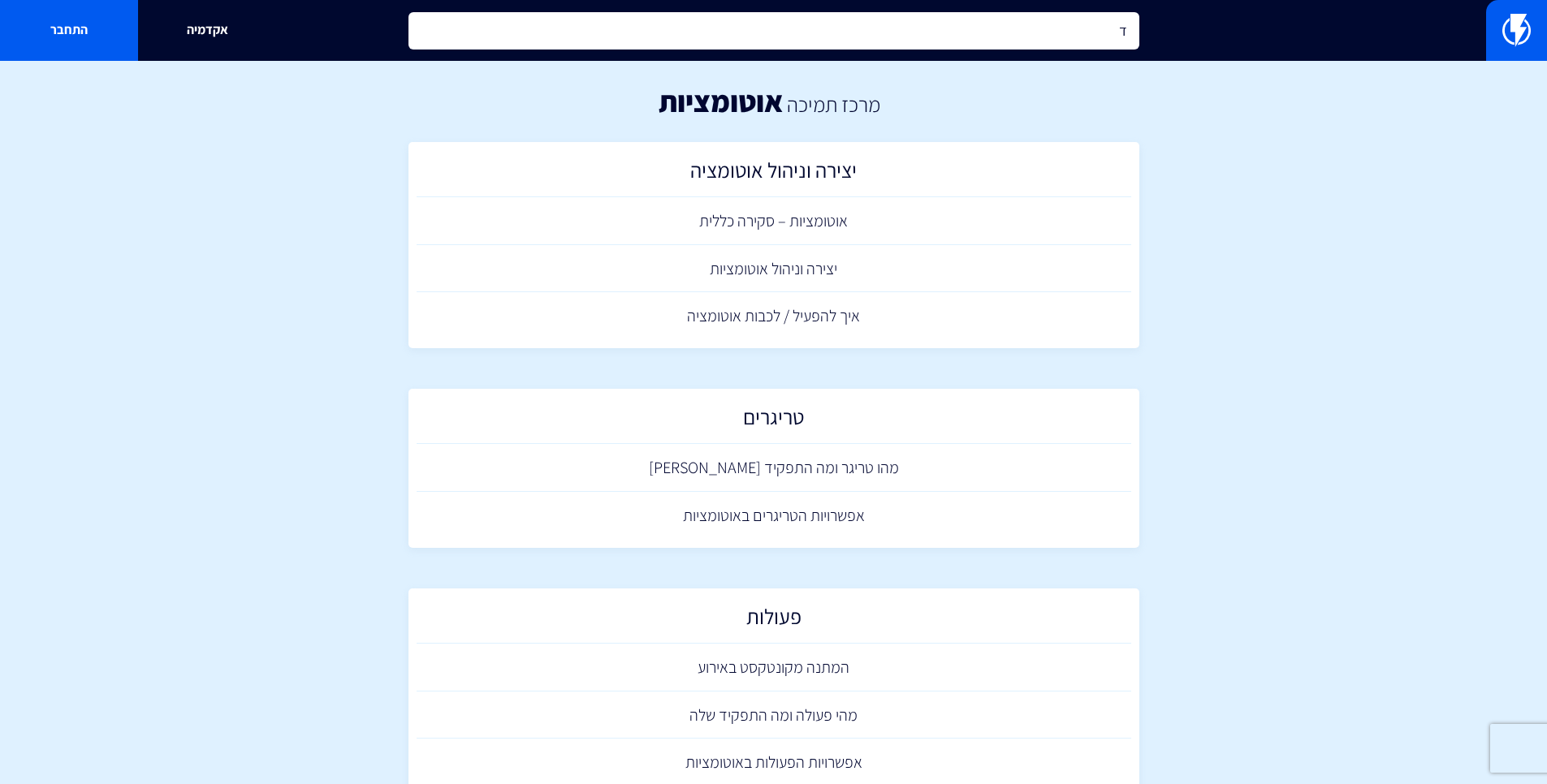
click at [1042, 33] on input "ד" at bounding box center [774, 31] width 731 height 38
click at [1043, 33] on input "text" at bounding box center [774, 31] width 731 height 38
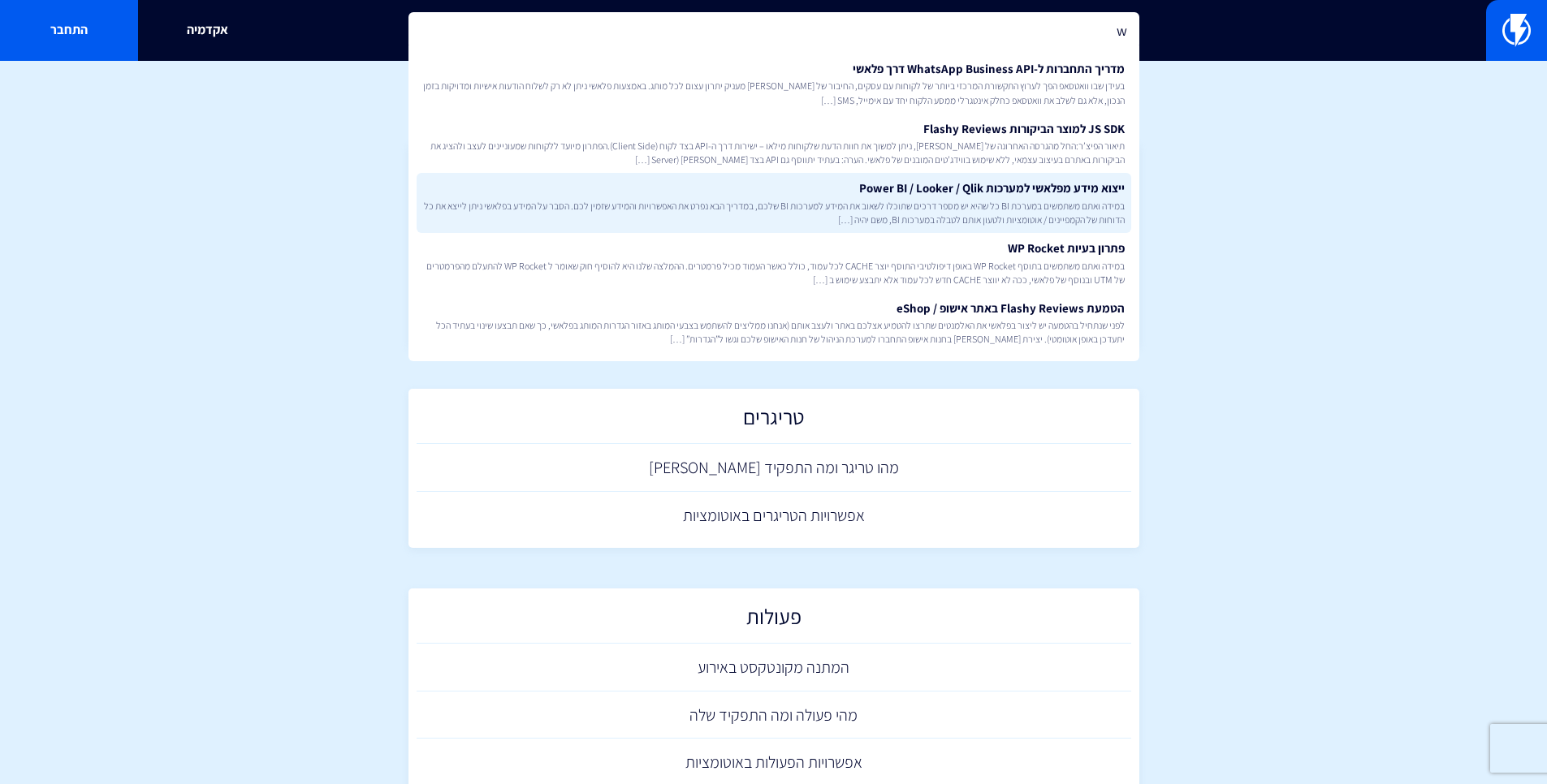
click at [1016, 205] on span "במידה ואתם משתמשים במערכת BI כל שהיא יש מספר דרכים שתוכלו לשאוב את המידע למערכו…" at bounding box center [774, 213] width 701 height 28
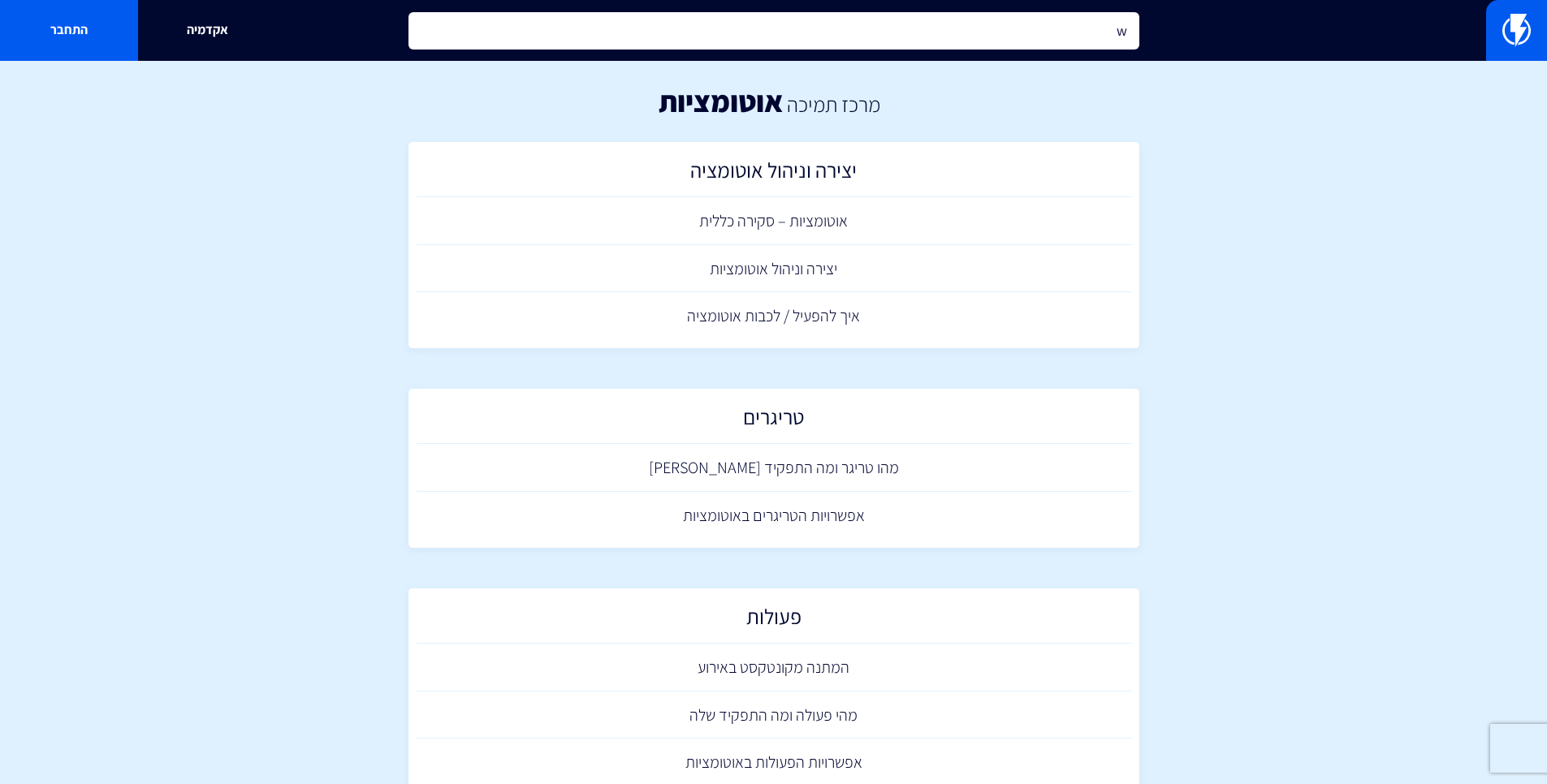
click at [1011, 37] on input "w" at bounding box center [774, 31] width 731 height 38
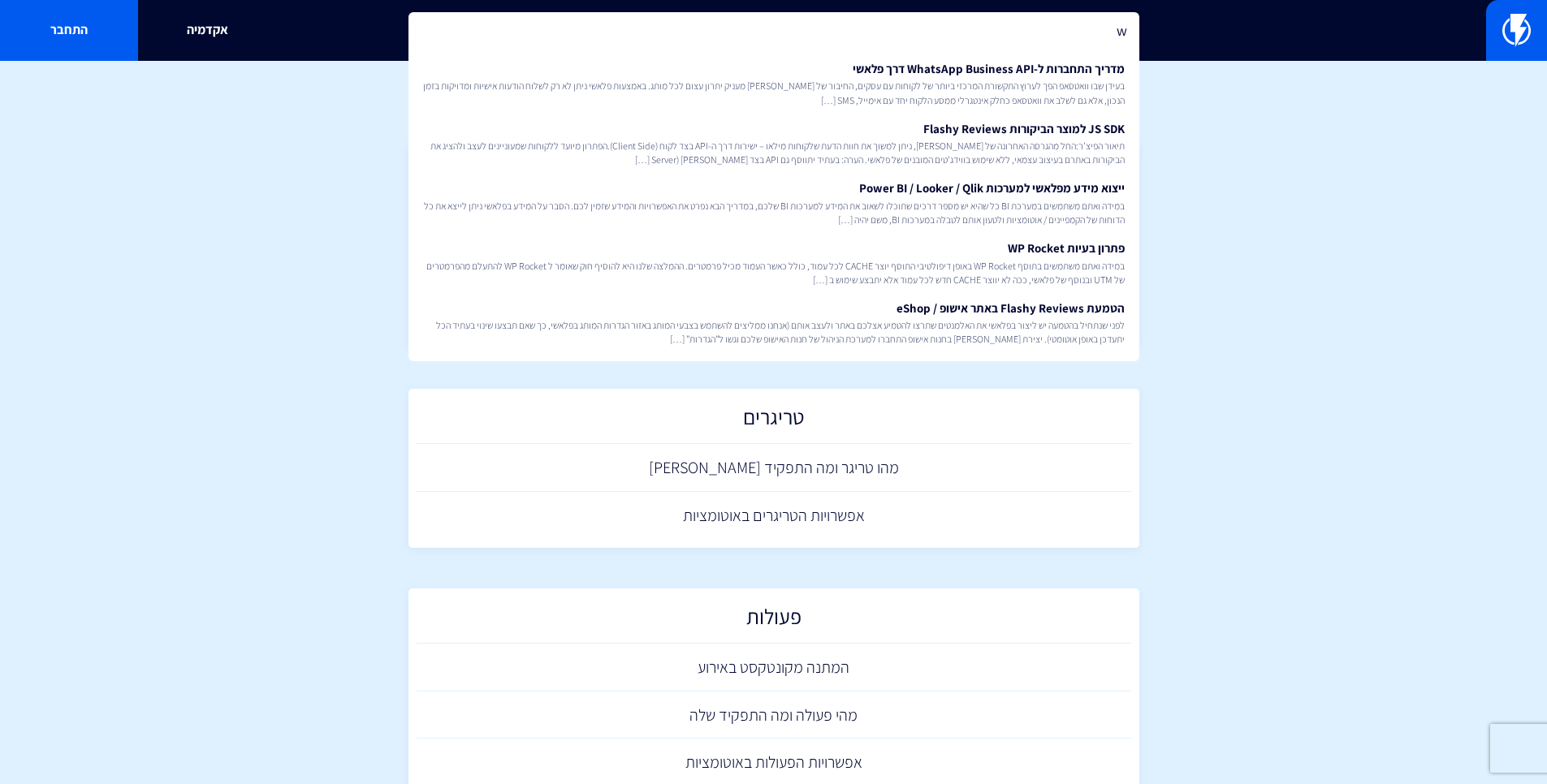
click at [1099, 25] on input "w" at bounding box center [774, 31] width 731 height 38
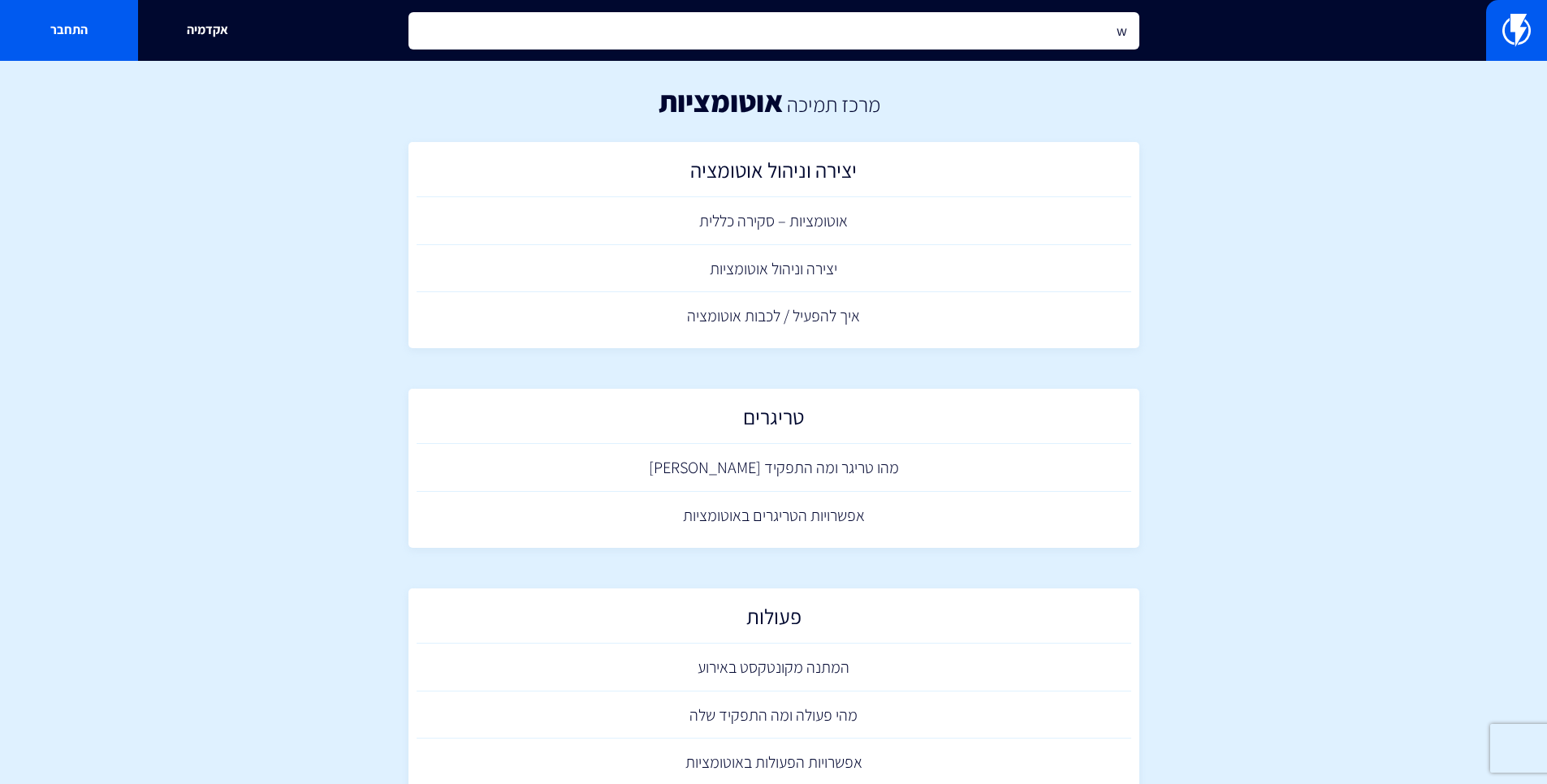
click at [1099, 25] on input "w" at bounding box center [774, 31] width 731 height 38
type input "d"
type input "s"
type input "ד"
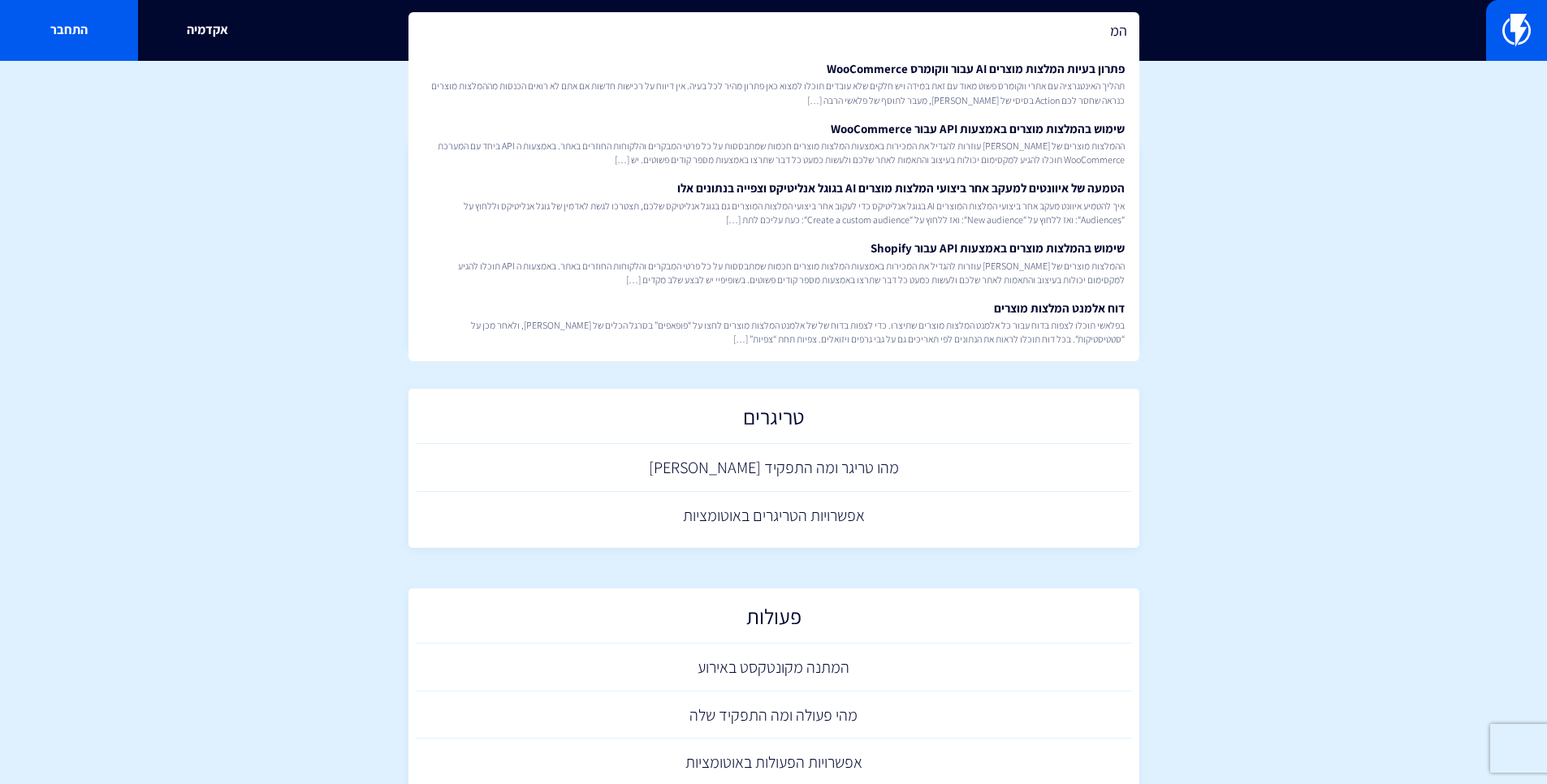
type input "ה"
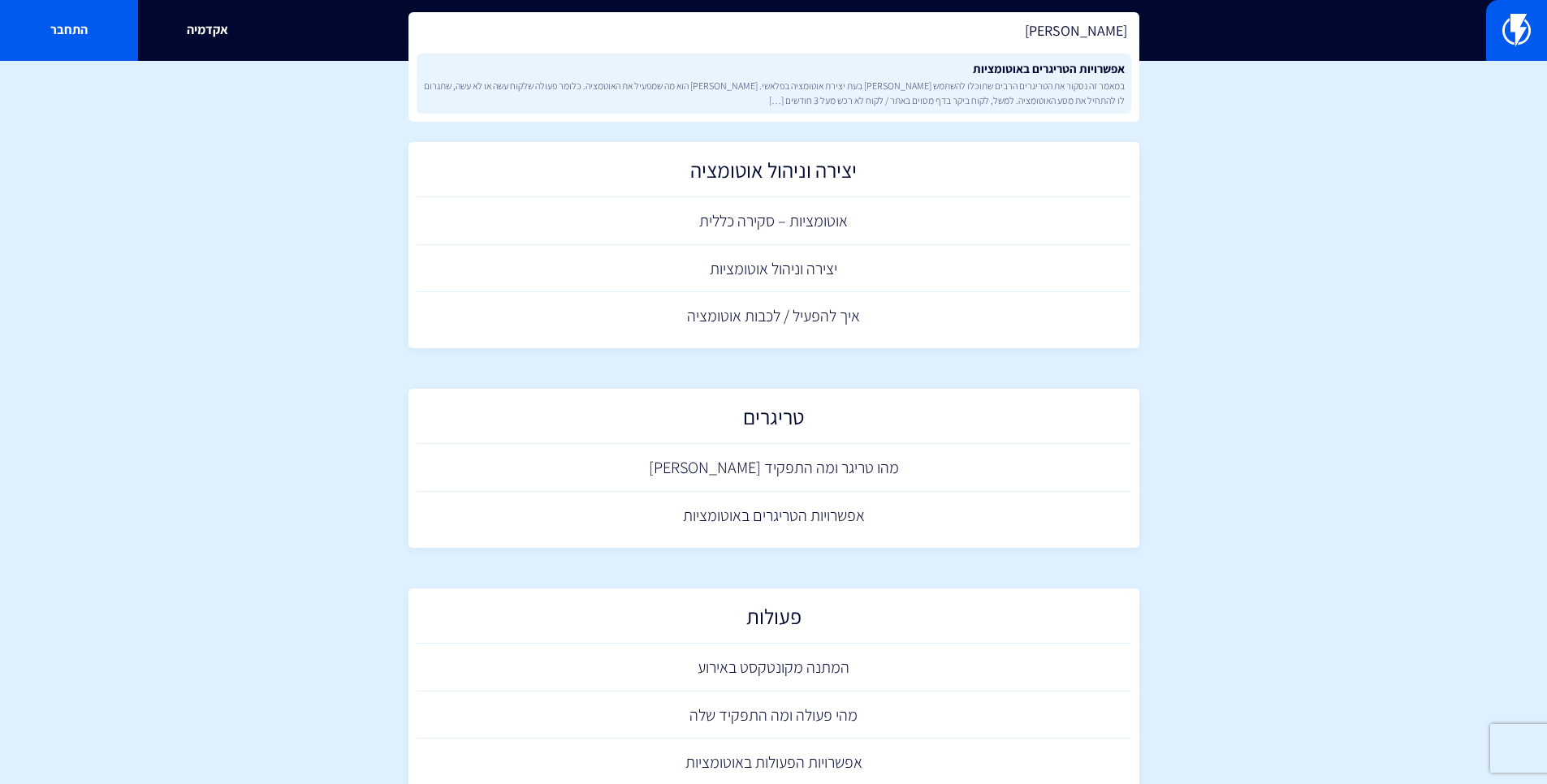
click at [1026, 88] on span "במאמר זה נסקור את הטריגרים הרבים שתוכלו להשתמש בהם בעת יצירת אוטומציה בפלאשי. ט…" at bounding box center [774, 93] width 701 height 28
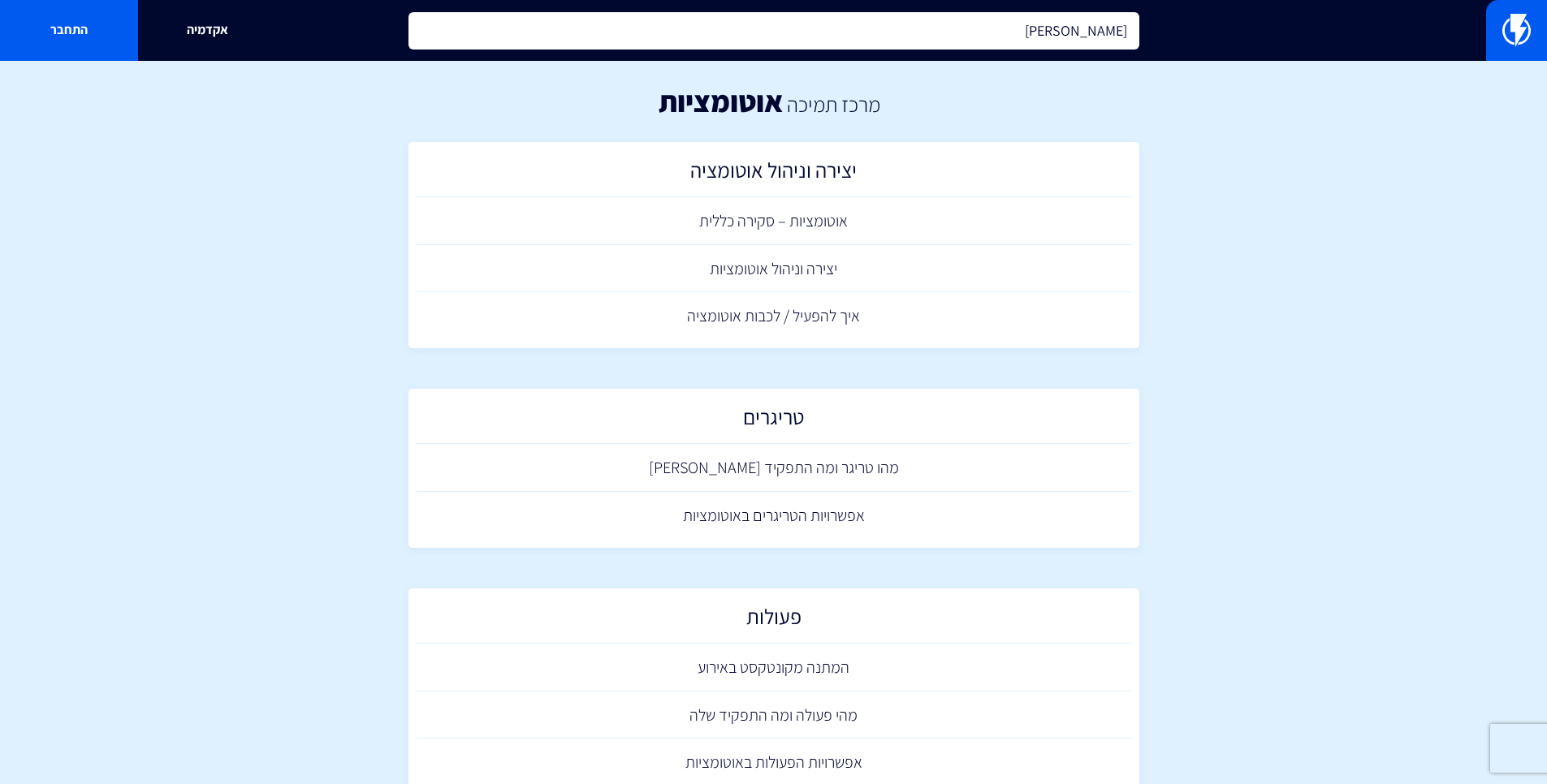
click at [1098, 35] on input "אוטמ" at bounding box center [774, 31] width 731 height 38
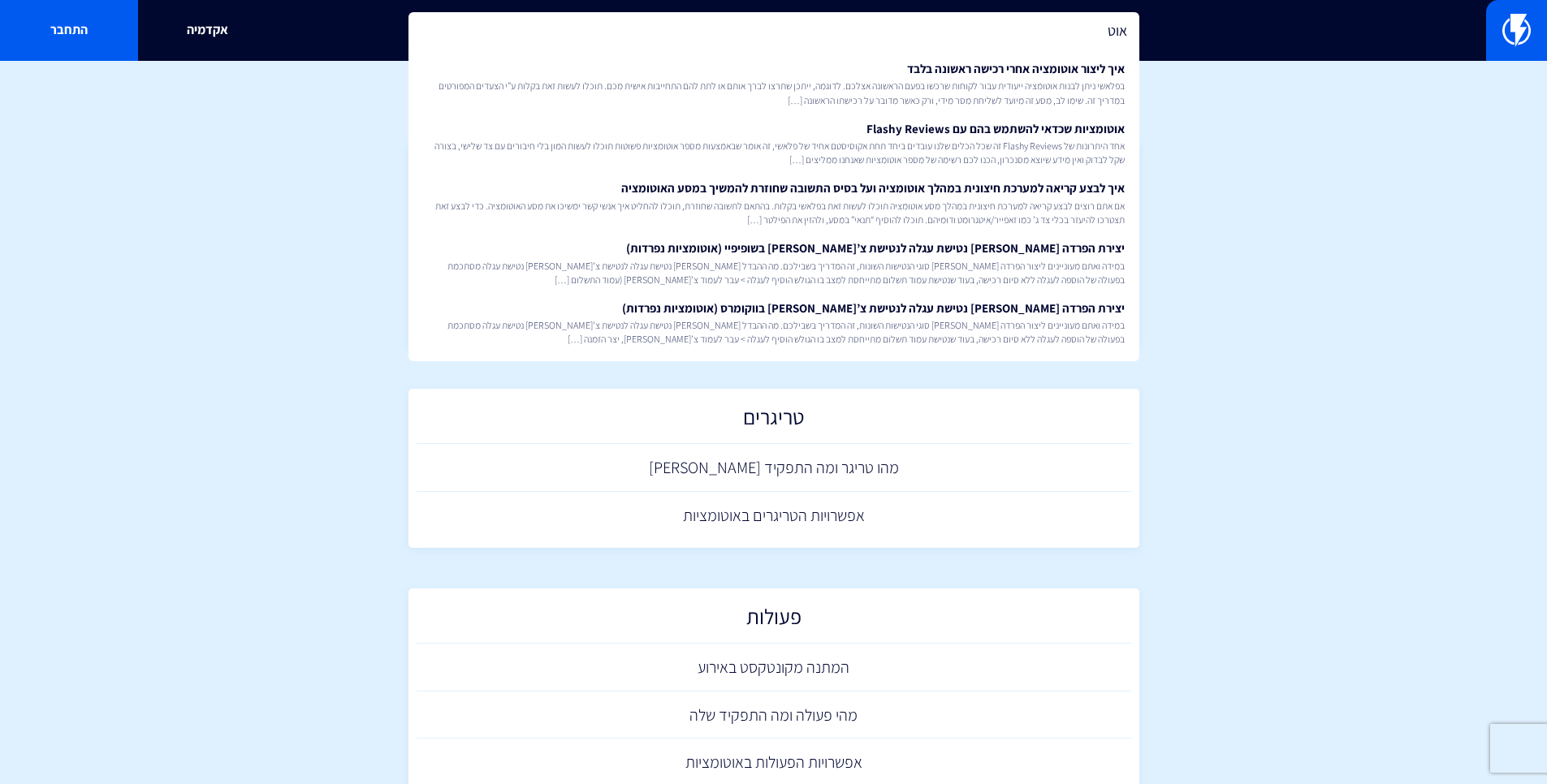
type input "אוט"
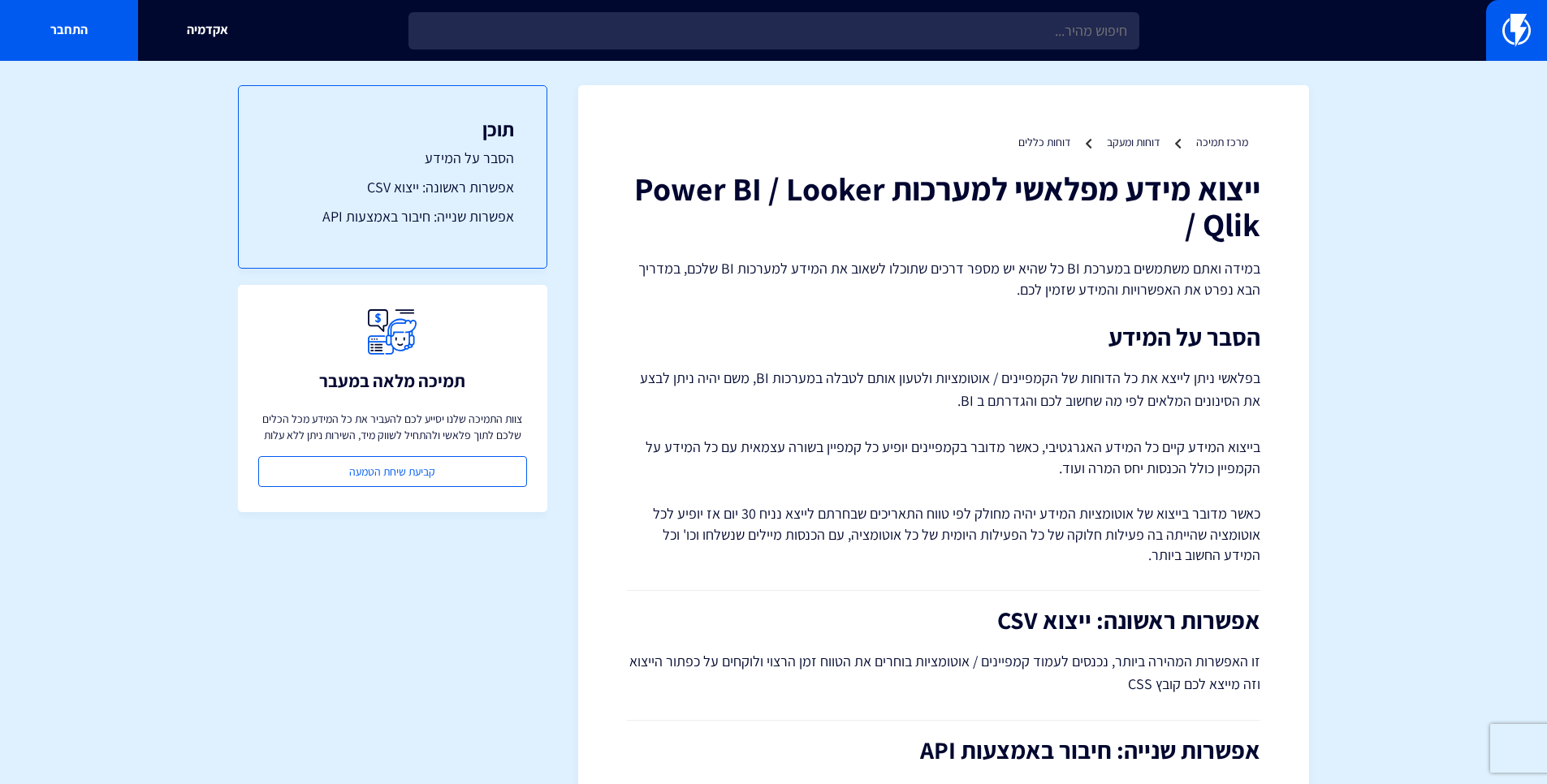
click at [1118, 378] on p "בפלאשי ניתן לייצא את כל הדוחות של הקמפיינים / אוטומציות ולטעון אותם לטבלה במערכ…" at bounding box center [943, 390] width 633 height 46
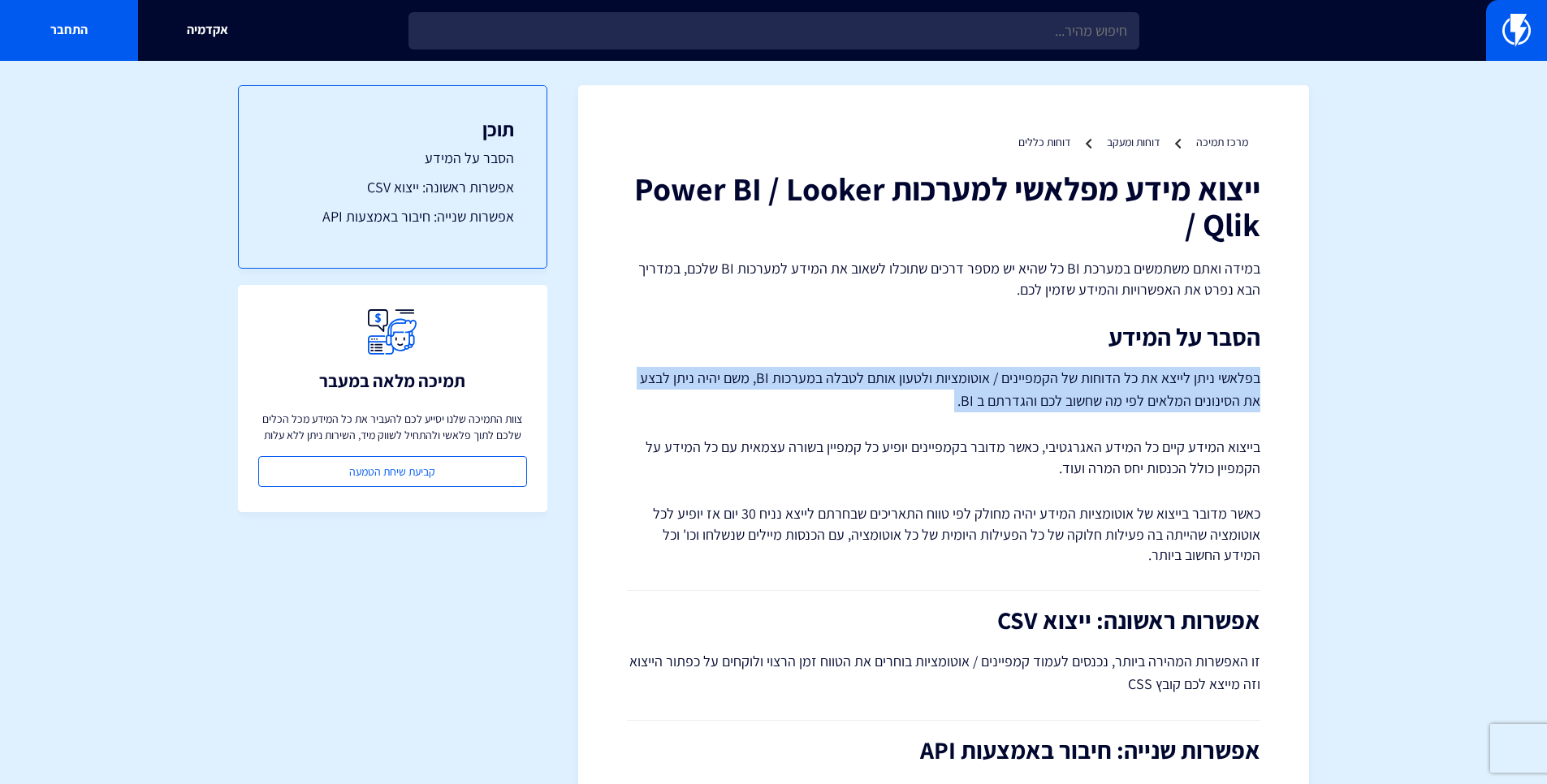
drag, startPoint x: 1118, startPoint y: 378, endPoint x: 1118, endPoint y: 396, distance: 18.0
click at [1118, 396] on p "בפלאשי ניתן לייצא את כל הדוחות של הקמפיינים / אוטומציות ולטעון אותם לטבלה במערכ…" at bounding box center [943, 390] width 633 height 46
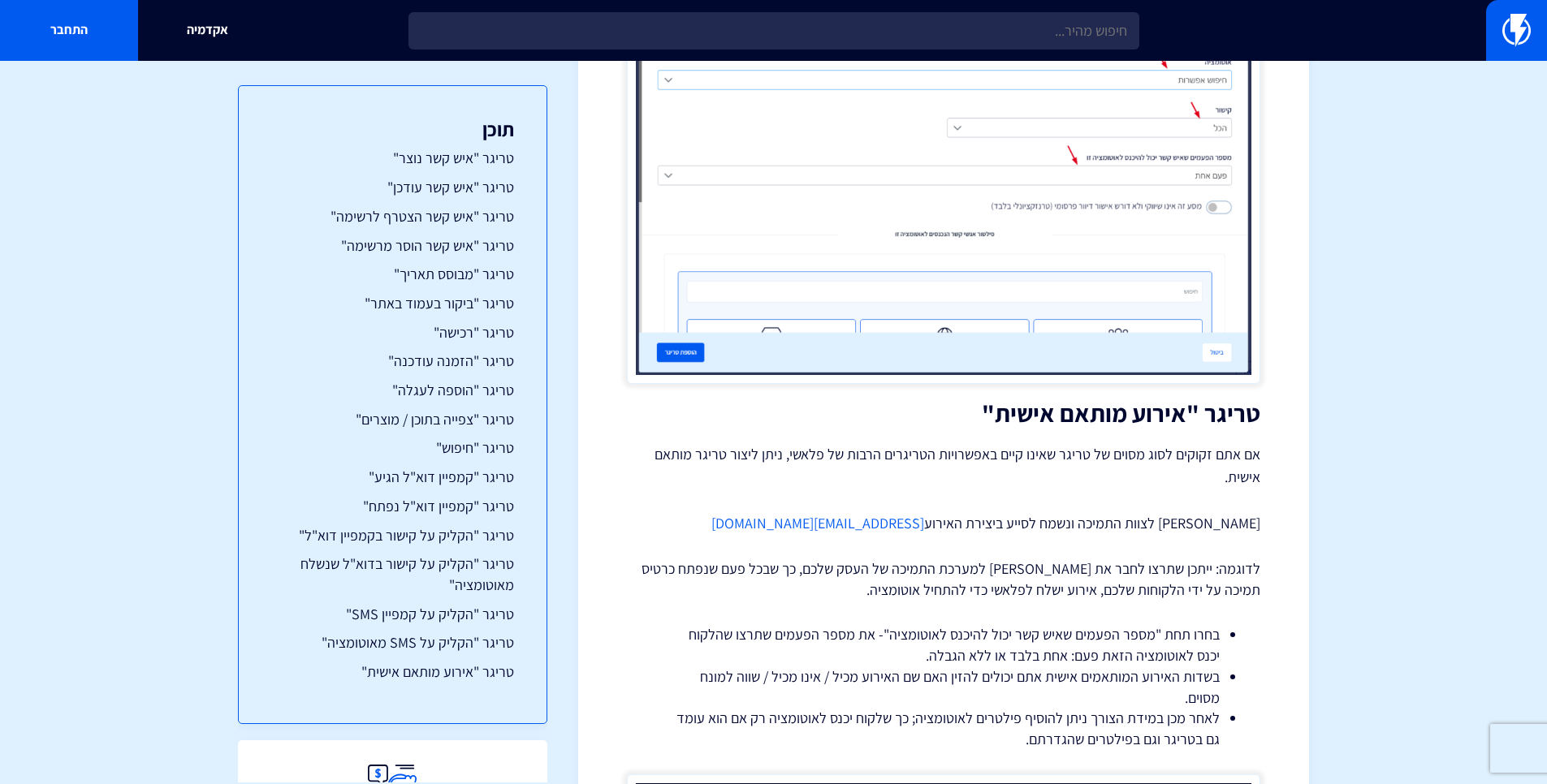
scroll to position [15087, 0]
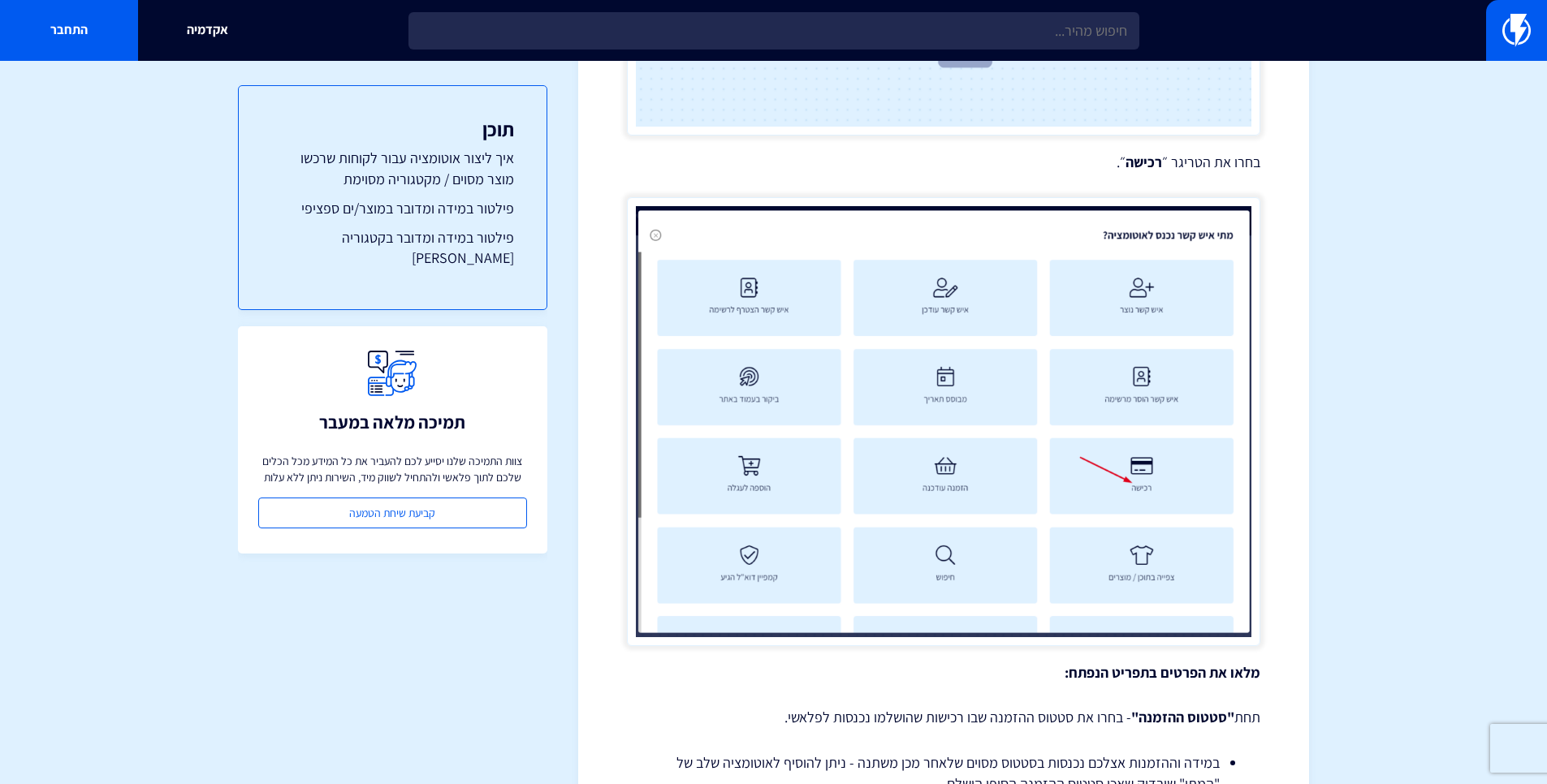
scroll to position [2149, 0]
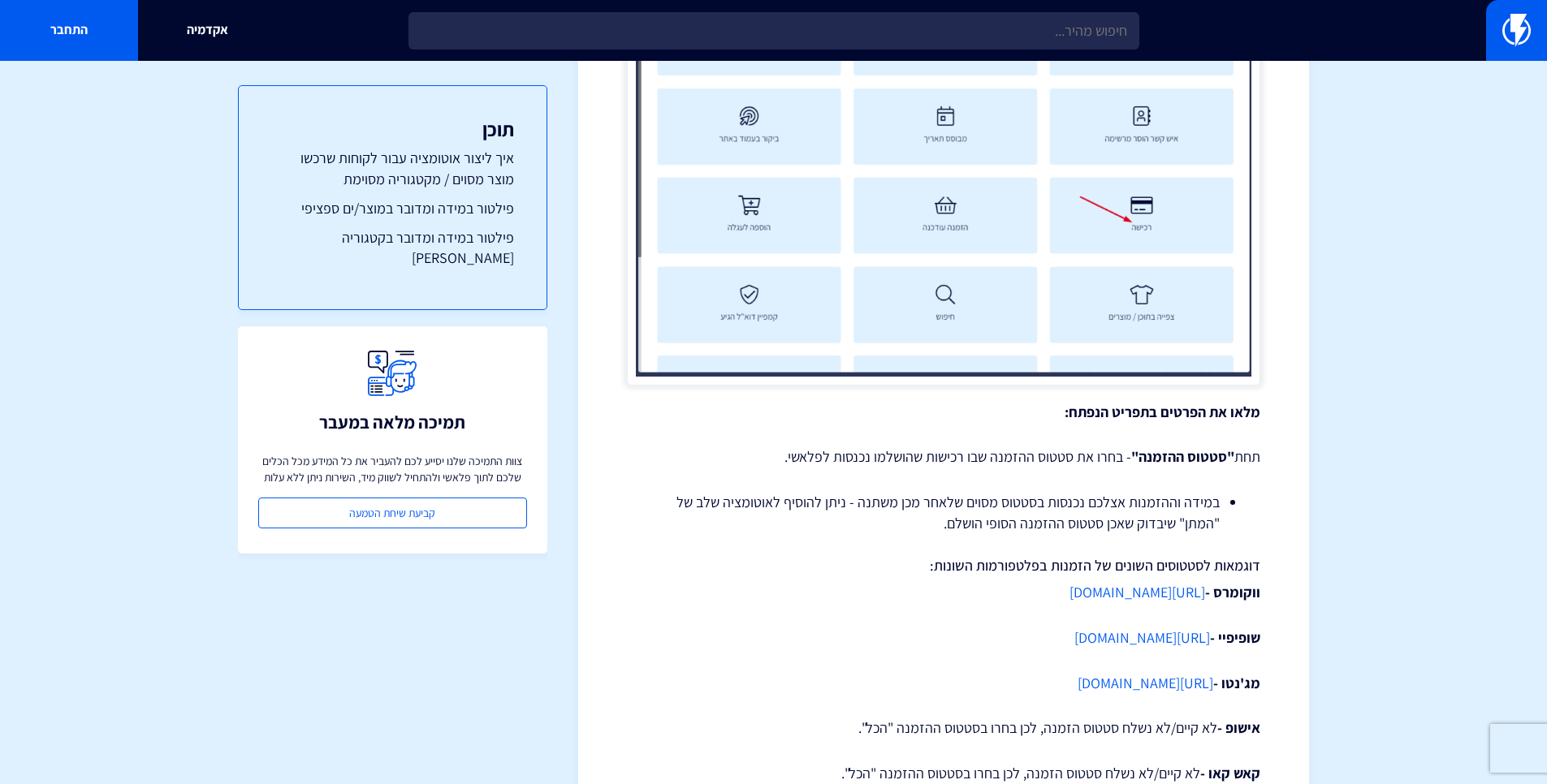
click at [1138, 637] on link "[URL][DOMAIN_NAME]" at bounding box center [1142, 637] width 136 height 19
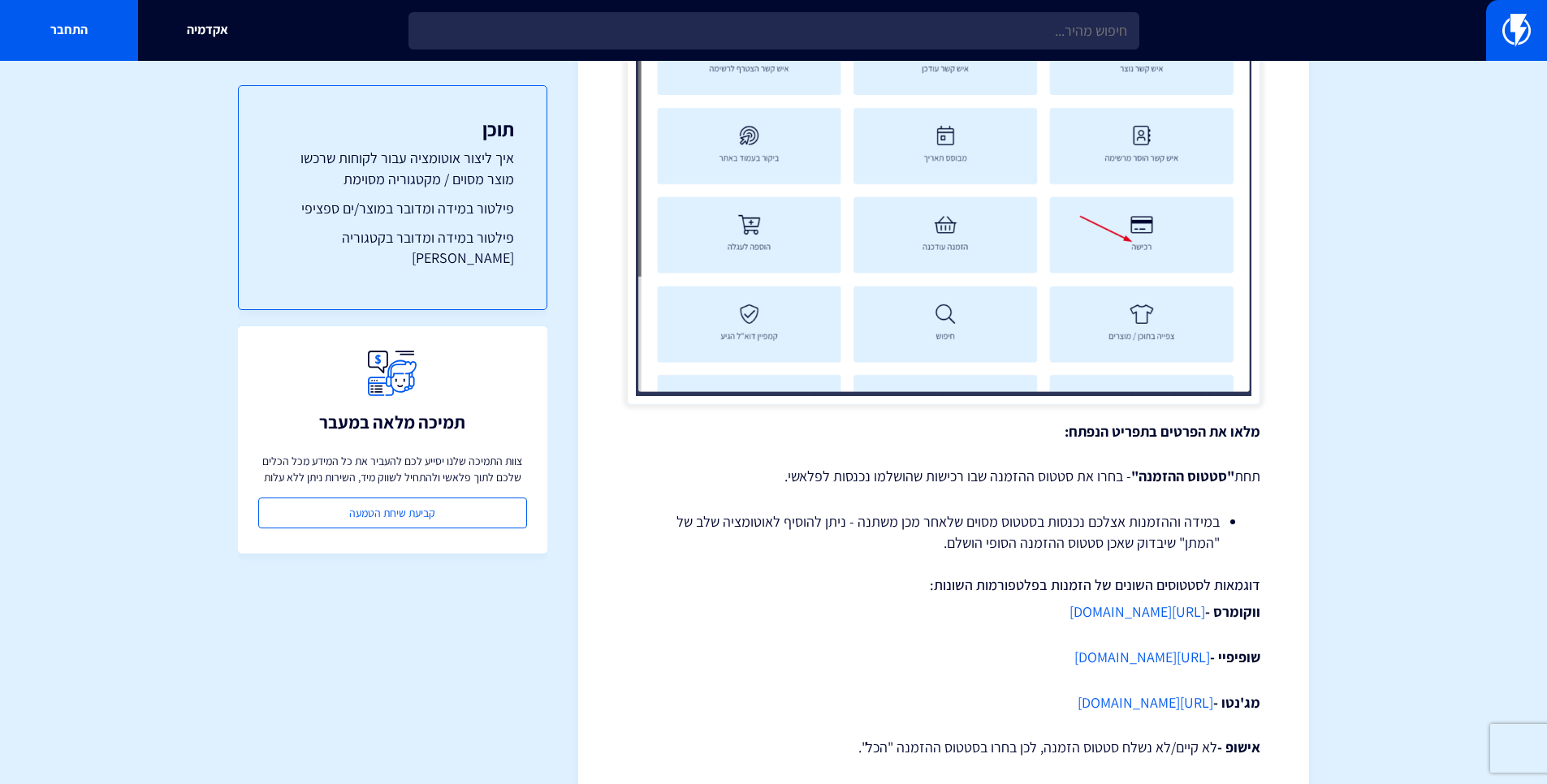
scroll to position [2316, 0]
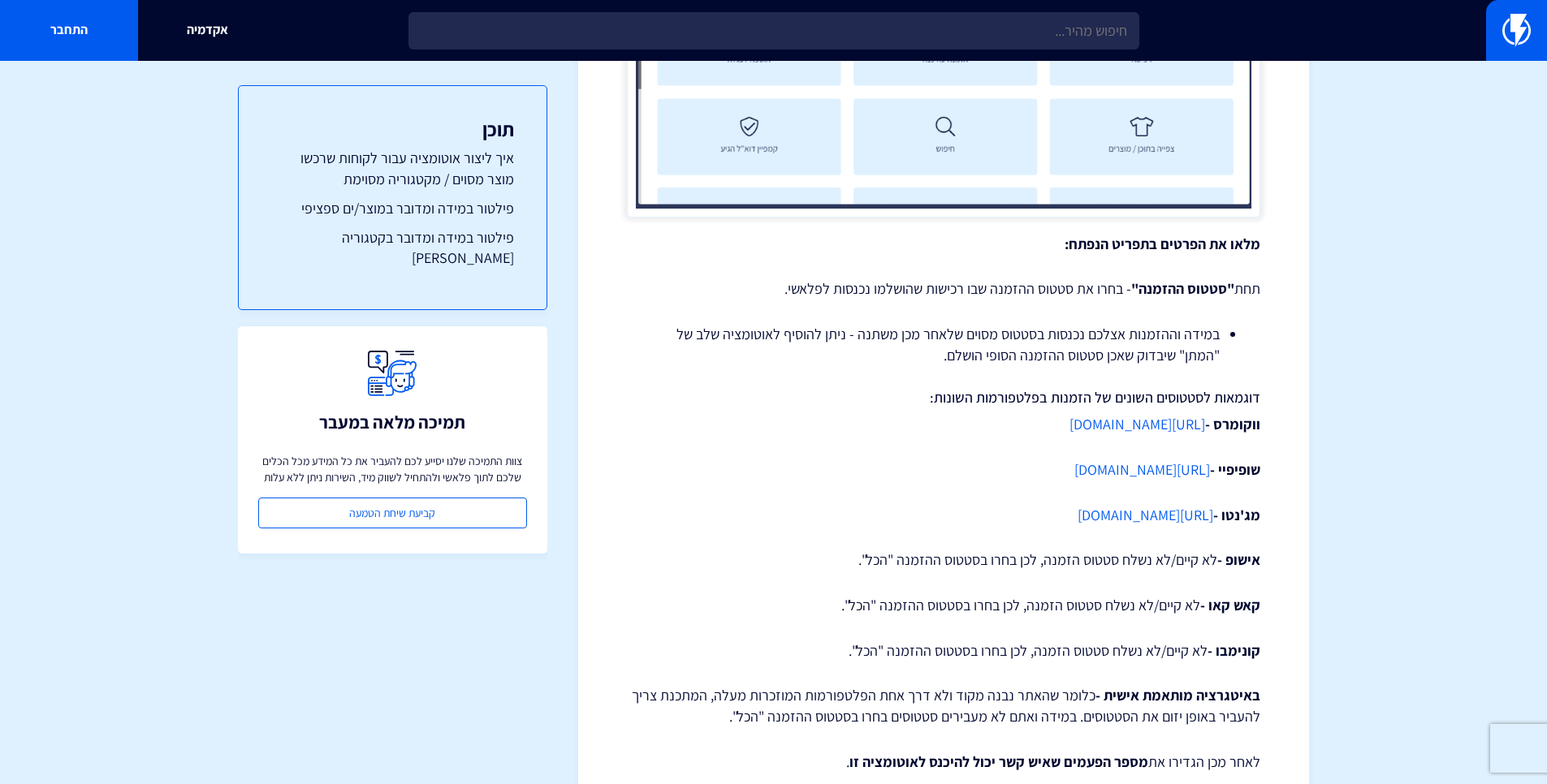
click at [1092, 463] on link "[URL][DOMAIN_NAME]" at bounding box center [1142, 469] width 136 height 19
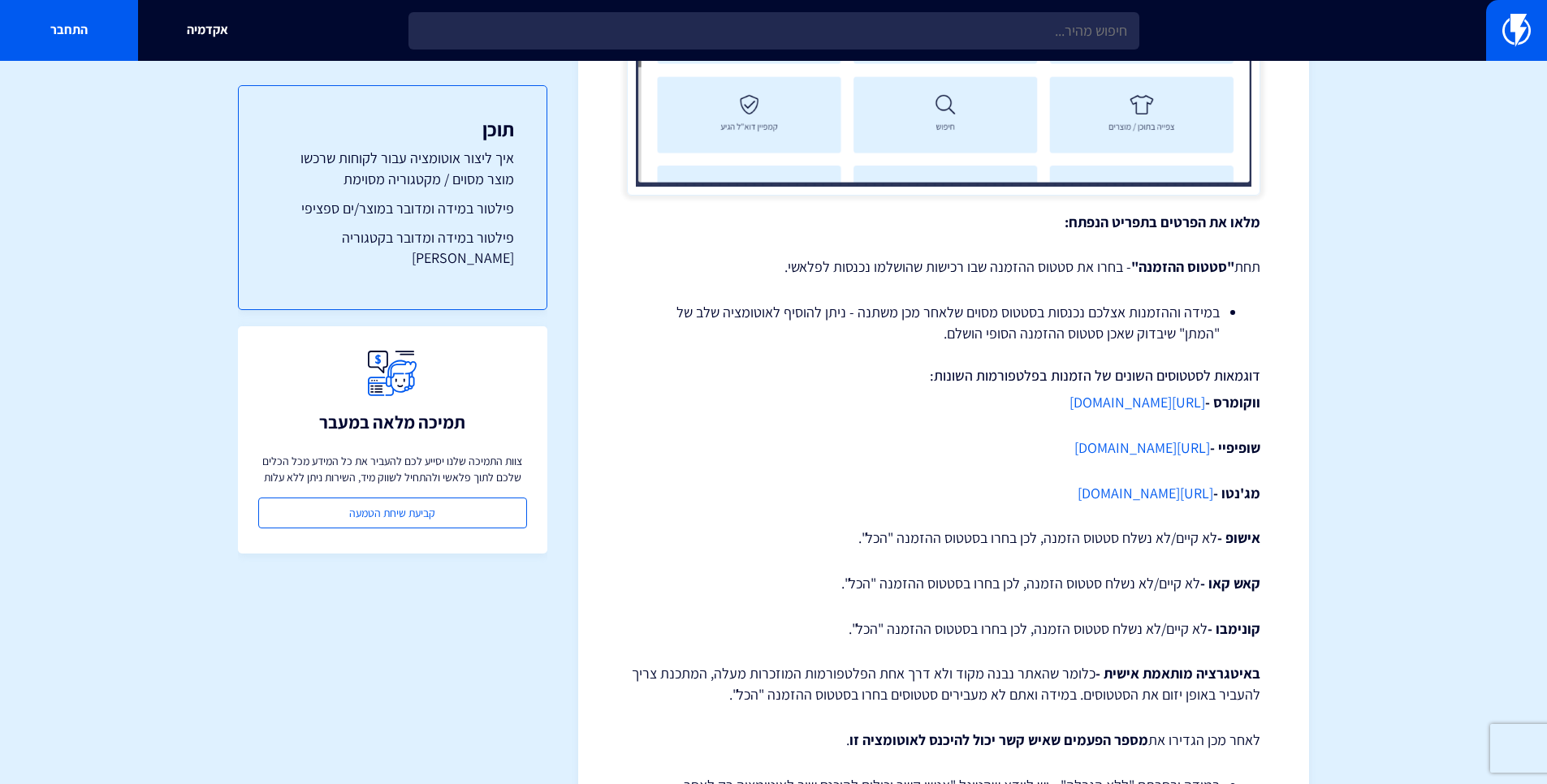
scroll to position [2430, 0]
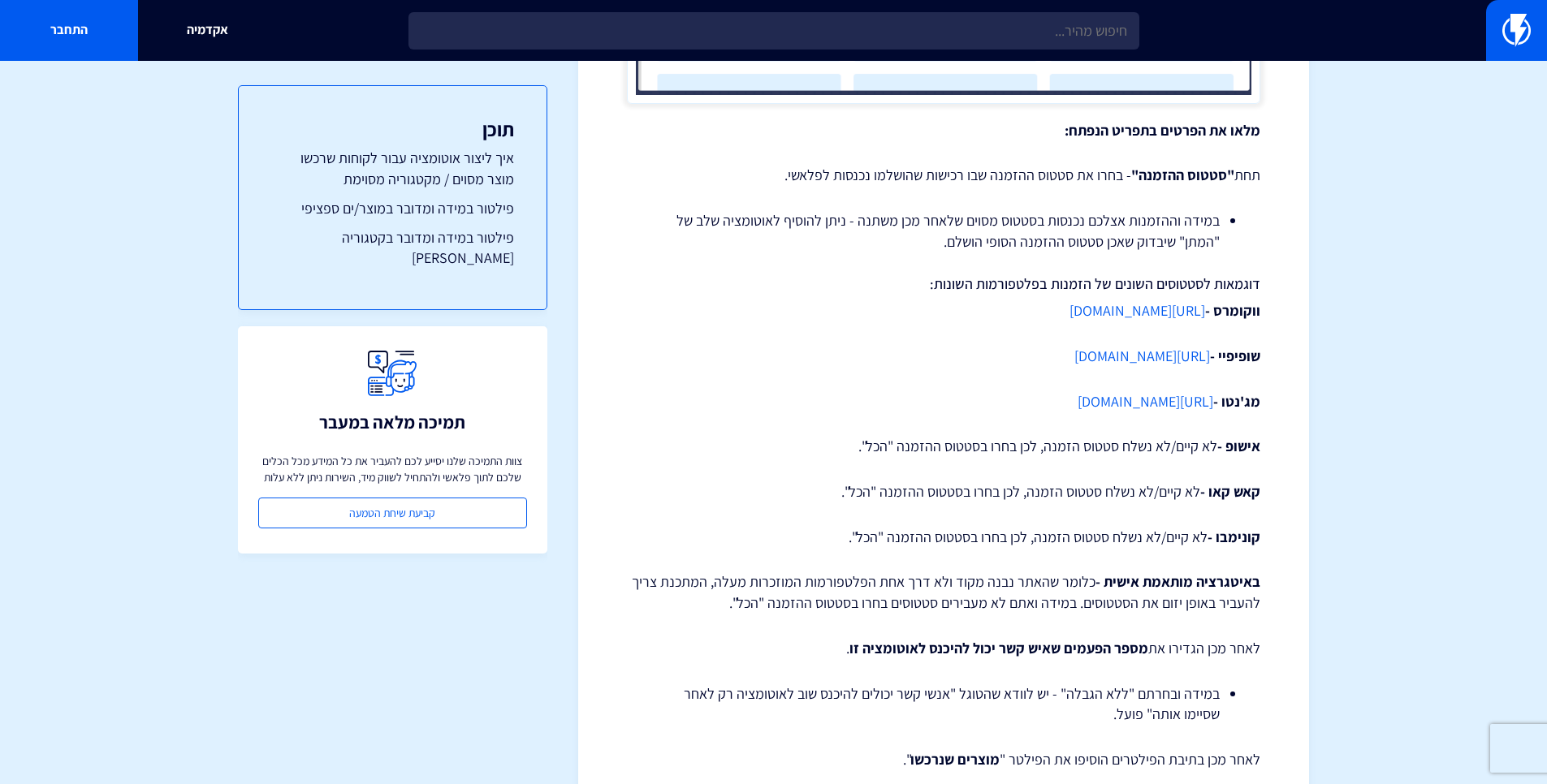
click at [1061, 584] on p "באיטגרציה מותאמת אישית - כלומר שהאתר נבנה מקוד ולא דרך אחת הפלטפורמות המוזכרות …" at bounding box center [943, 592] width 633 height 42
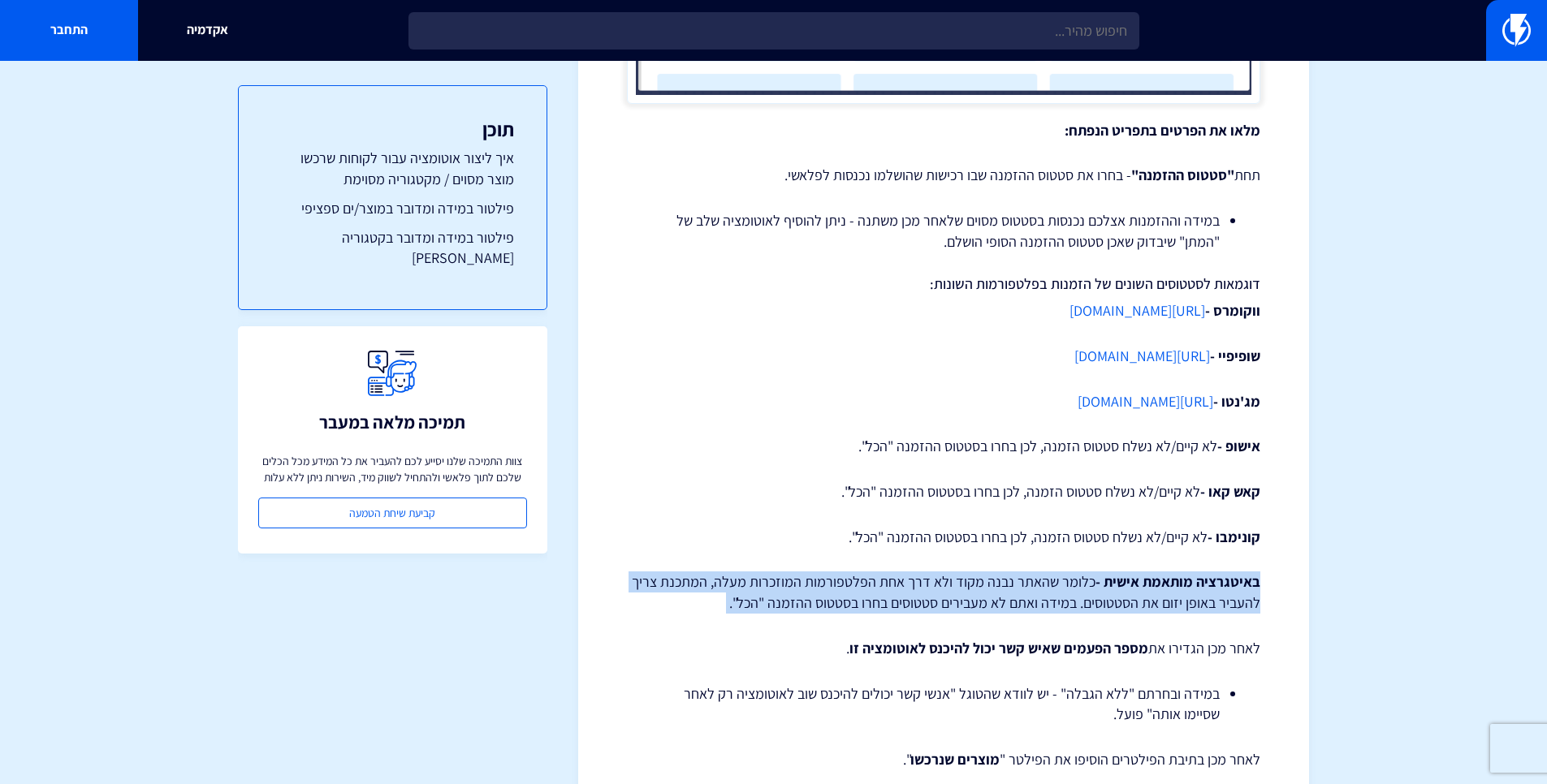
click at [1061, 584] on p "באיטגרציה מותאמת אישית - כלומר שהאתר נבנה מקוד ולא דרך אחת הפלטפורמות המוזכרות …" at bounding box center [943, 592] width 633 height 42
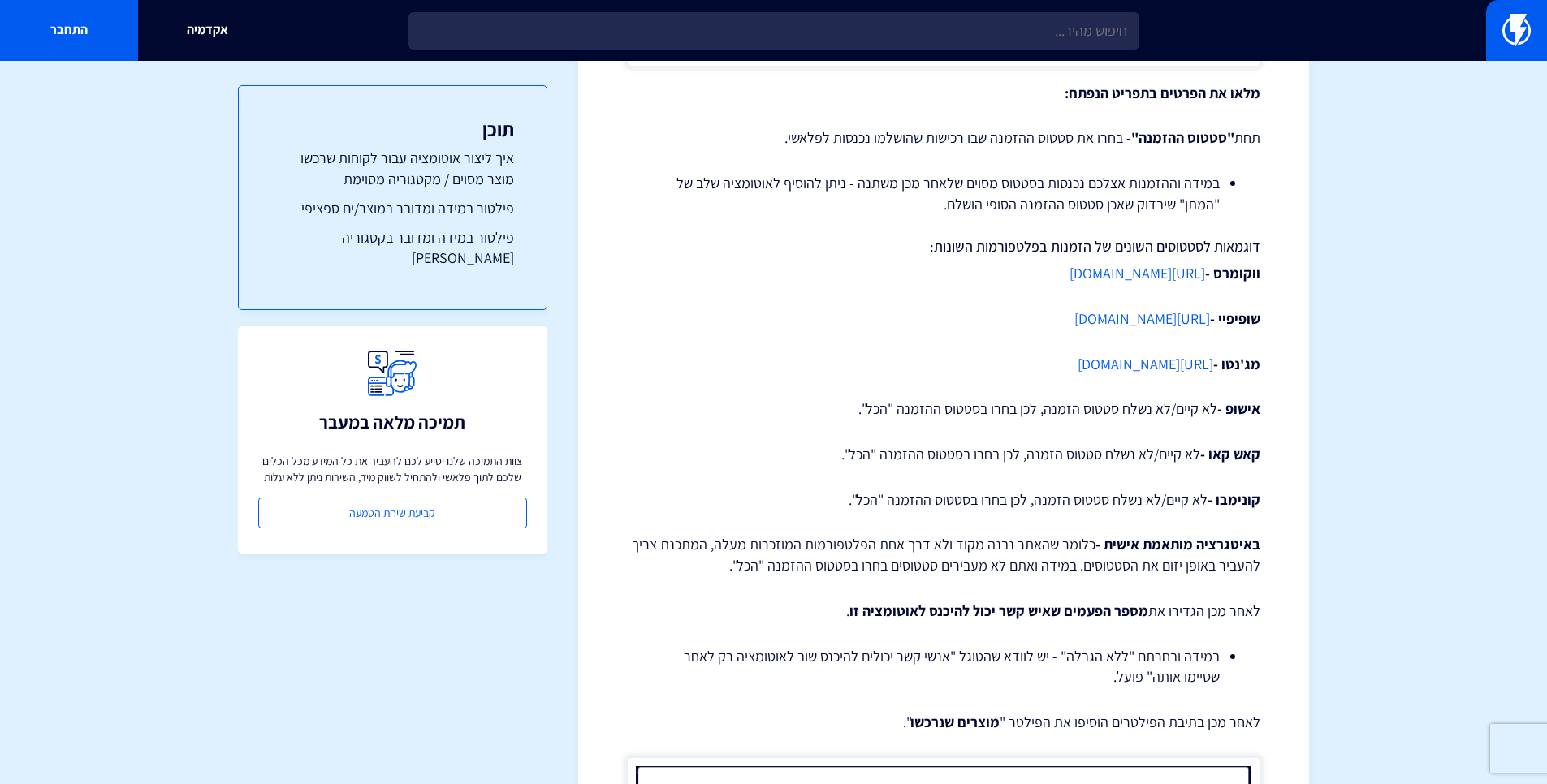
click at [1123, 606] on strong "מספר הפעמים שאיש קשר יכול להיכנס לאוטומציה זו" at bounding box center [998, 610] width 299 height 19
click at [1123, 607] on strong "מספר הפעמים שאיש קשר יכול להיכנס לאוטומציה זו" at bounding box center [998, 610] width 299 height 19
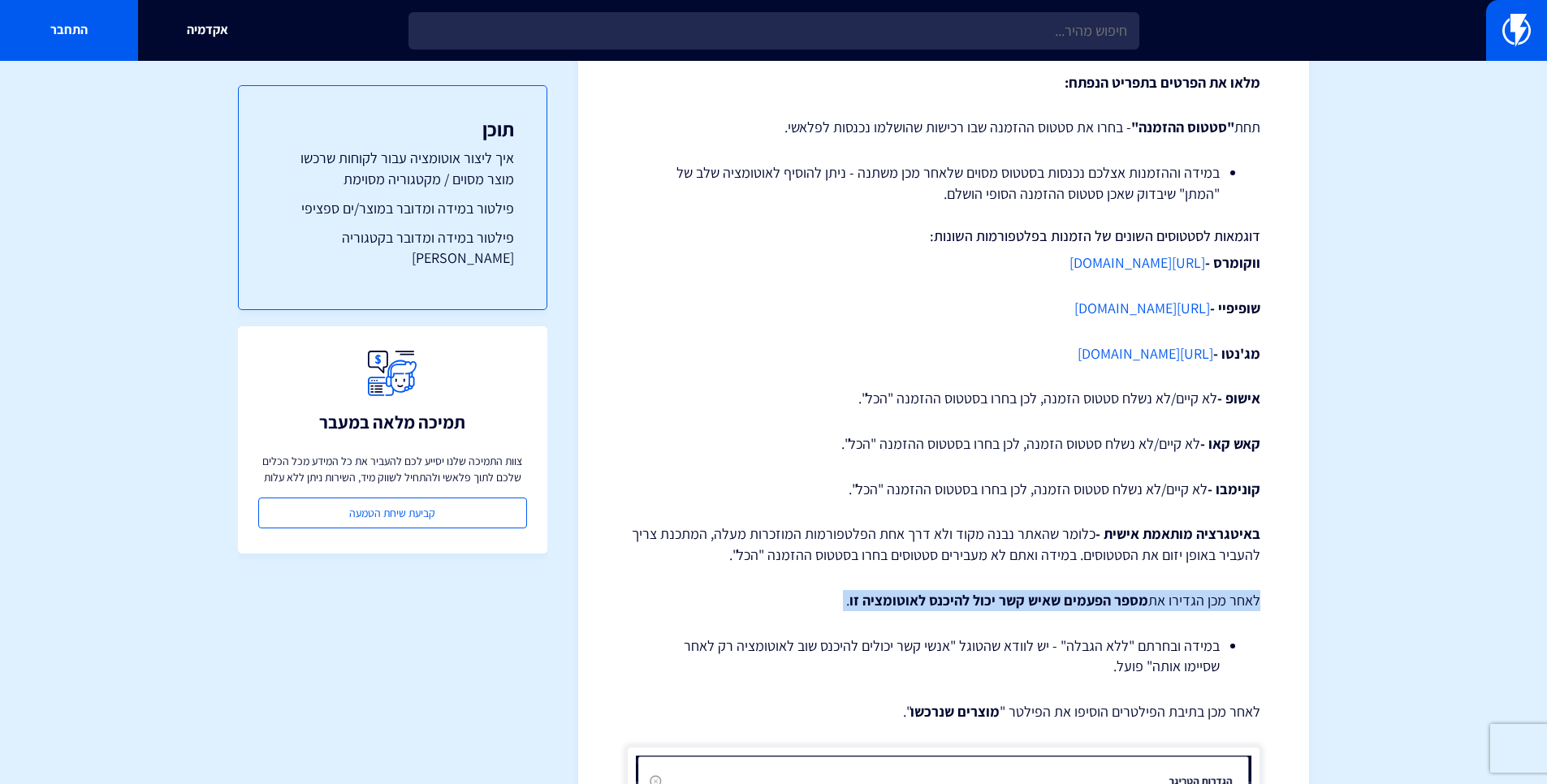
scroll to position [2499, 0]
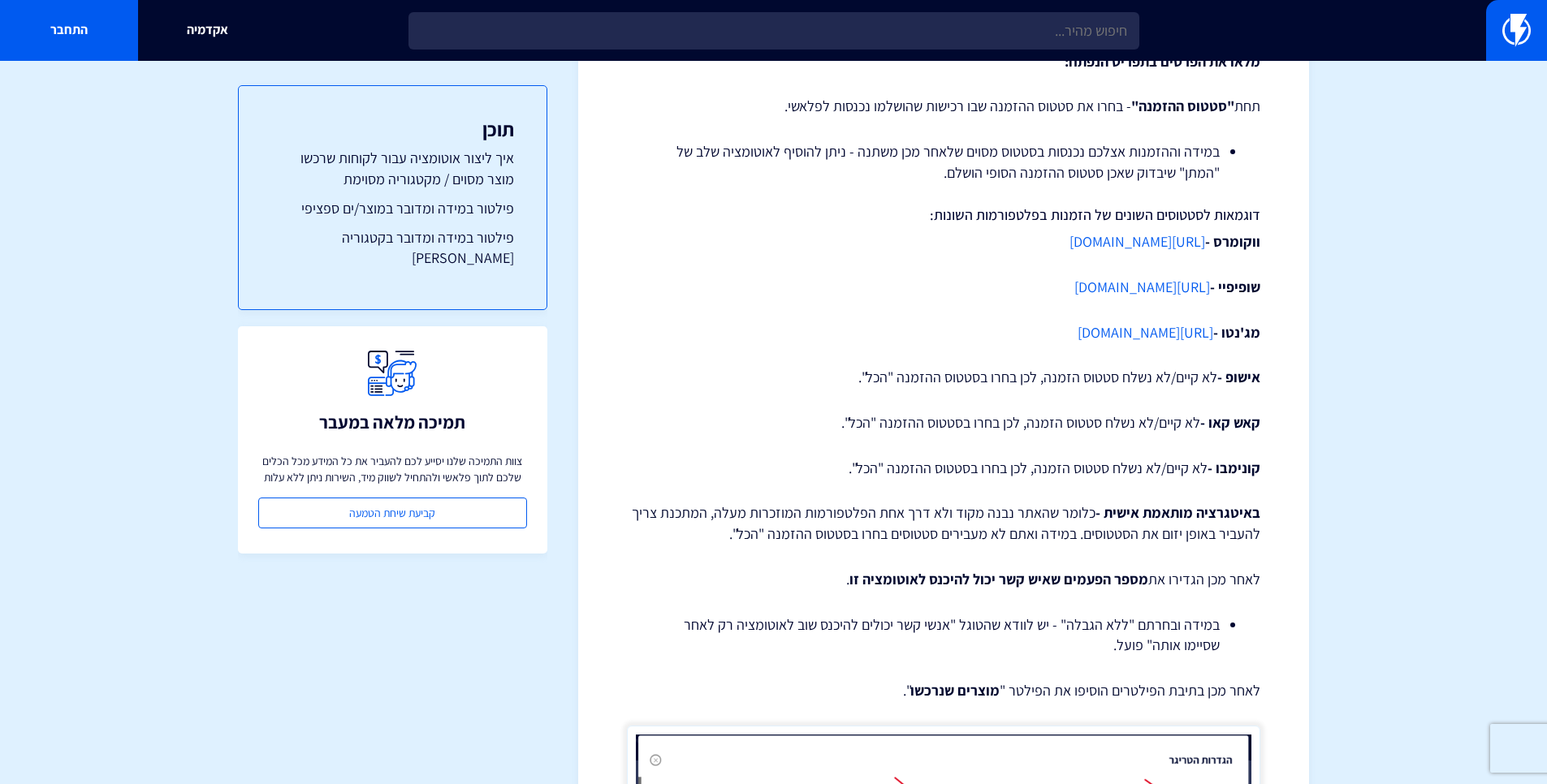
click at [1002, 621] on li "במידה ובחרתם "ללא הגבלה" - יש לוודא שהטוגל "אנשי קשר יכולים להיכנס שוב לאוטומצי…" at bounding box center [943, 636] width 552 height 42
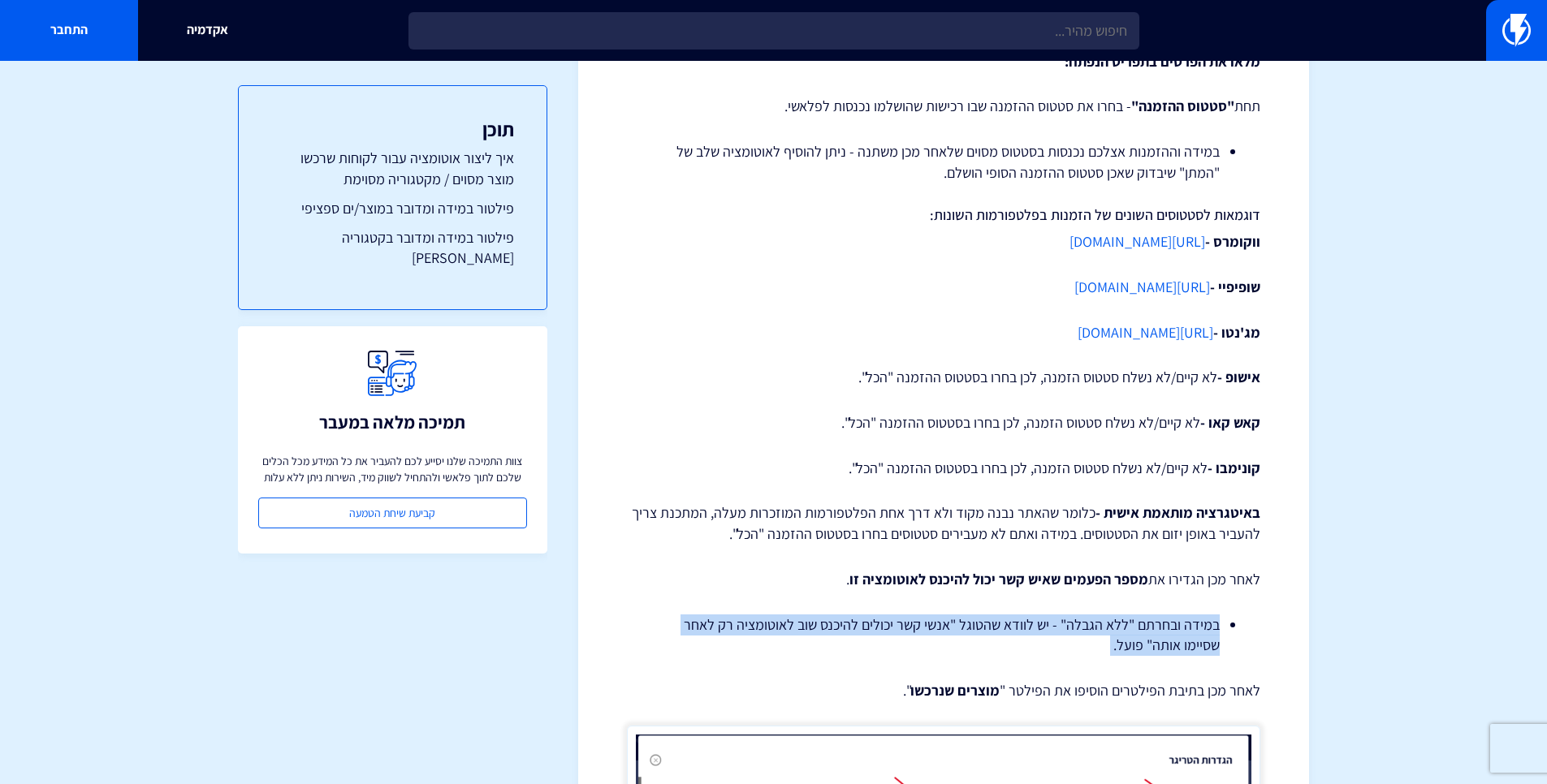
click at [1002, 621] on li "במידה ובחרתם "ללא הגבלה" - יש לוודא שהטוגל "אנשי קשר יכולים להיכנס שוב לאוטומצי…" at bounding box center [943, 636] width 552 height 42
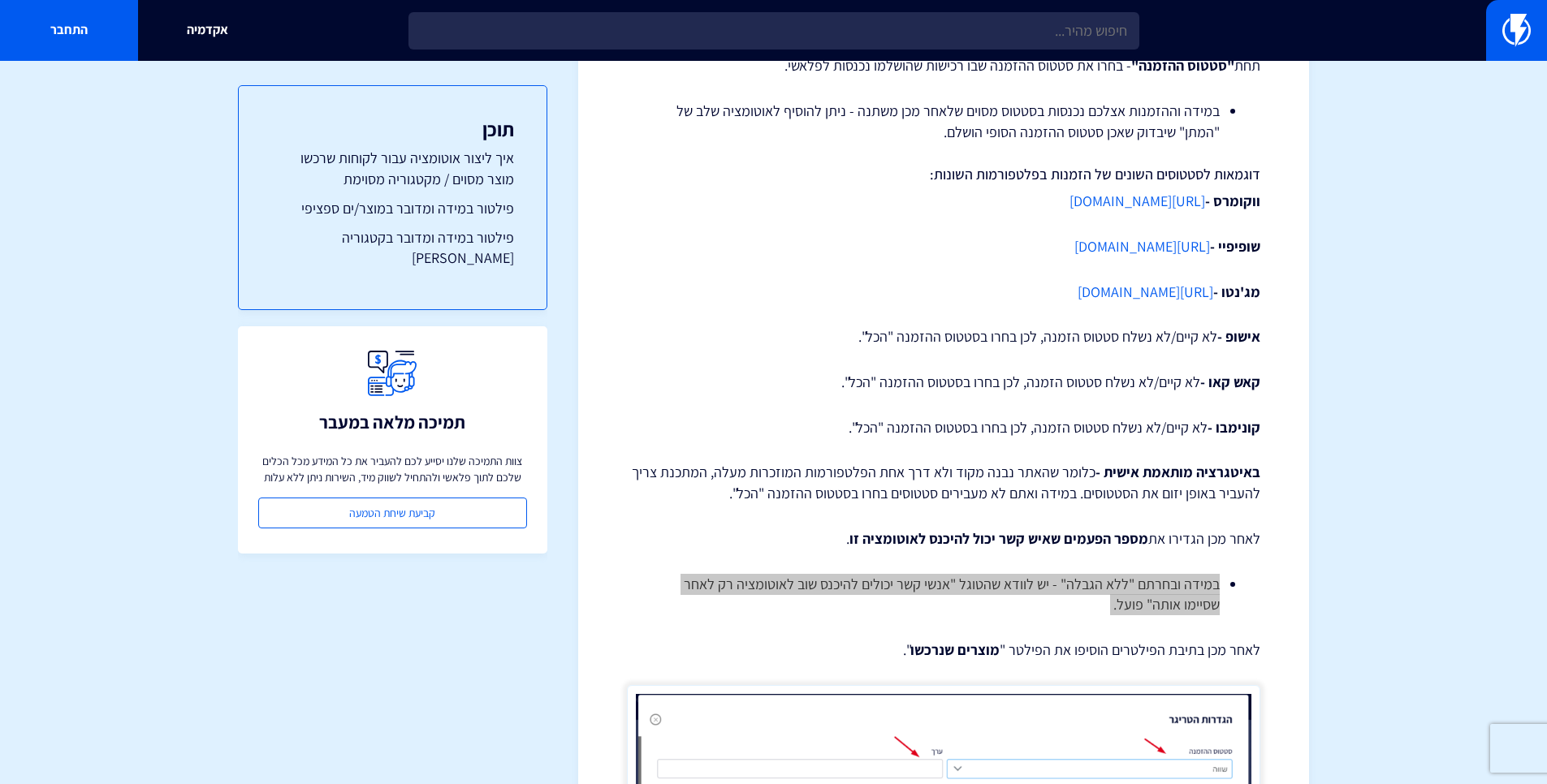
scroll to position [2725, 0]
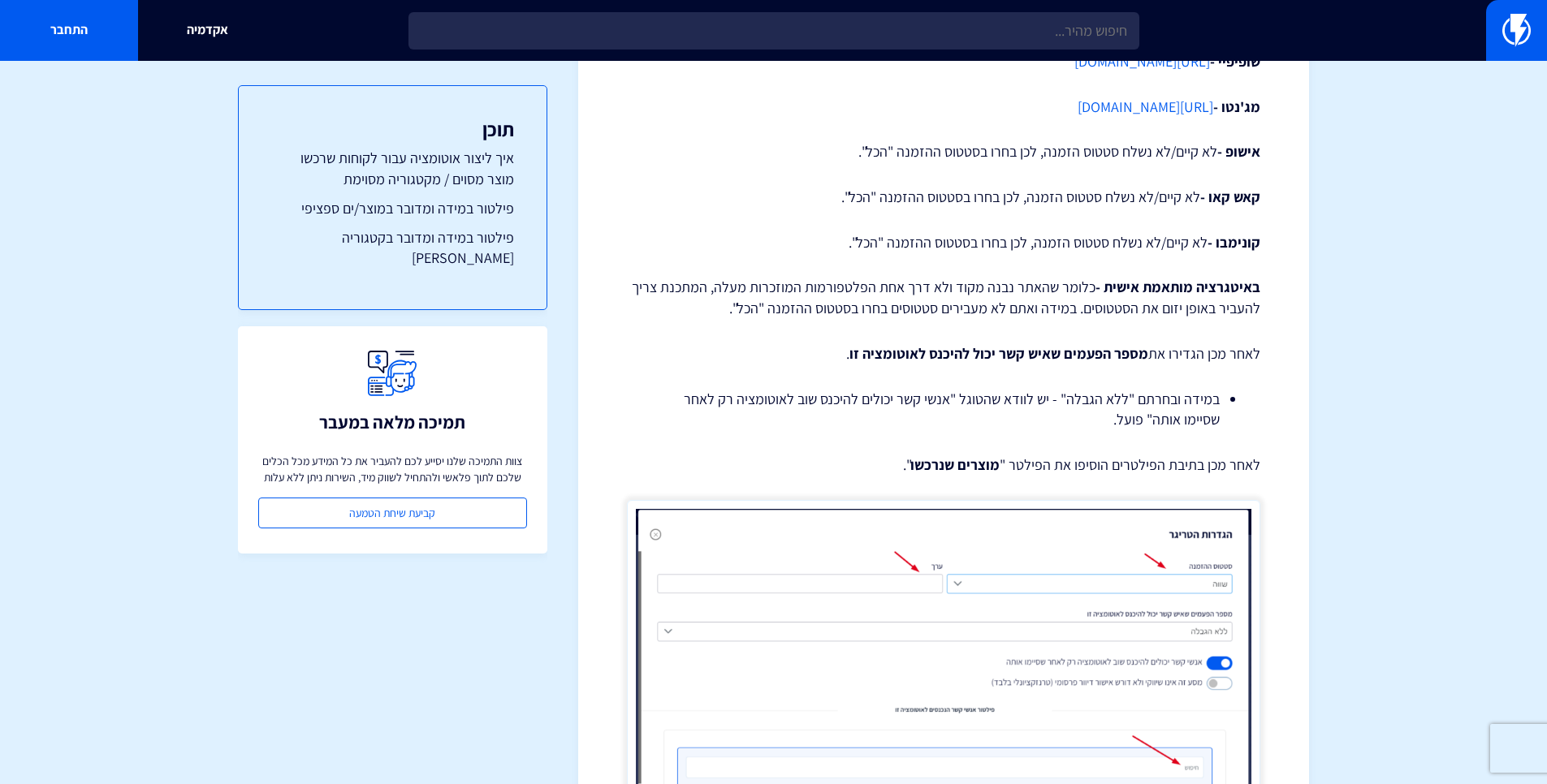
click at [1144, 468] on p "לאחר מכן בתיבת הפילטרים הוסיפו את הפילטר " מוצרים שנרכשו "." at bounding box center [943, 464] width 633 height 21
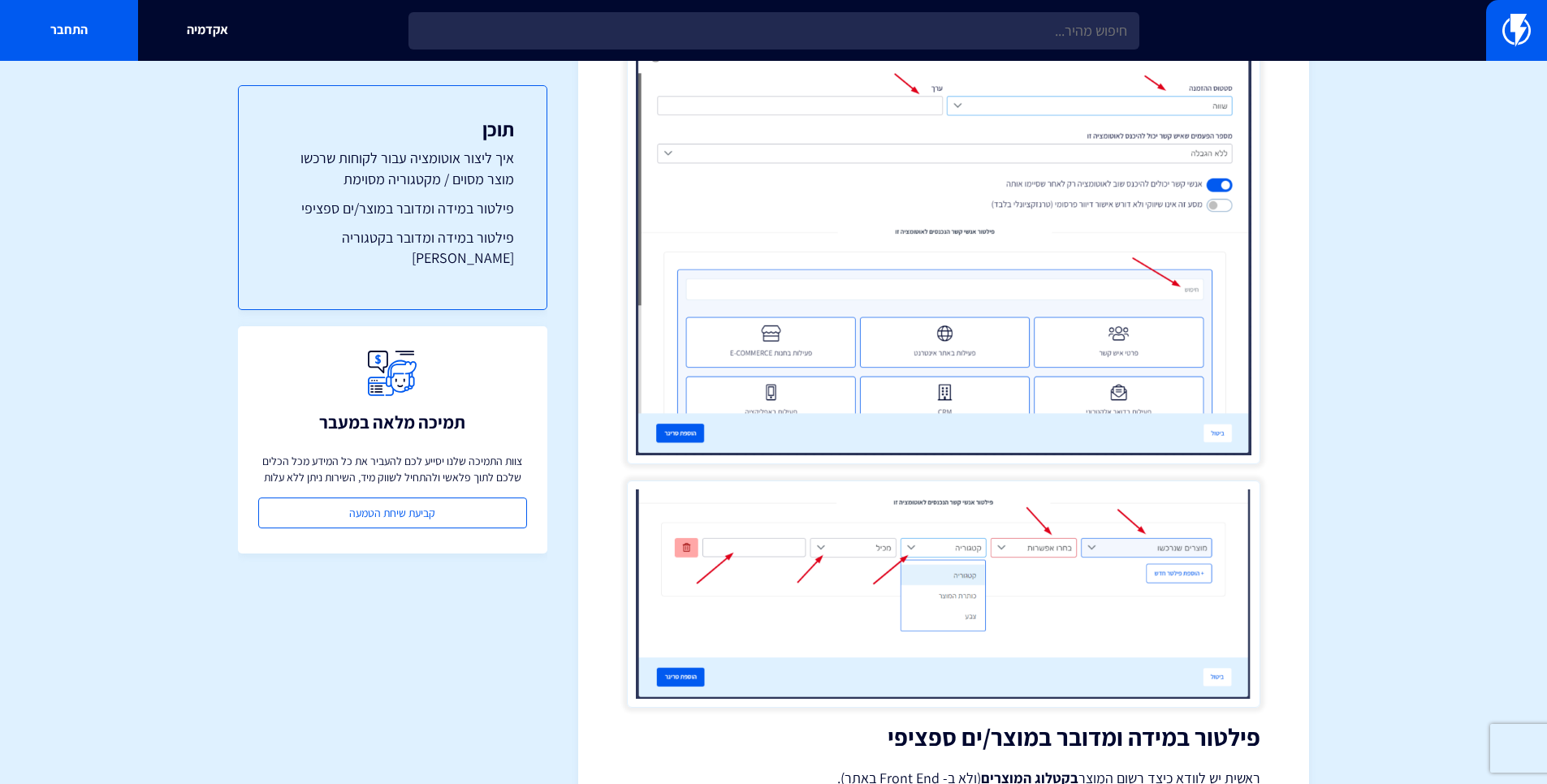
scroll to position [3405, 0]
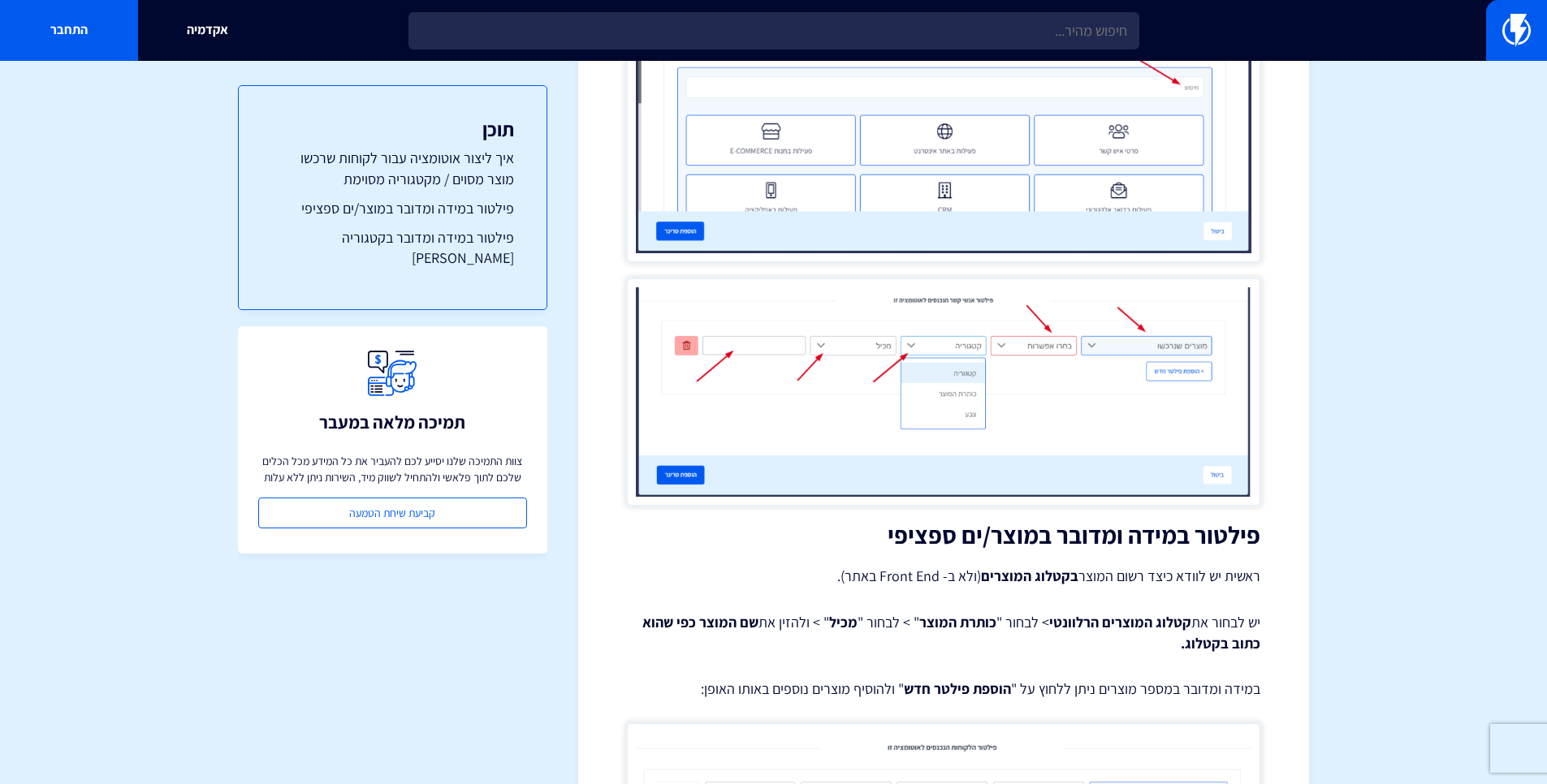
click at [1100, 537] on h2 "פילטור במידה ומדובר במוצר/ים ספציפי" at bounding box center [943, 535] width 633 height 27
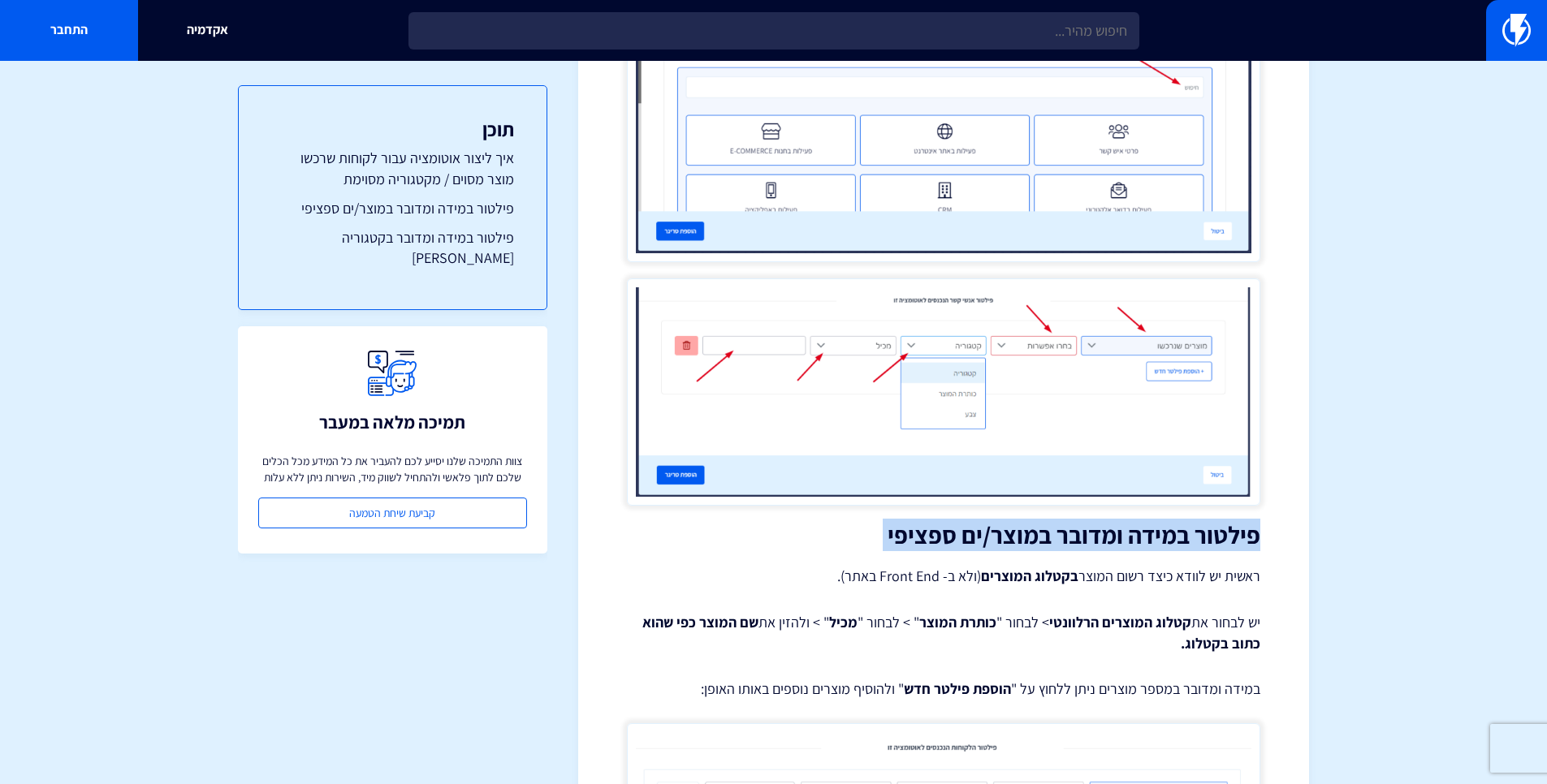
click at [1100, 537] on h2 "פילטור במידה ומדובר במוצר/ים ספציפי" at bounding box center [943, 535] width 633 height 27
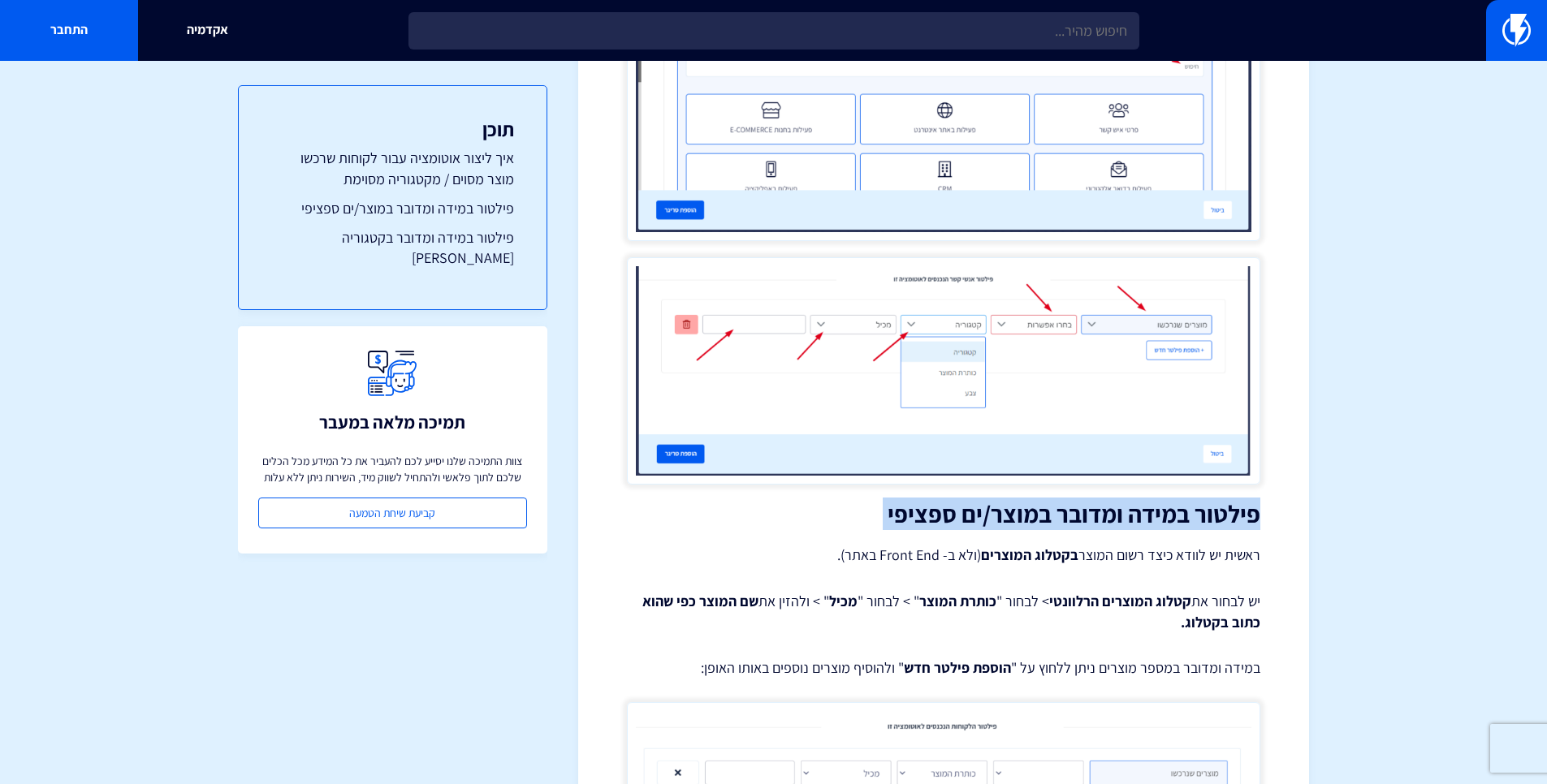
scroll to position [3447, 0]
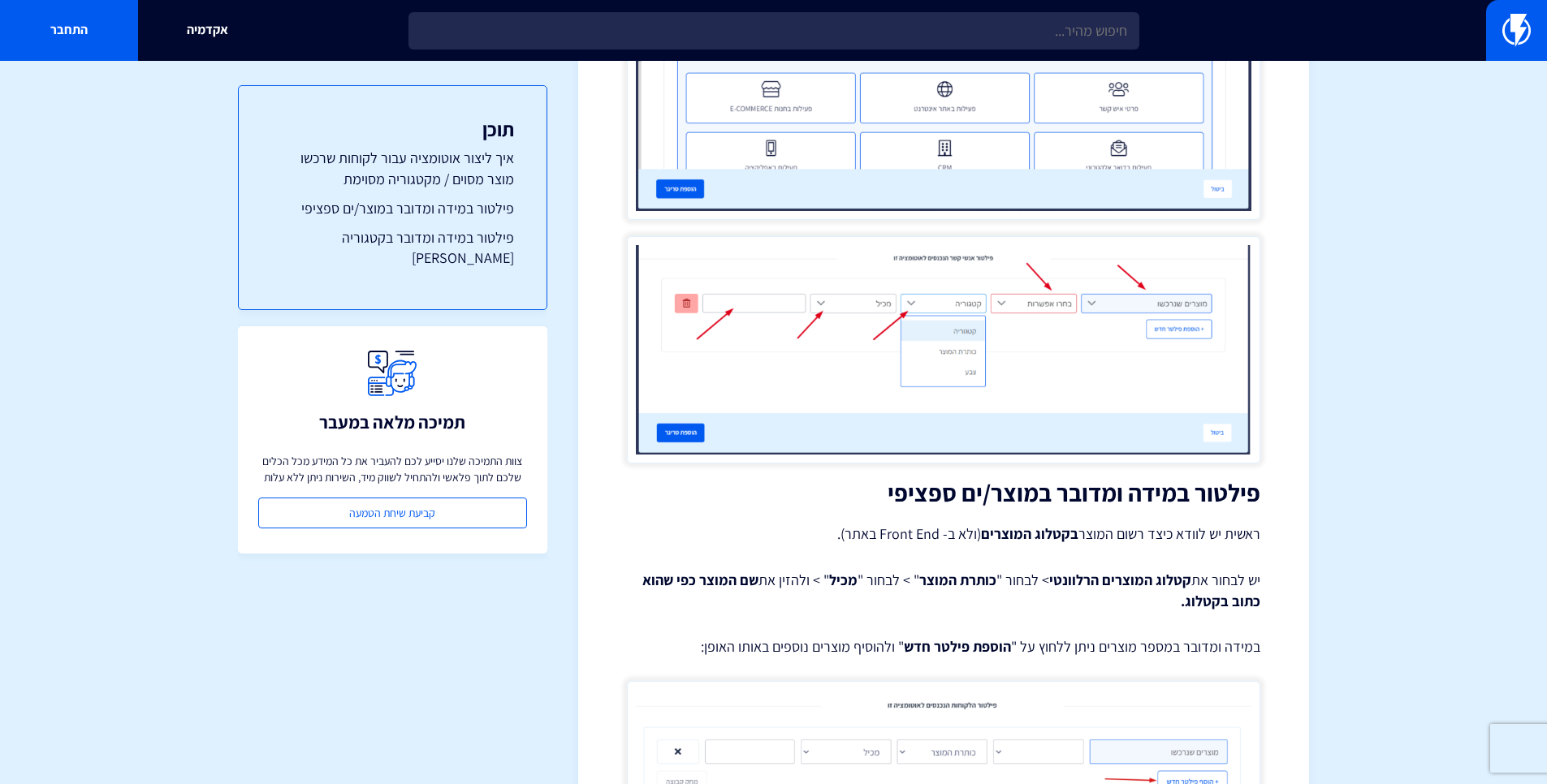
click at [1082, 579] on strong "קטלוג המוצרים הרלוונטי" at bounding box center [1119, 579] width 142 height 19
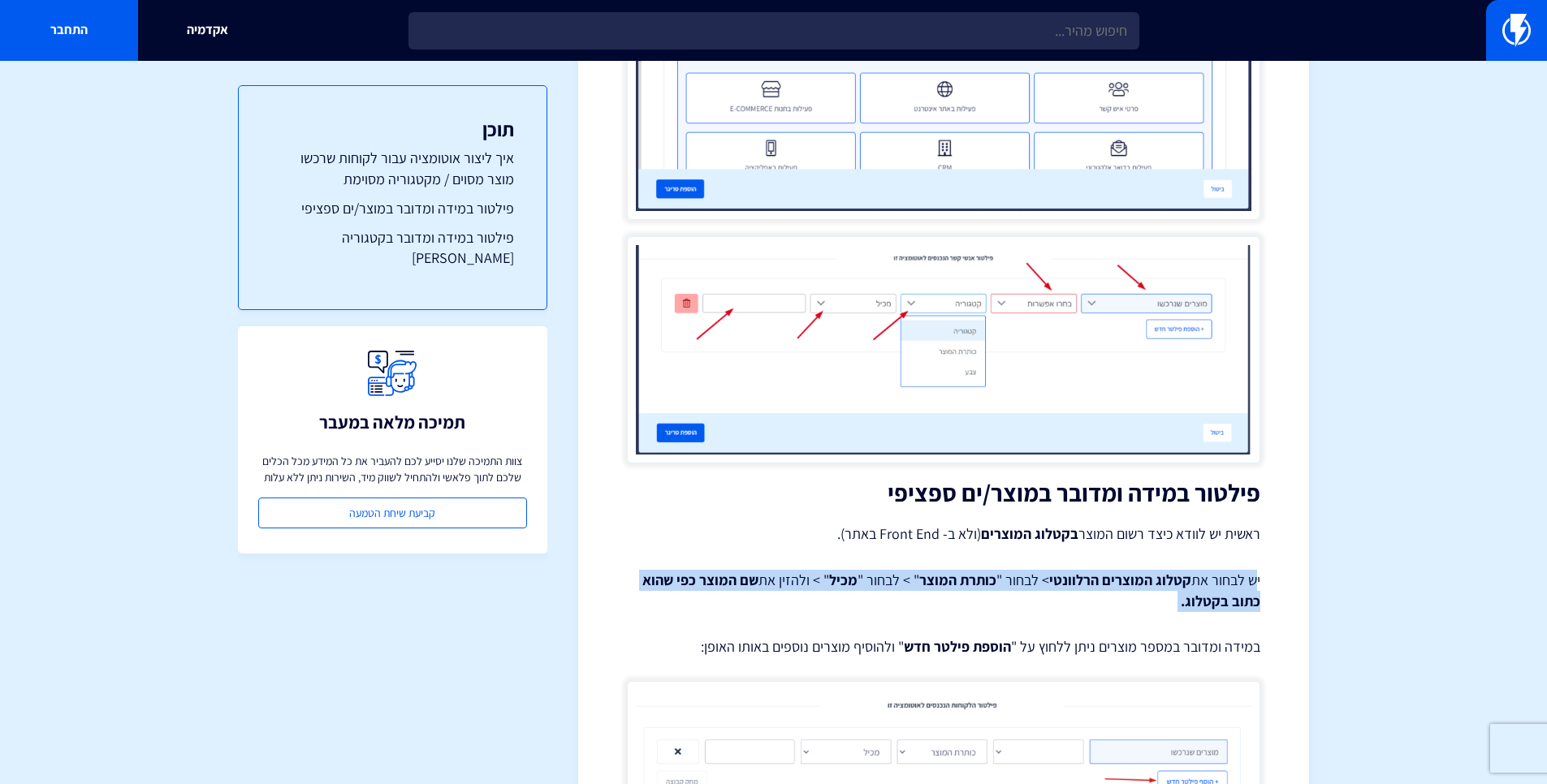
click at [1082, 579] on strong "קטלוג המוצרים הרלוונטי" at bounding box center [1119, 579] width 142 height 19
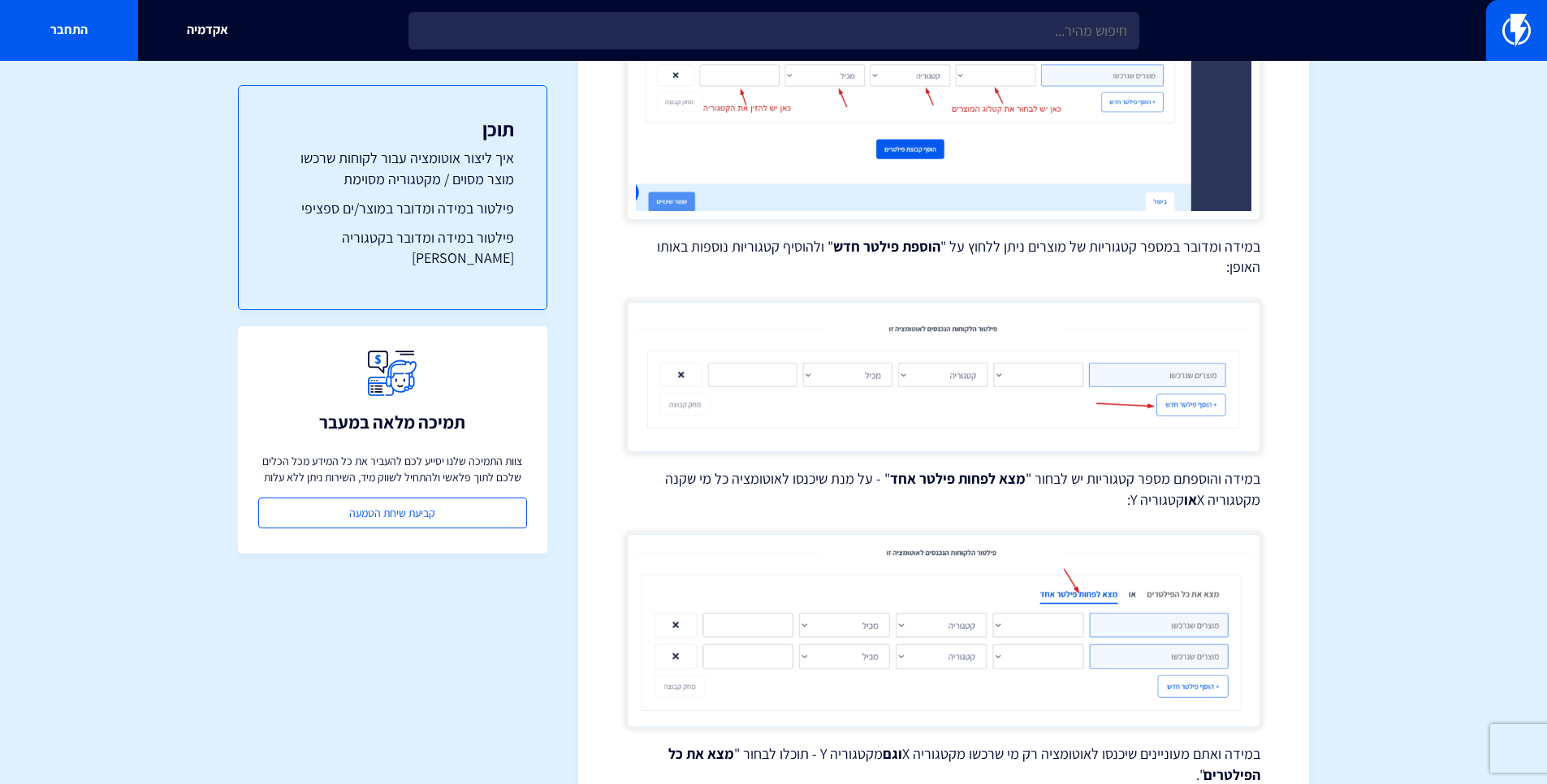
scroll to position [5138, 0]
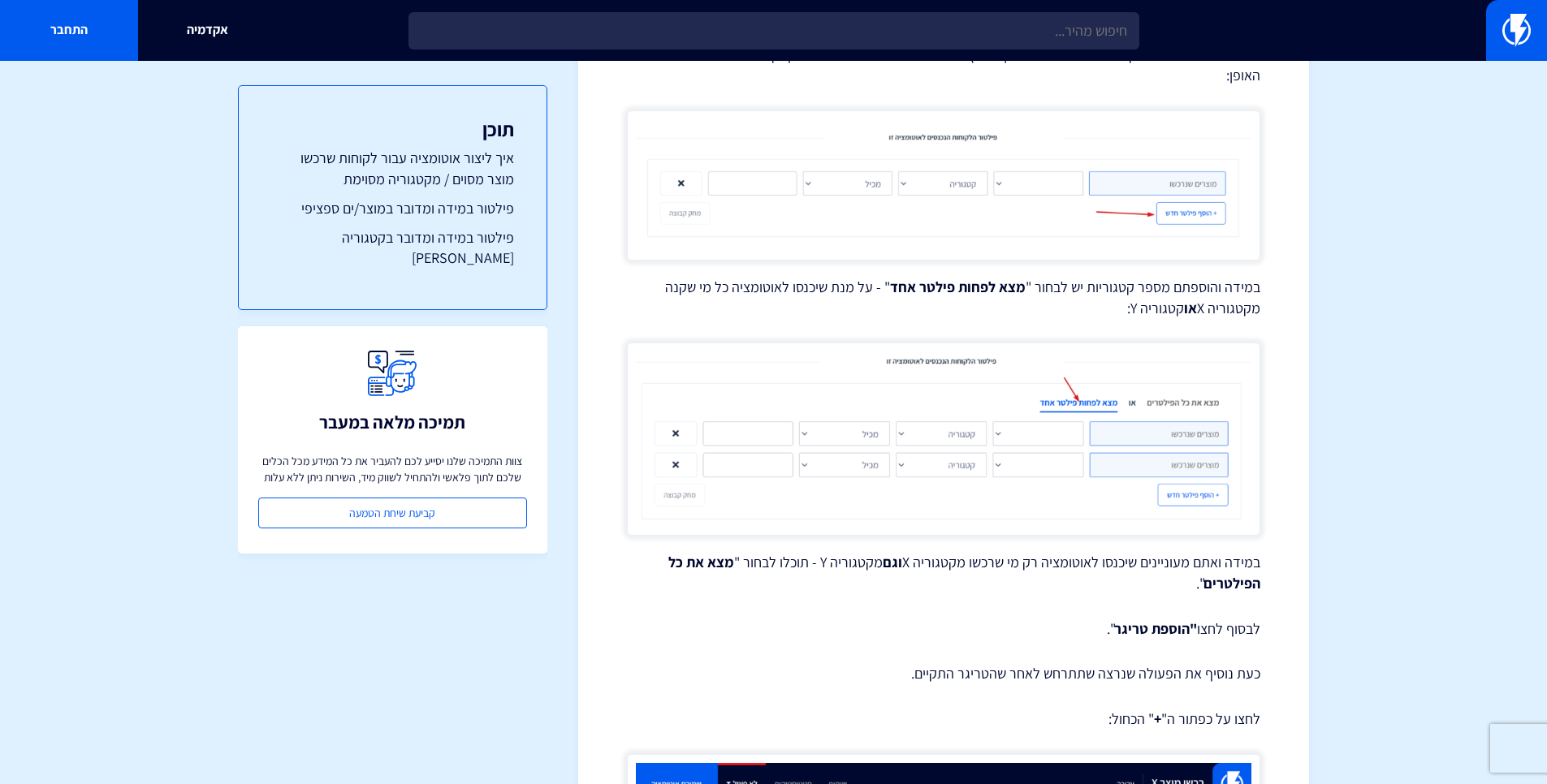
click at [1169, 551] on p "במידה ואתם מעוניינים שיכנסו לאוטומציה רק מי שרכשו מקטגוריה X וגם מקטגוריה Y - ת…" at bounding box center [943, 572] width 633 height 42
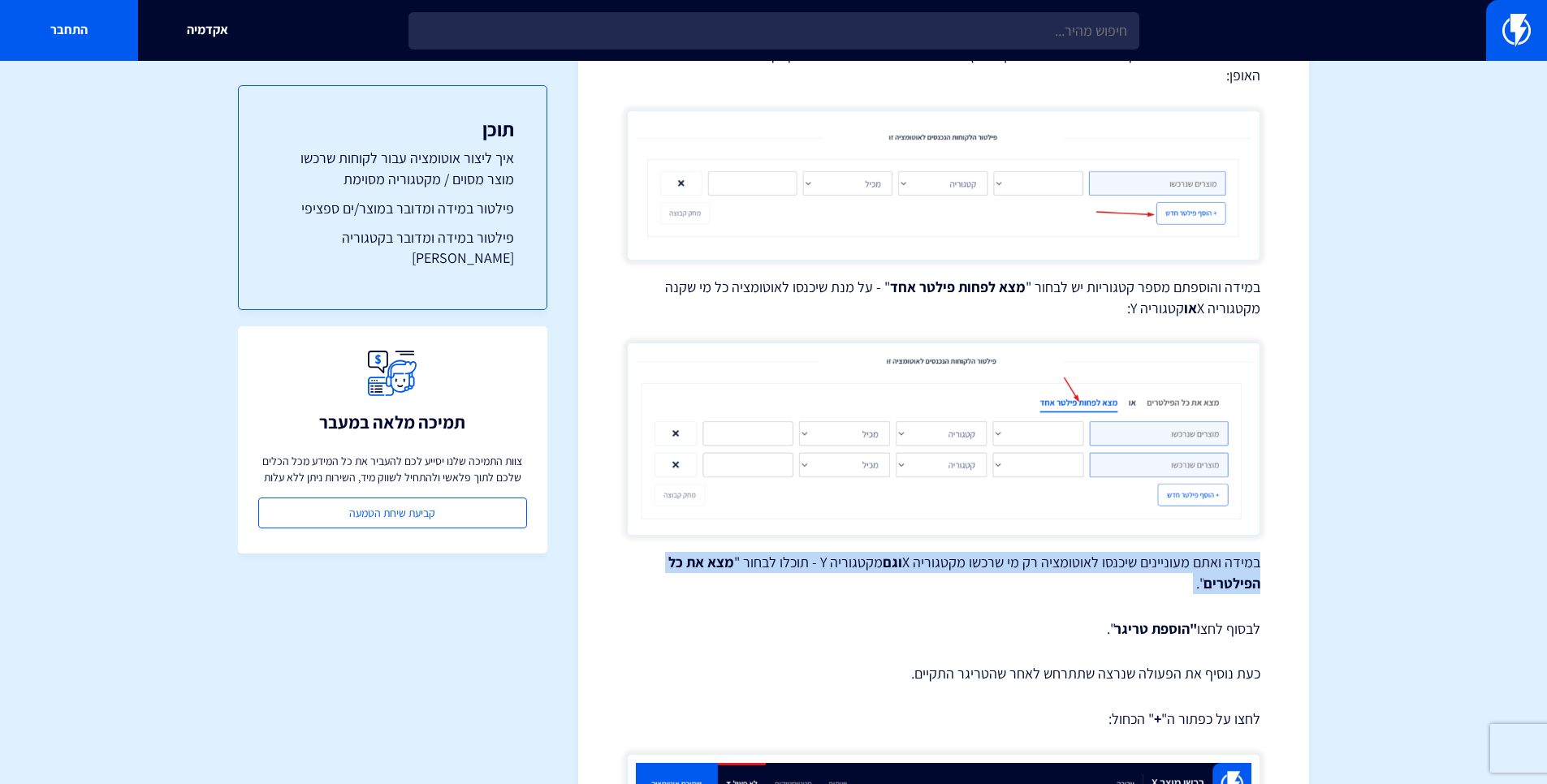
click at [1169, 551] on p "במידה ואתם מעוניינים שיכנסו לאוטומציה רק מי שרכשו מקטגוריה X וגם מקטגוריה Y - ת…" at bounding box center [943, 572] width 633 height 42
click at [1168, 551] on p "במידה ואתם מעוניינים שיכנסו לאוטומציה רק מי שרכשו מקטגוריה X וגם מקטגוריה Y - ת…" at bounding box center [943, 572] width 633 height 42
click at [1163, 551] on p "במידה ואתם מעוניינים שיכנסו לאוטומציה רק מי שרכשו מקטגוריה X וגם מקטגוריה Y - ת…" at bounding box center [943, 572] width 633 height 42
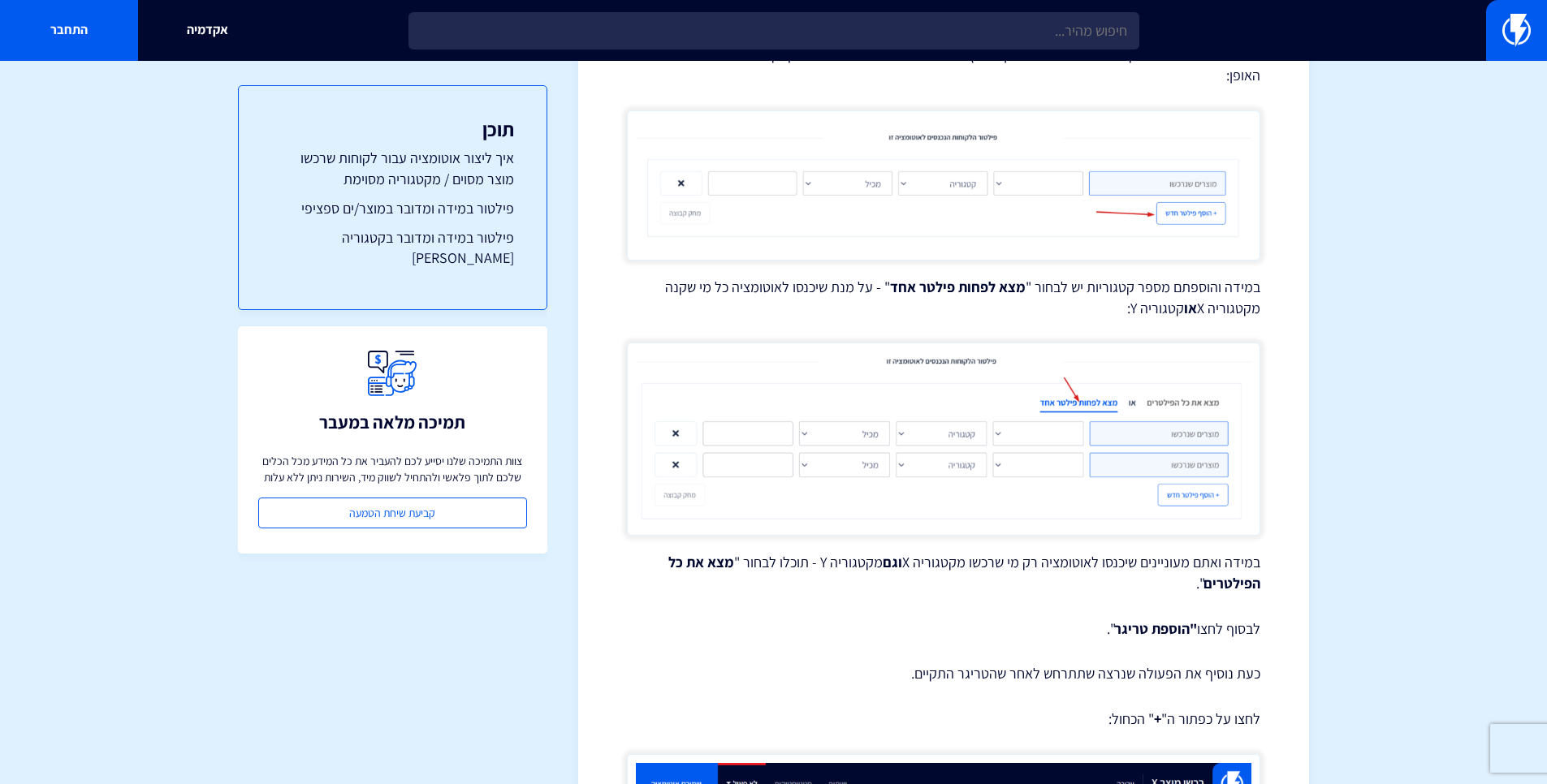
click at [948, 551] on p "במידה ואתם מעוניינים שיכנסו לאוטומציה רק מי שרכשו מקטגוריה X וגם מקטגוריה Y - ת…" at bounding box center [943, 572] width 633 height 42
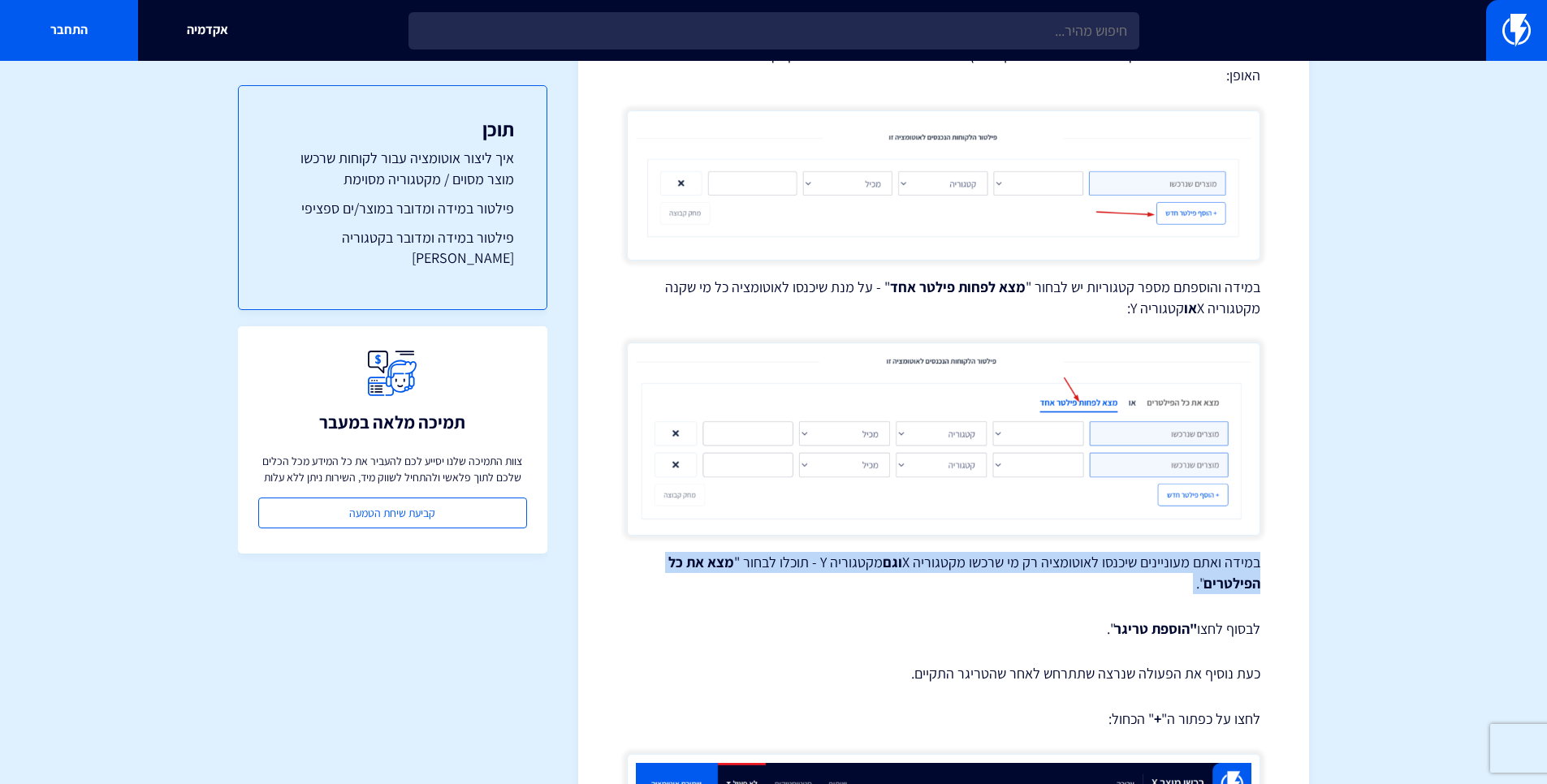
click at [948, 551] on p "במידה ואתם מעוניינים שיכנסו לאוטומציה רק מי שרכשו מקטגוריה X וגם מקטגוריה Y - ת…" at bounding box center [943, 572] width 633 height 42
click at [901, 551] on p "במידה ואתם מעוניינים שיכנסו לאוטומציה רק מי שרכשו מקטגוריה X וגם מקטגוריה Y - ת…" at bounding box center [943, 572] width 633 height 42
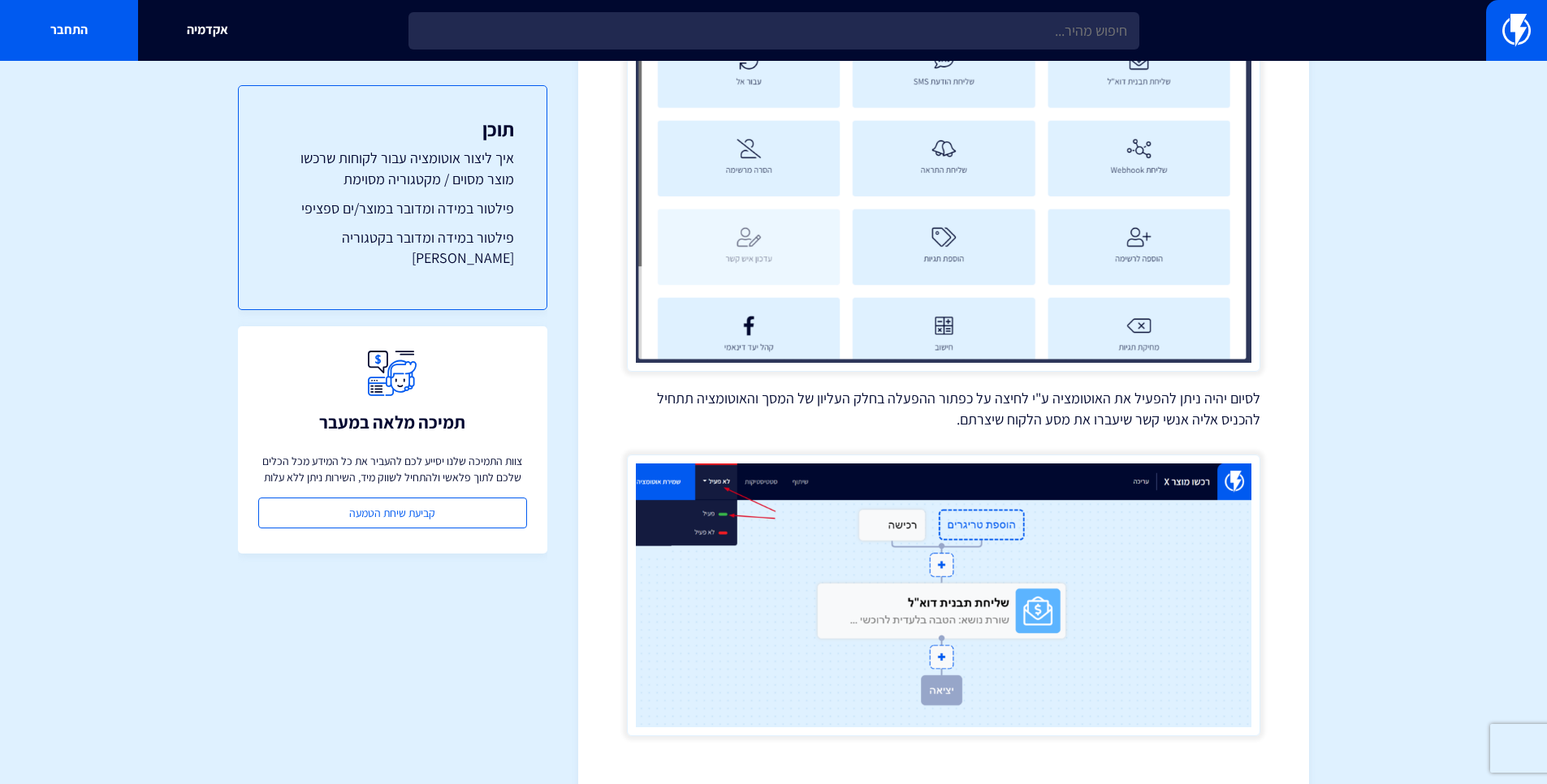
scroll to position [6353, 0]
